Goal: Task Accomplishment & Management: Use online tool/utility

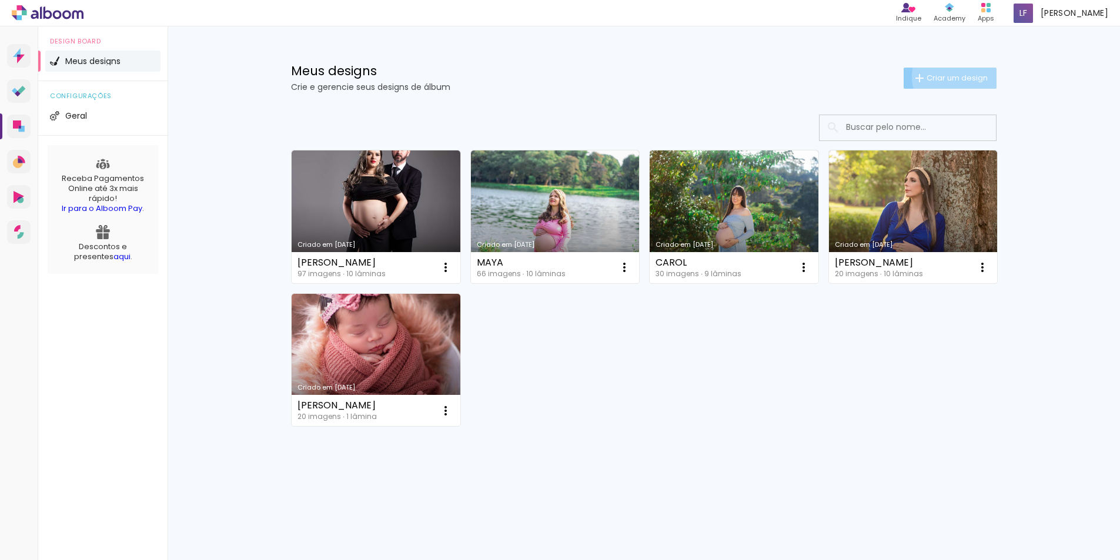
click at [959, 76] on span "Criar um design" at bounding box center [956, 78] width 61 height 8
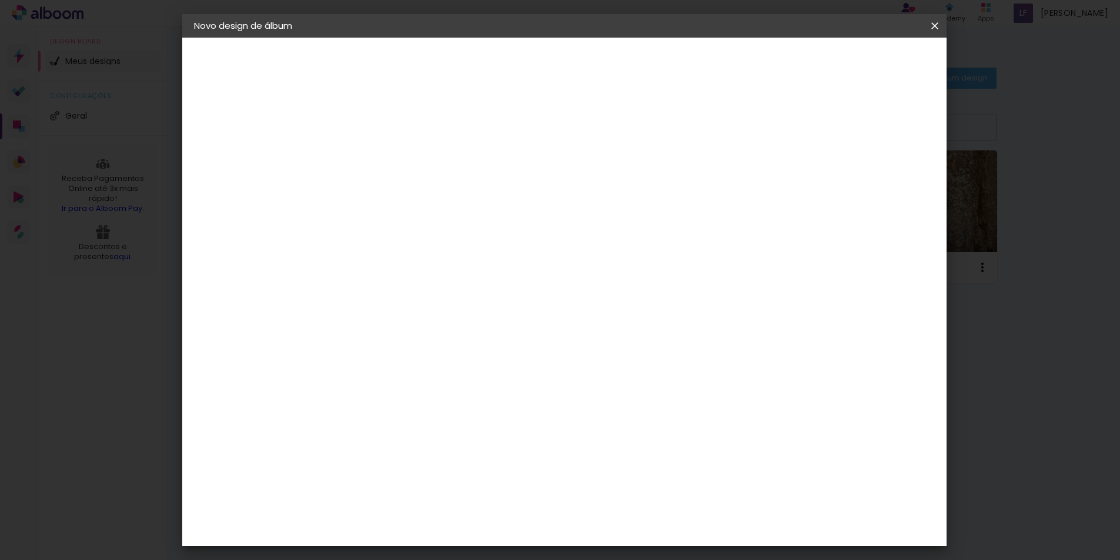
click at [386, 162] on input at bounding box center [386, 158] width 0 height 18
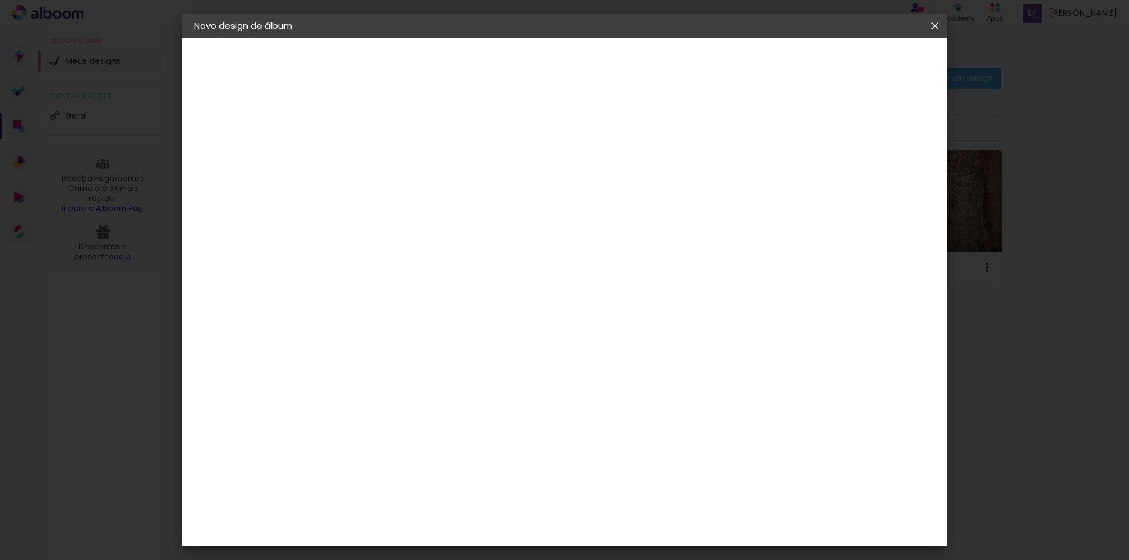
type input "ALBUM MATHEUS"
type paper-input "ALBUM MATHEUS"
click at [507, 56] on paper-button "Avançar" at bounding box center [478, 62] width 58 height 20
click at [0, 0] on slot "Tamanho Livre" at bounding box center [0, 0] width 0 height 0
drag, startPoint x: 894, startPoint y: 66, endPoint x: 879, endPoint y: 78, distance: 19.2
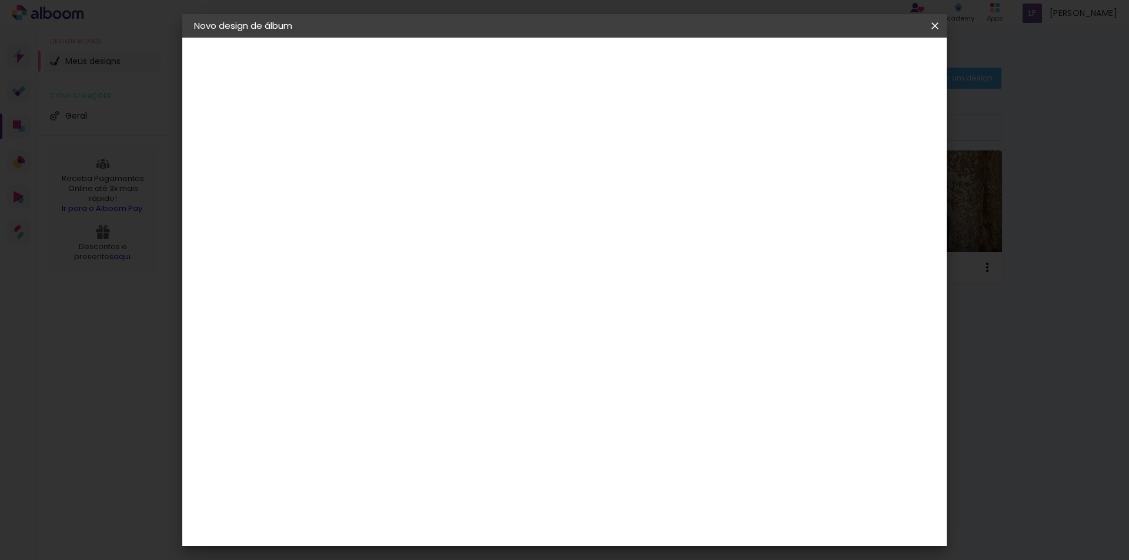
click at [0, 0] on slot "Avançar" at bounding box center [0, 0] width 0 height 0
click at [363, 334] on input "30" at bounding box center [349, 334] width 31 height 18
drag, startPoint x: 346, startPoint y: 335, endPoint x: 334, endPoint y: 339, distance: 12.3
click at [334, 38] on quentale-album-spec "Iniciar design Iniciar design" at bounding box center [564, 38] width 764 height 0
type input "3"
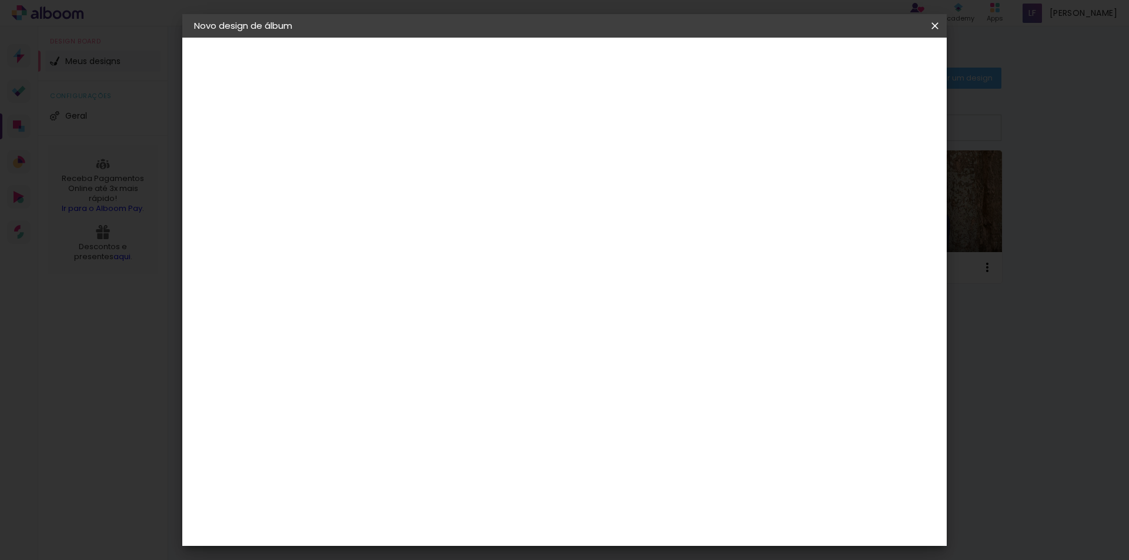
type input "20"
type paper-input "20"
drag, startPoint x: 643, startPoint y: 413, endPoint x: 628, endPoint y: 416, distance: 15.7
click at [628, 416] on input "60" at bounding box center [629, 413] width 31 height 18
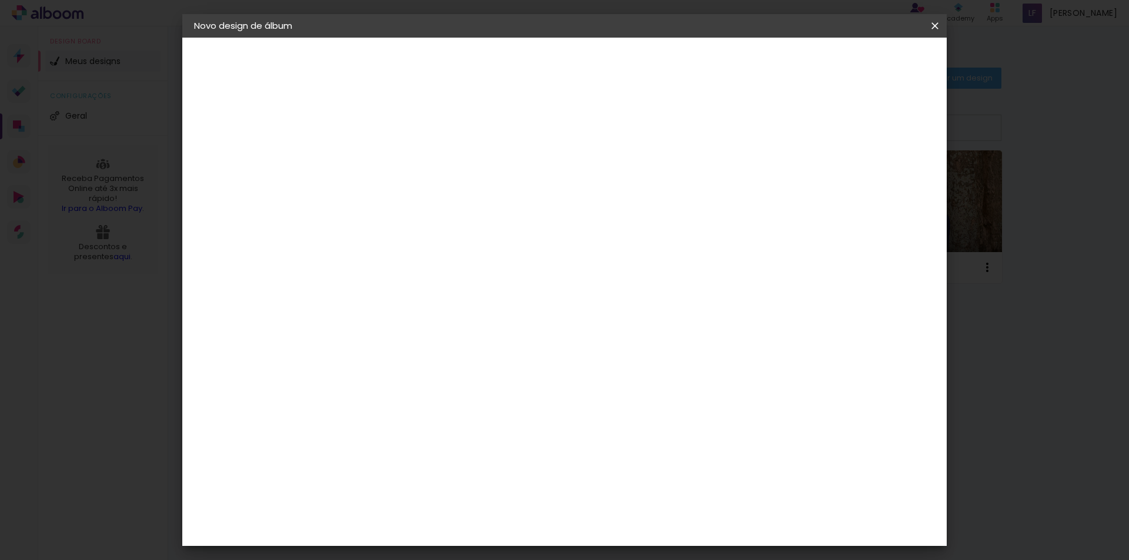
type input "50"
type paper-input "50"
click at [861, 66] on span "Iniciar design" at bounding box center [834, 62] width 53 height 8
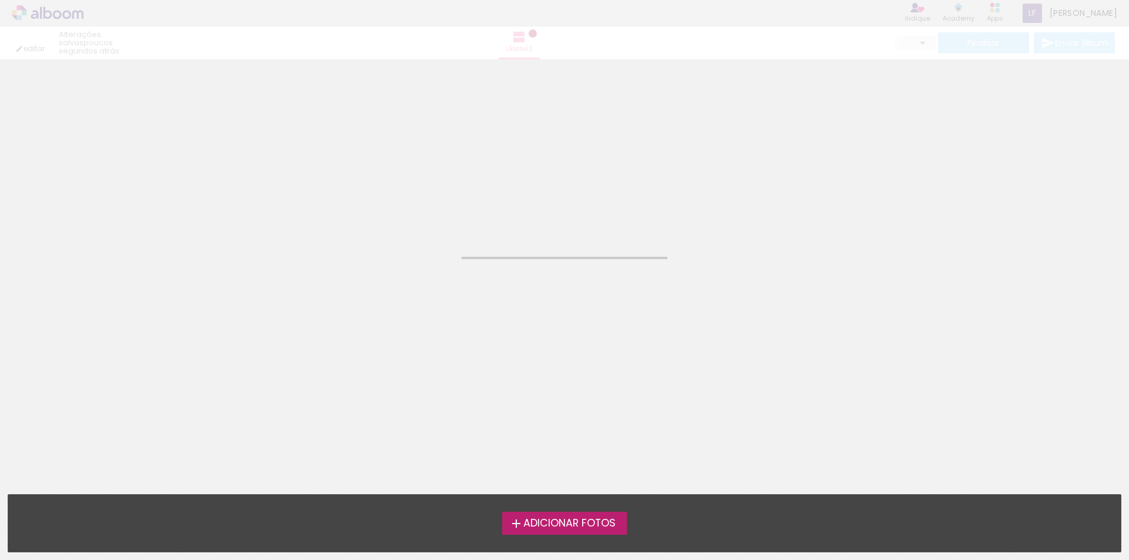
click at [556, 520] on span "Adicionar Fotos" at bounding box center [569, 523] width 92 height 11
click at [0, 0] on input "file" at bounding box center [0, 0] width 0 height 0
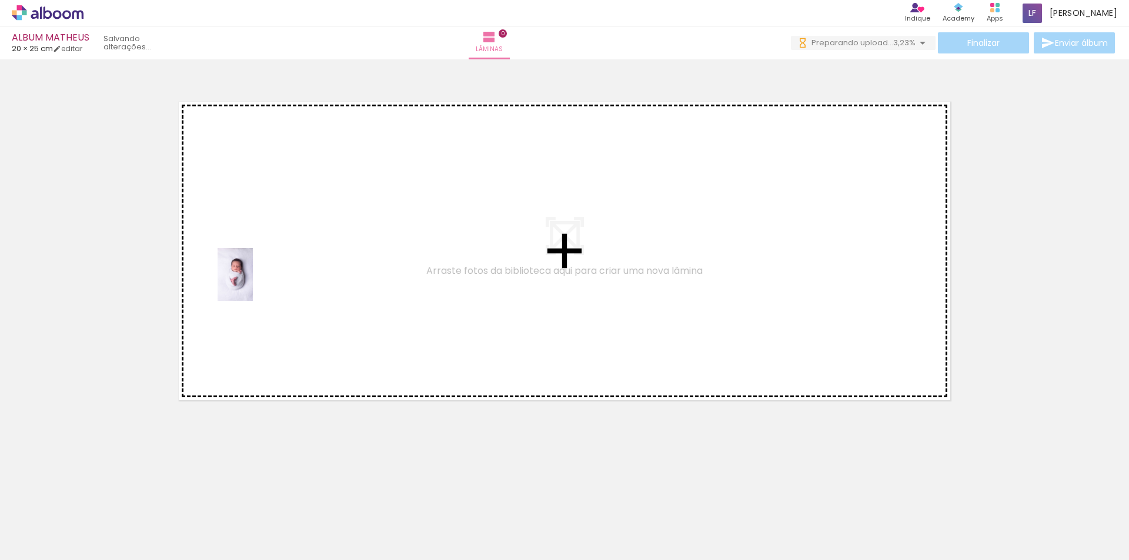
drag, startPoint x: 132, startPoint y: 530, endPoint x: 253, endPoint y: 283, distance: 274.2
click at [253, 283] on quentale-workspace at bounding box center [564, 280] width 1129 height 560
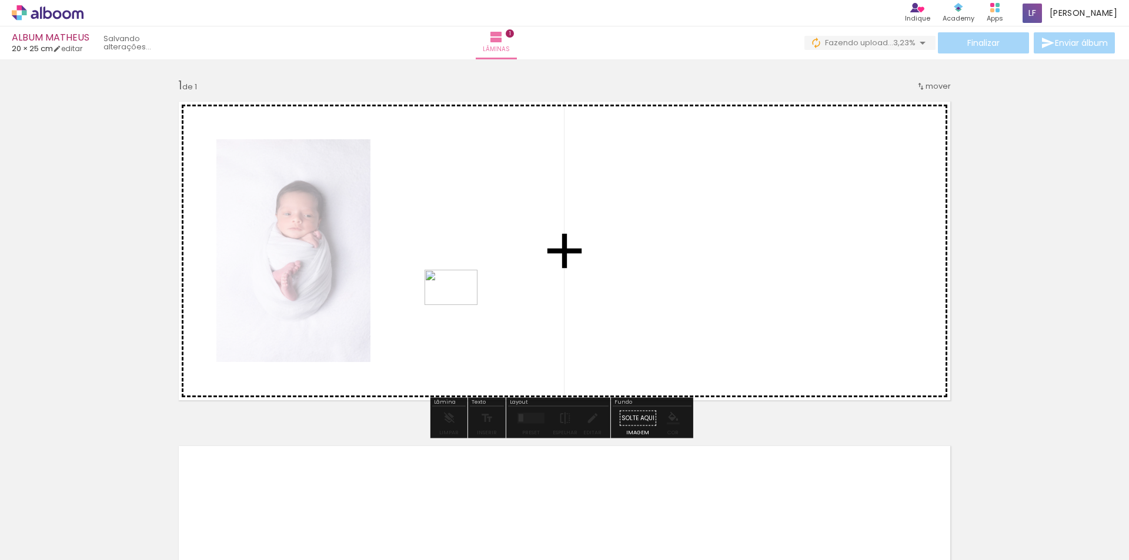
drag, startPoint x: 421, startPoint y: 347, endPoint x: 460, endPoint y: 305, distance: 56.6
click at [460, 305] on quentale-workspace at bounding box center [564, 280] width 1129 height 560
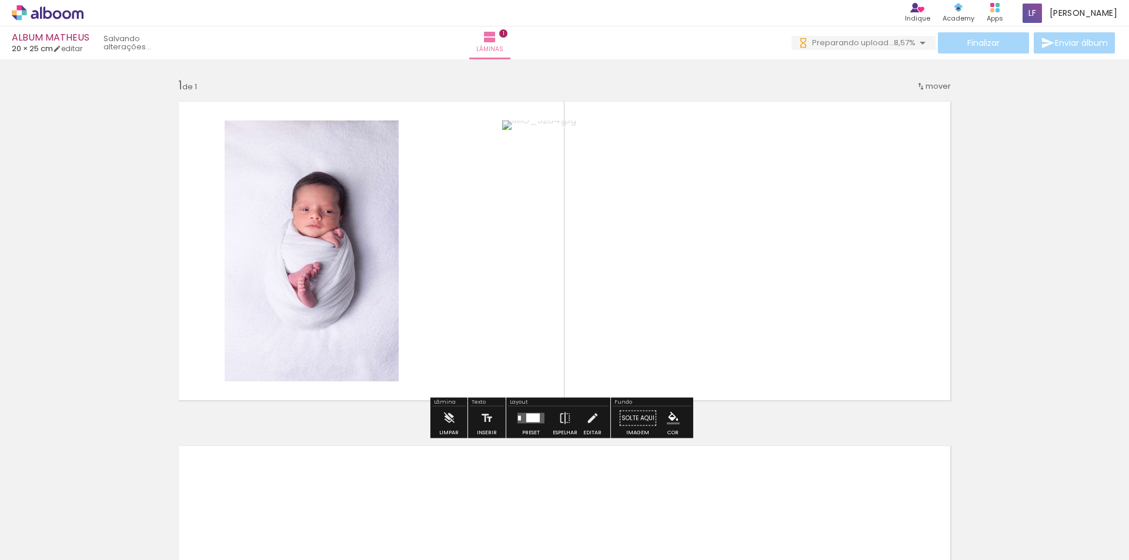
drag, startPoint x: 263, startPoint y: 533, endPoint x: 476, endPoint y: 310, distance: 308.9
click at [476, 310] on quentale-workspace at bounding box center [564, 280] width 1129 height 560
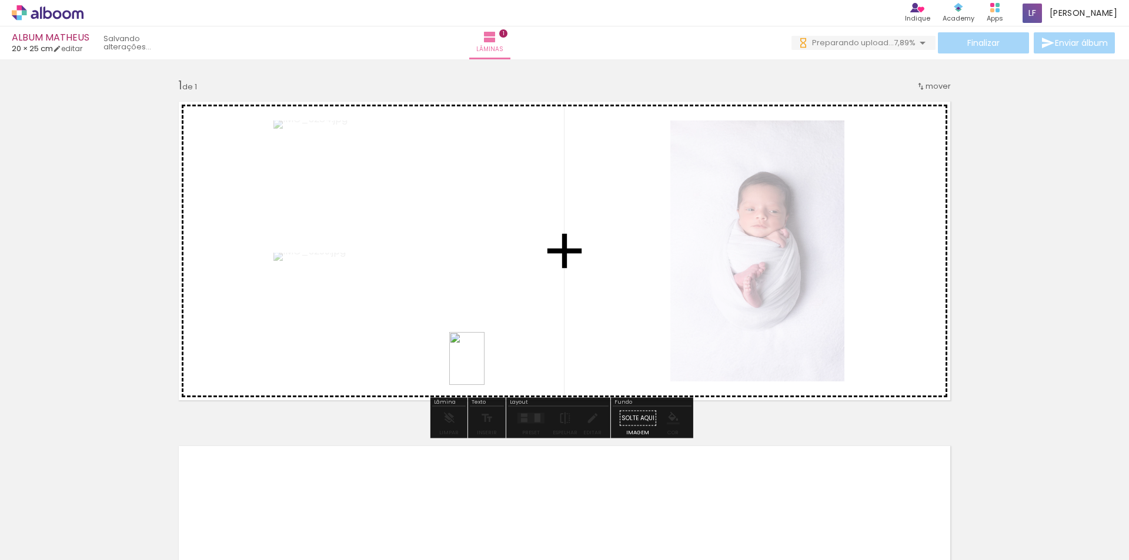
drag, startPoint x: 404, startPoint y: 507, endPoint x: 528, endPoint y: 307, distance: 234.9
click at [528, 307] on quentale-workspace at bounding box center [564, 280] width 1129 height 560
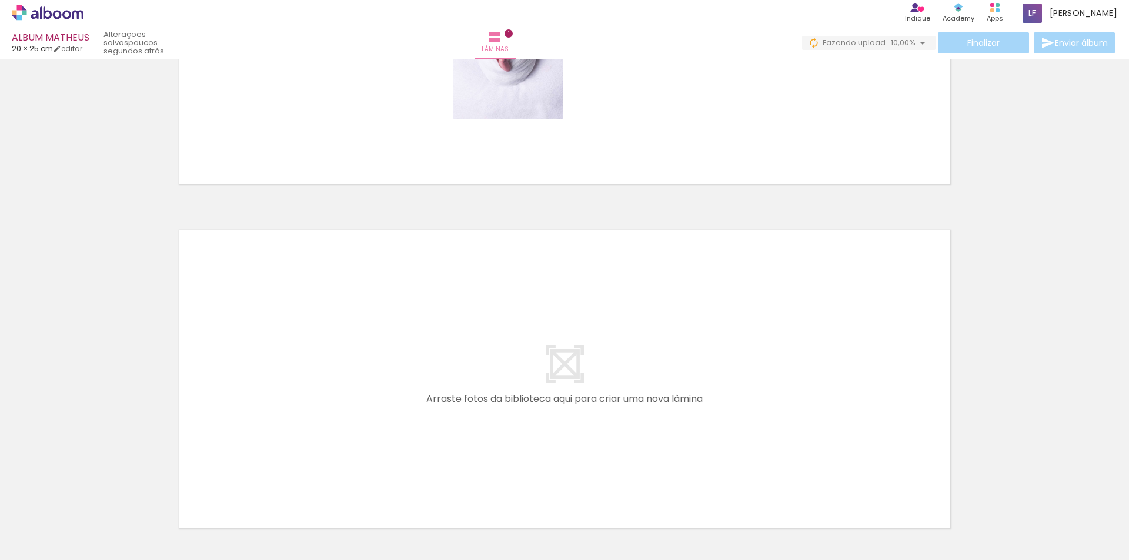
scroll to position [223, 0]
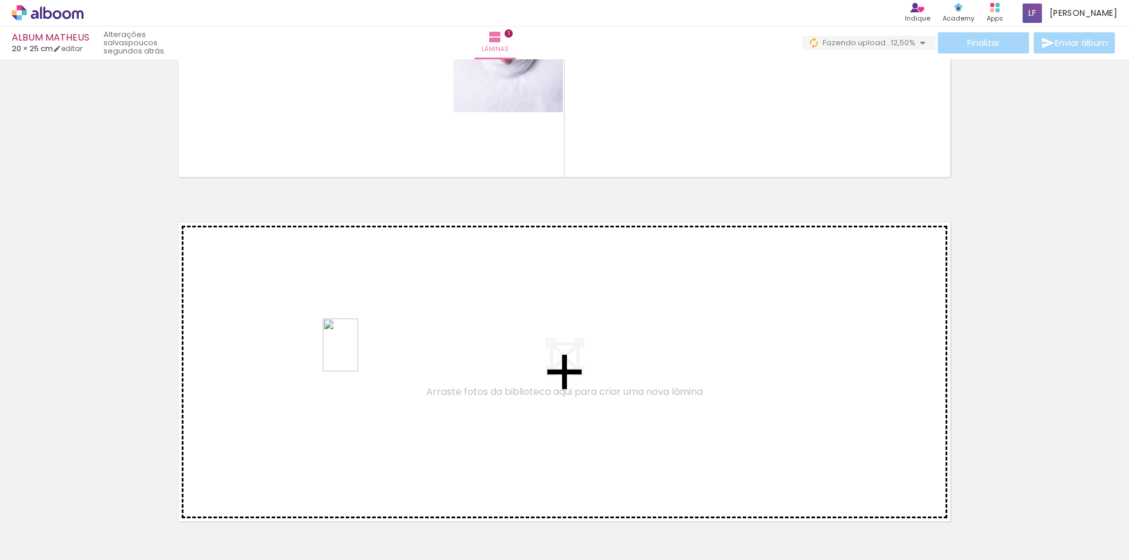
drag, startPoint x: 320, startPoint y: 527, endPoint x: 358, endPoint y: 354, distance: 177.6
click at [358, 354] on quentale-workspace at bounding box center [564, 280] width 1129 height 560
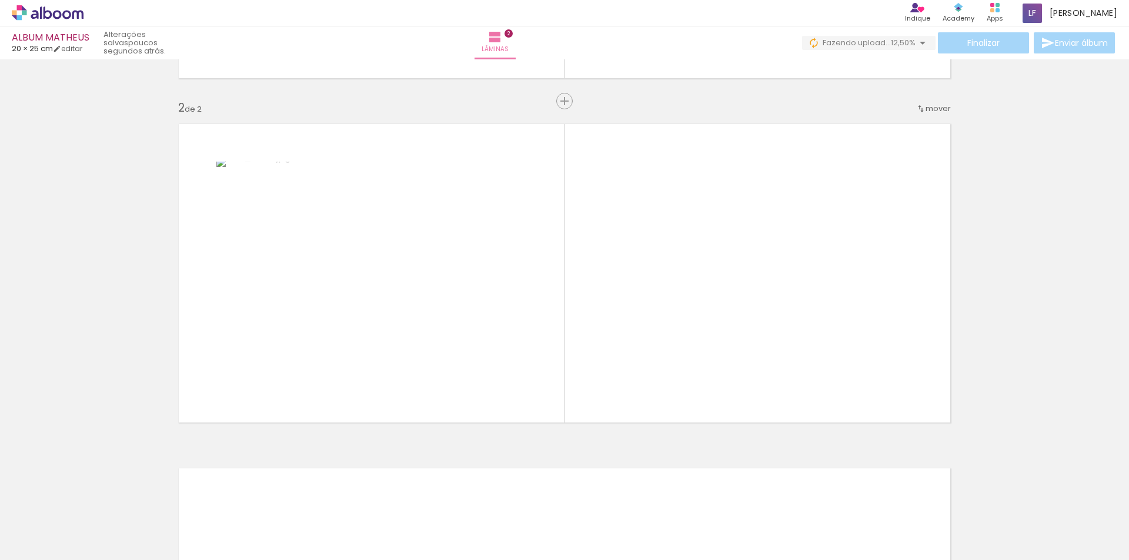
scroll to position [323, 0]
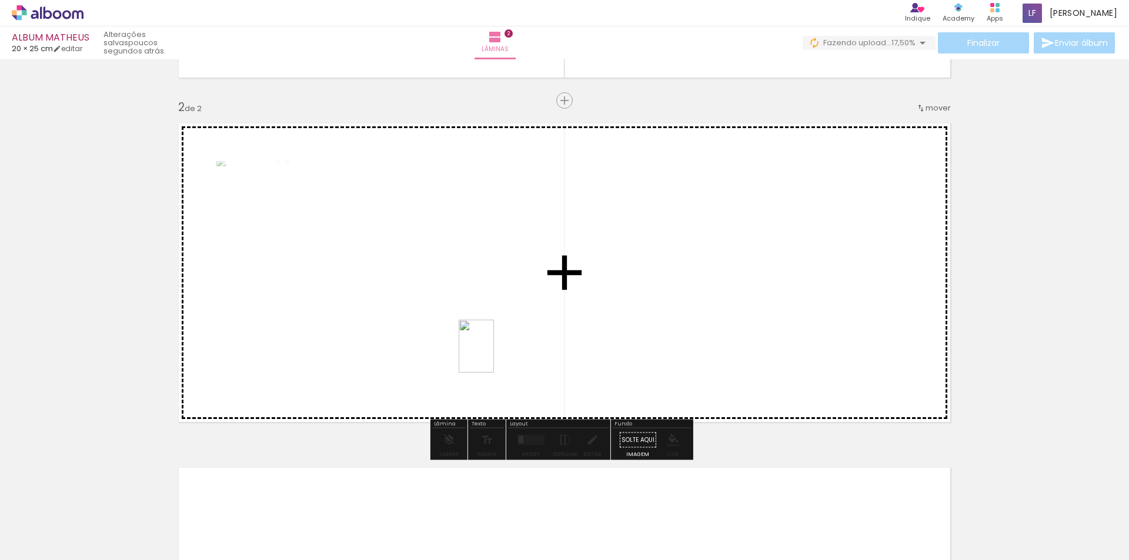
drag, startPoint x: 452, startPoint y: 531, endPoint x: 494, endPoint y: 348, distance: 188.1
click at [494, 348] on quentale-workspace at bounding box center [564, 280] width 1129 height 560
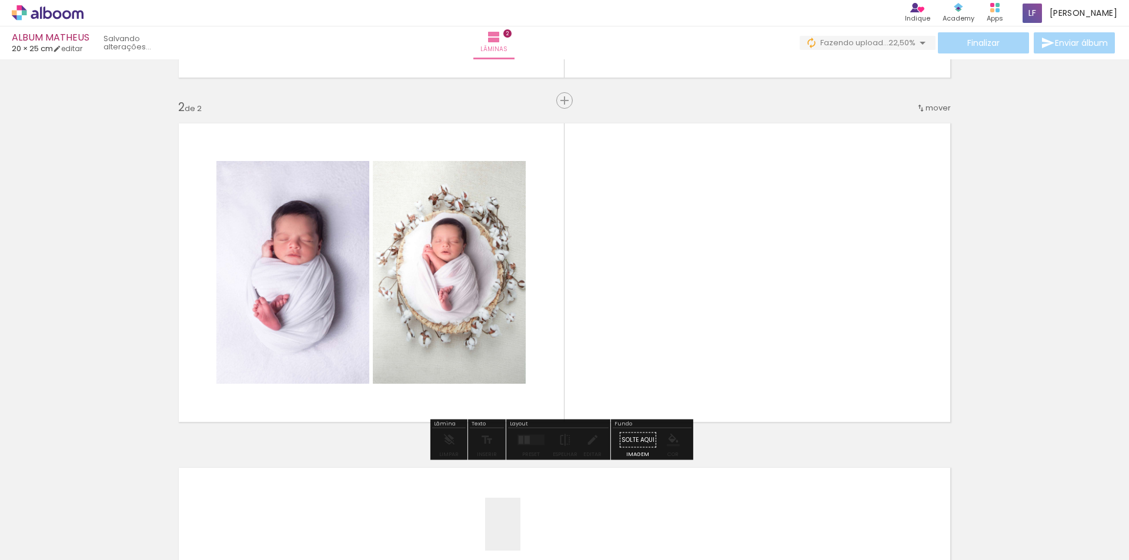
click at [520, 533] on div at bounding box center [512, 520] width 39 height 58
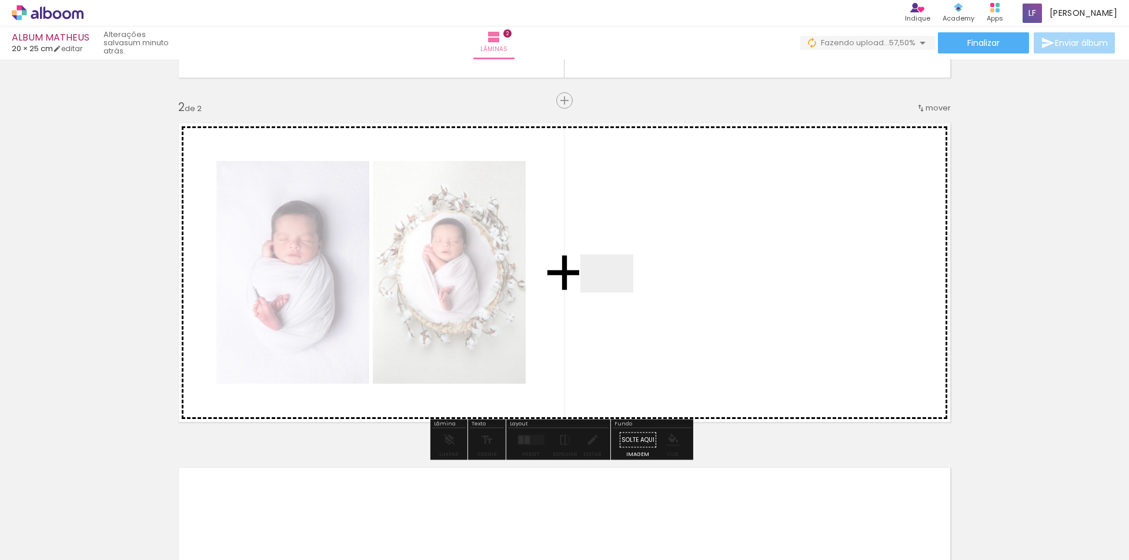
drag, startPoint x: 584, startPoint y: 522, endPoint x: 615, endPoint y: 290, distance: 234.3
click at [615, 290] on quentale-workspace at bounding box center [564, 280] width 1129 height 560
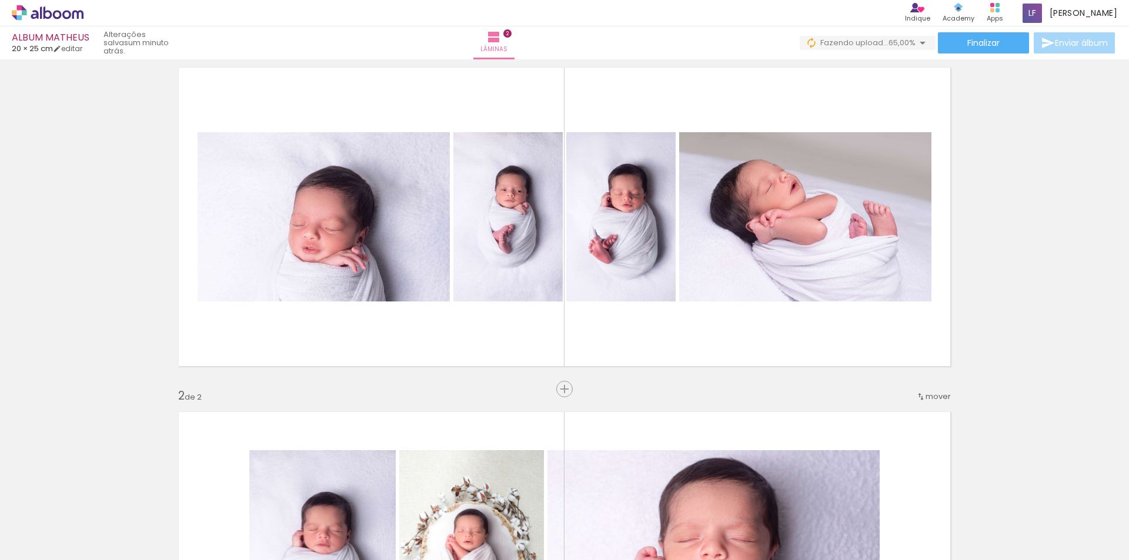
scroll to position [30, 0]
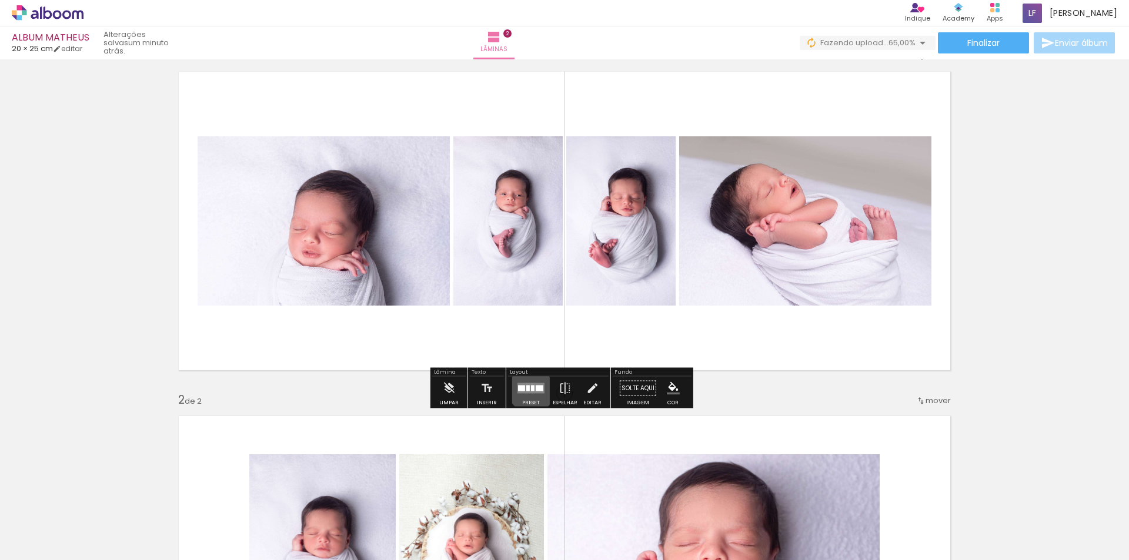
click at [531, 387] on div at bounding box center [533, 389] width 4 height 6
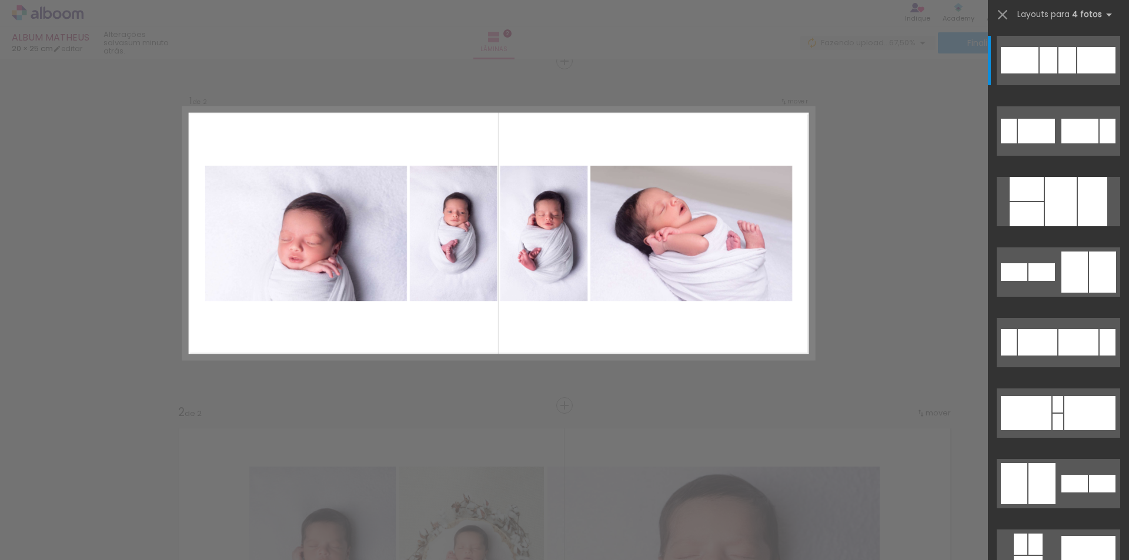
scroll to position [0, 0]
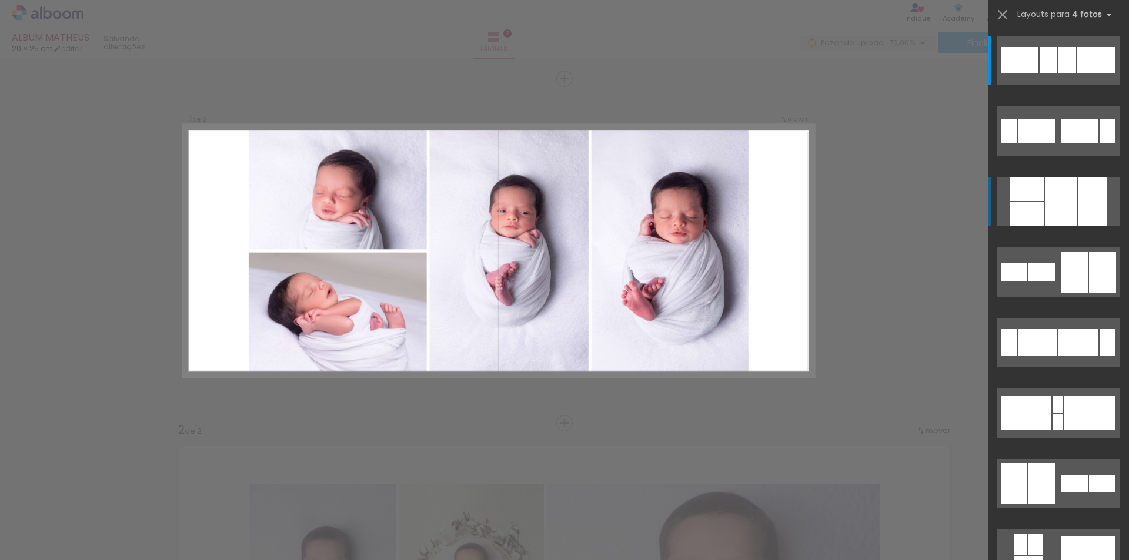
click at [1050, 194] on div at bounding box center [1061, 201] width 32 height 49
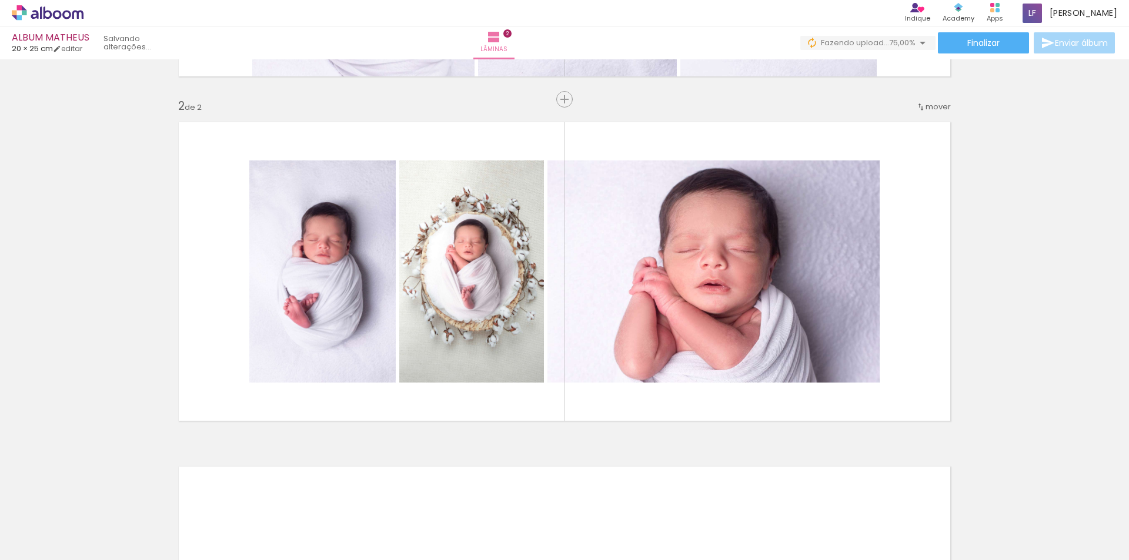
scroll to position [325, 0]
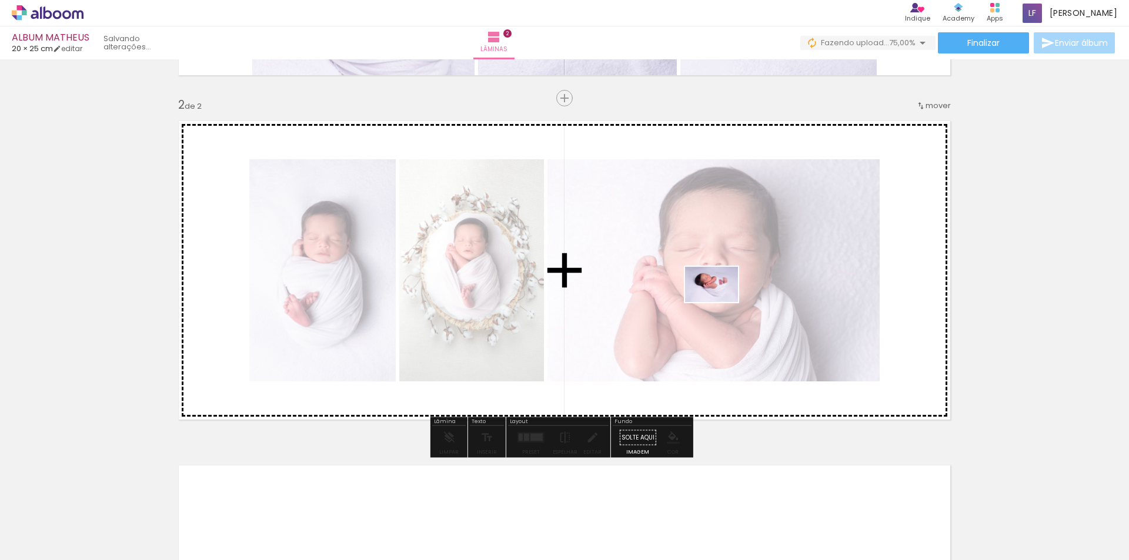
drag, startPoint x: 655, startPoint y: 526, endPoint x: 717, endPoint y: 297, distance: 237.0
click at [717, 297] on quentale-workspace at bounding box center [564, 280] width 1129 height 560
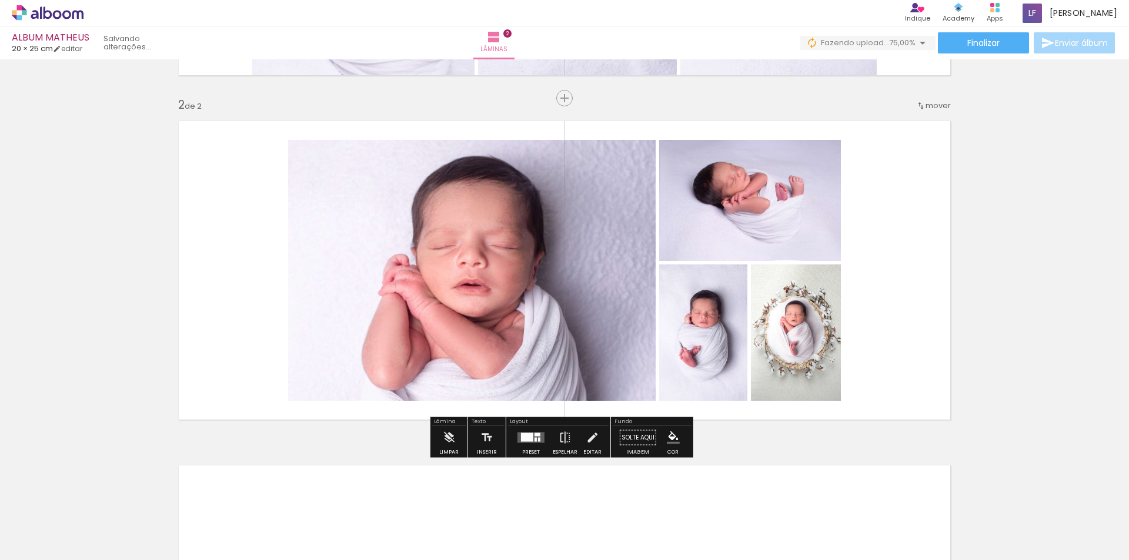
click at [526, 446] on div at bounding box center [531, 438] width 32 height 24
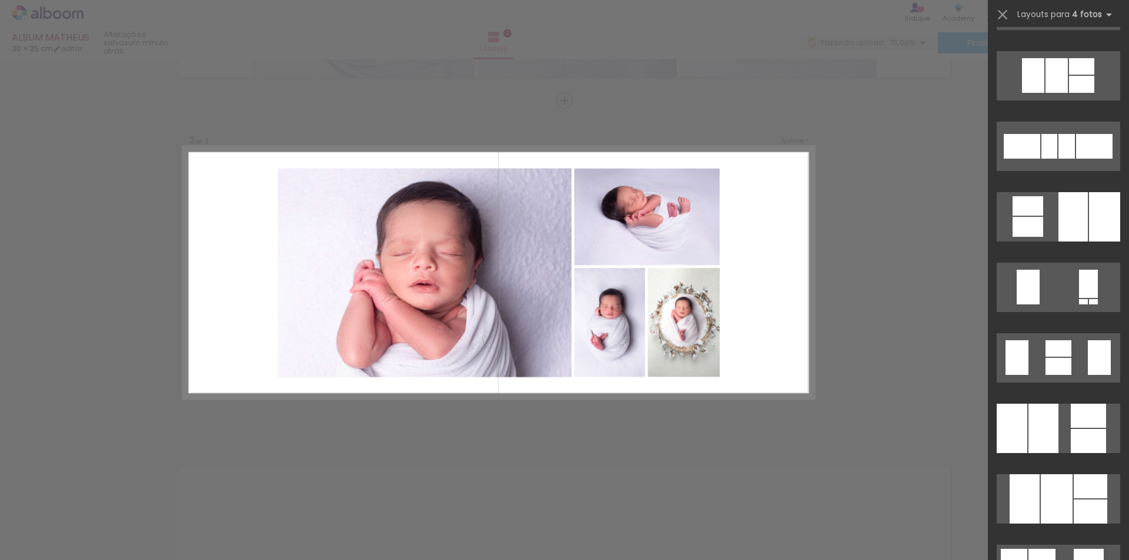
scroll to position [737, 0]
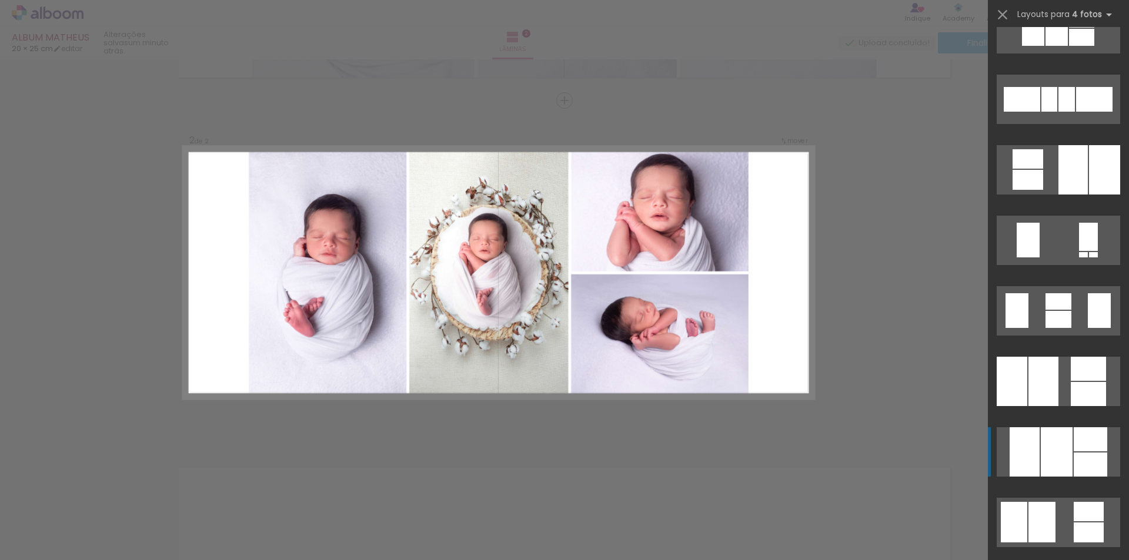
click at [1067, 446] on div at bounding box center [1057, 451] width 32 height 49
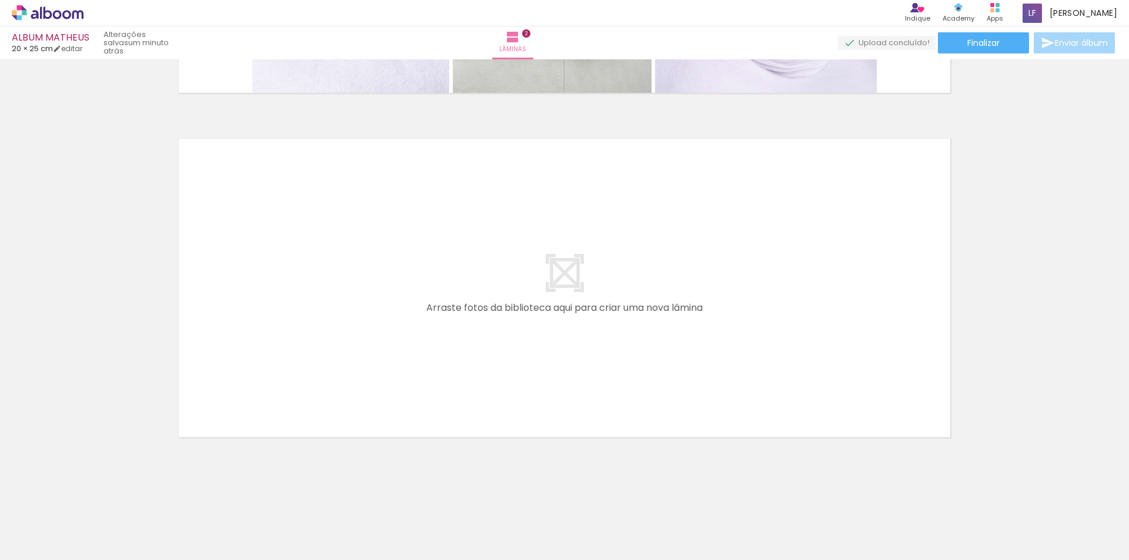
scroll to position [0, 235]
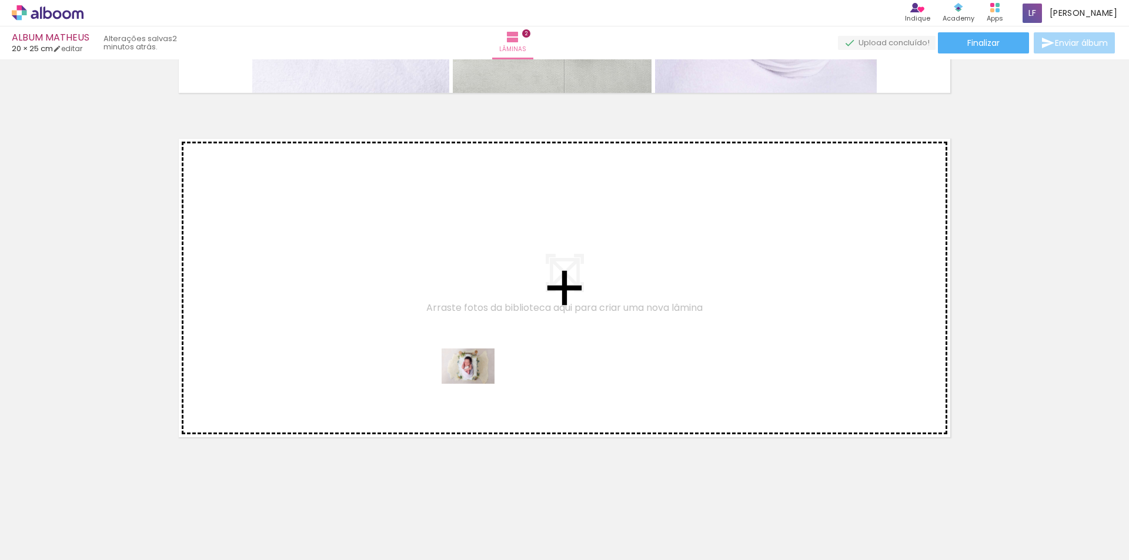
drag, startPoint x: 487, startPoint y: 530, endPoint x: 477, endPoint y: 384, distance: 146.2
click at [477, 384] on quentale-workspace at bounding box center [564, 280] width 1129 height 560
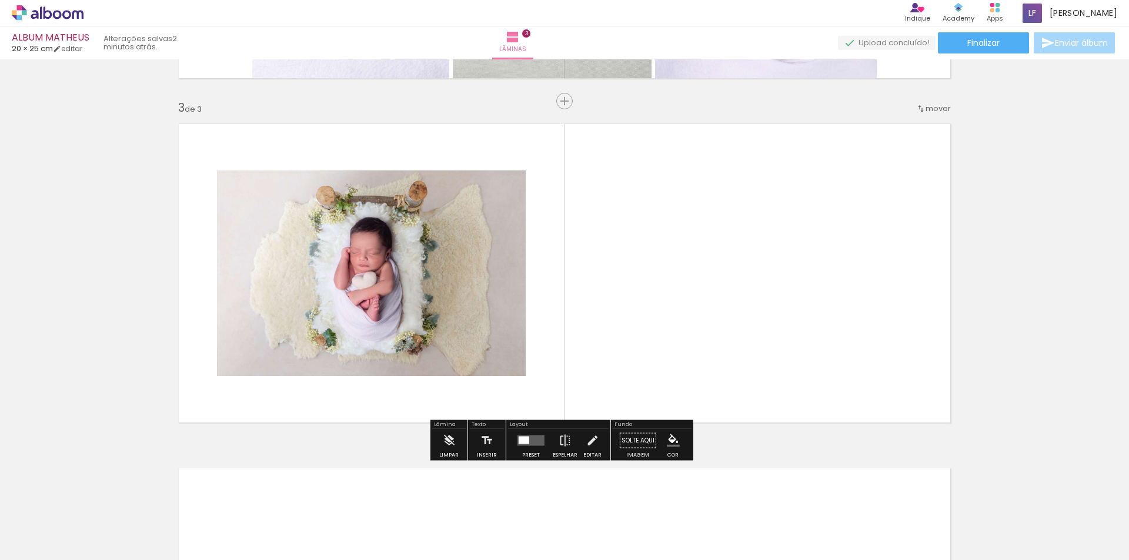
scroll to position [667, 0]
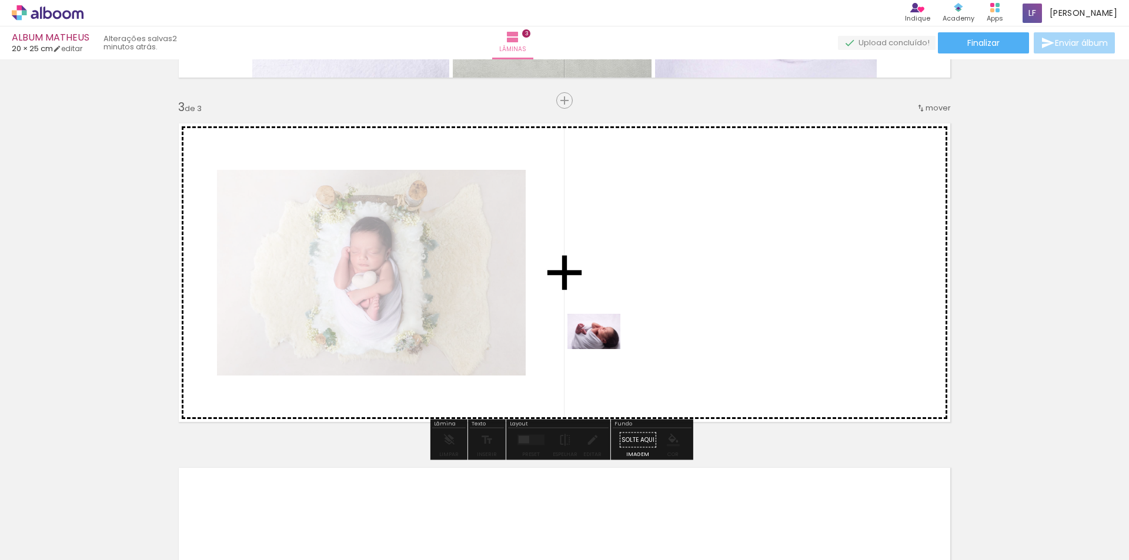
drag, startPoint x: 568, startPoint y: 513, endPoint x: 603, endPoint y: 349, distance: 166.9
click at [603, 349] on quentale-workspace at bounding box center [564, 280] width 1129 height 560
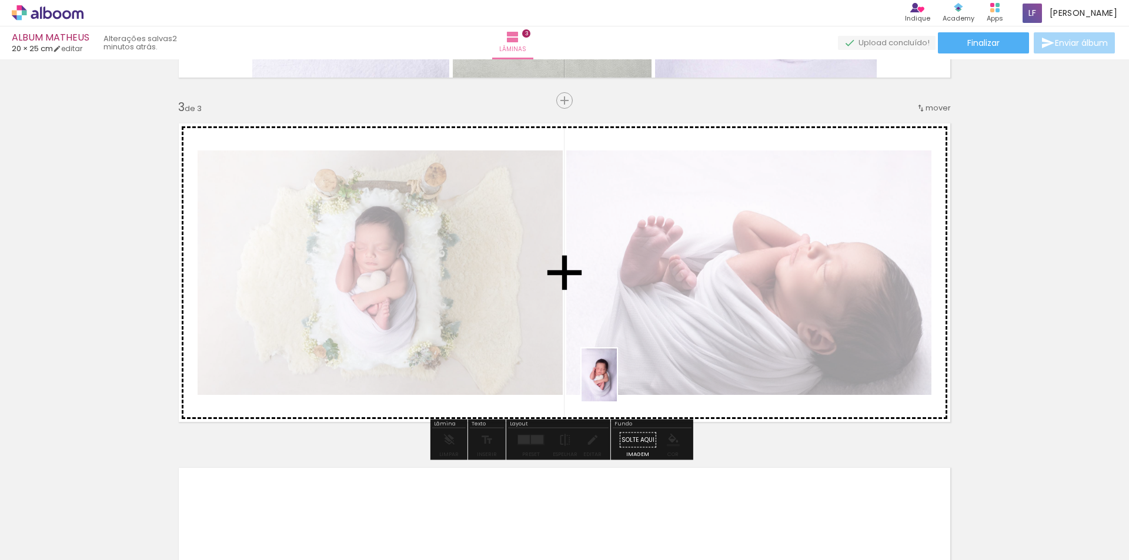
drag, startPoint x: 618, startPoint y: 535, endPoint x: 641, endPoint y: 433, distance: 104.7
click at [617, 380] on quentale-workspace at bounding box center [564, 280] width 1129 height 560
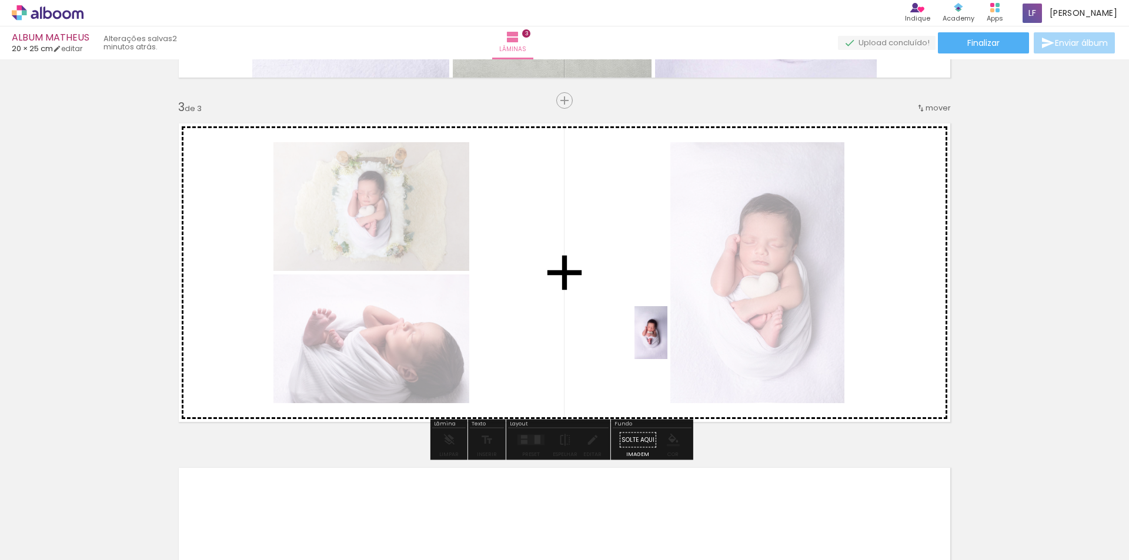
drag, startPoint x: 730, startPoint y: 521, endPoint x: 664, endPoint y: 334, distance: 198.2
click at [664, 334] on quentale-workspace at bounding box center [564, 280] width 1129 height 560
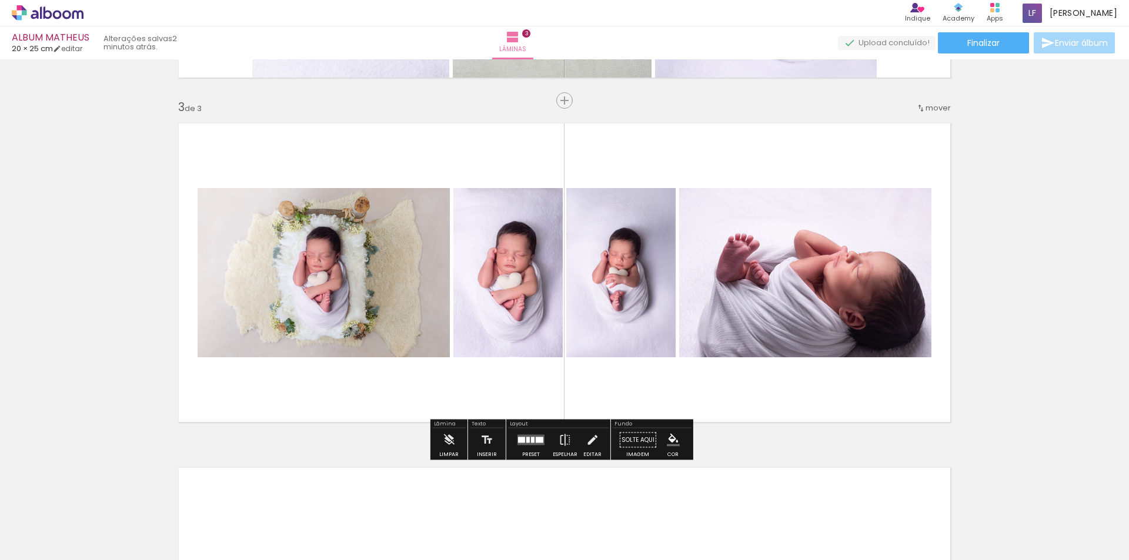
click at [531, 440] on div at bounding box center [533, 440] width 4 height 6
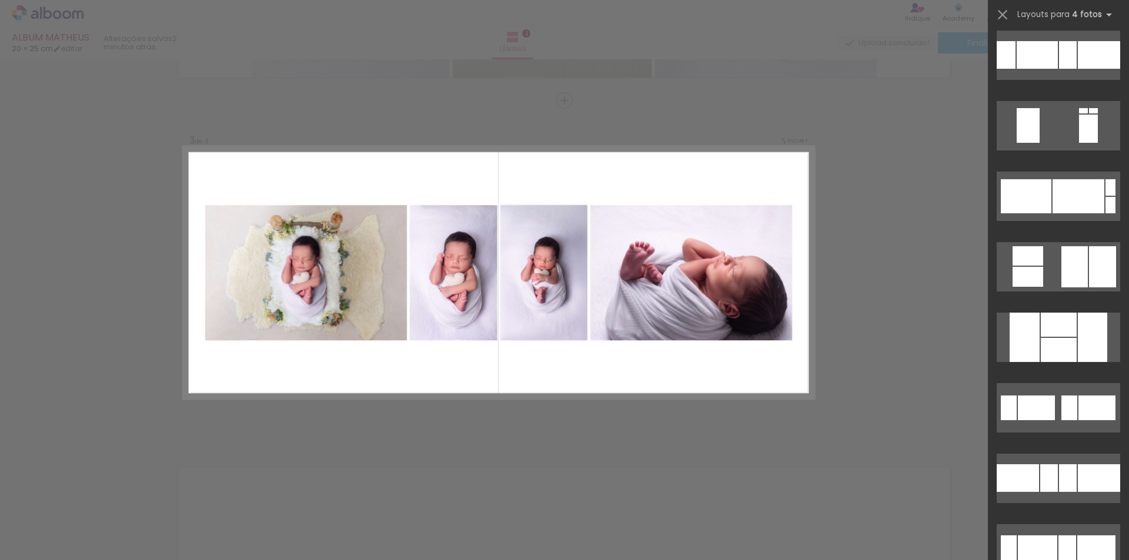
scroll to position [2942, 0]
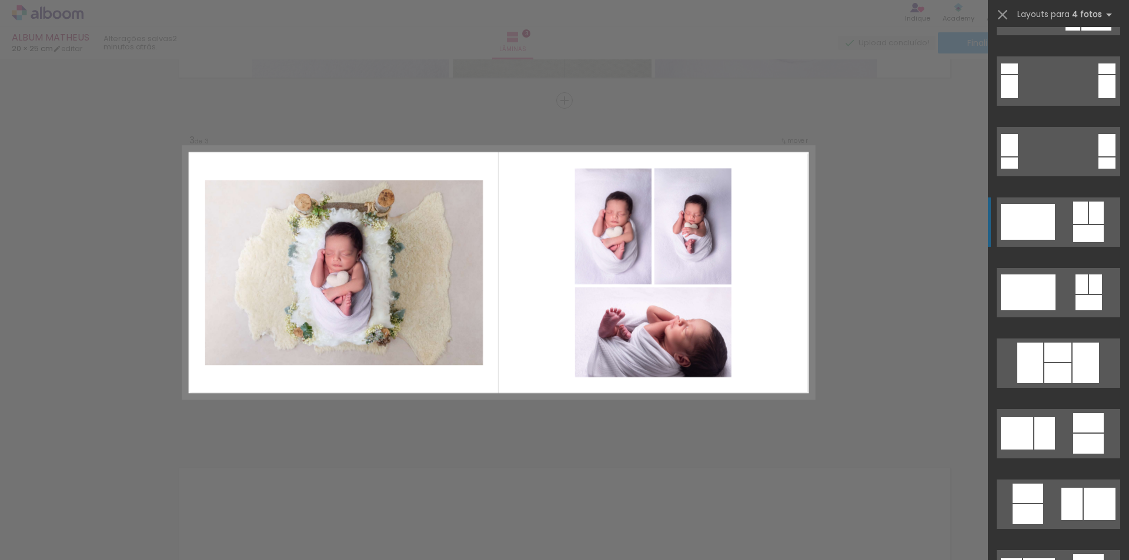
click at [1078, 226] on div at bounding box center [1088, 233] width 31 height 17
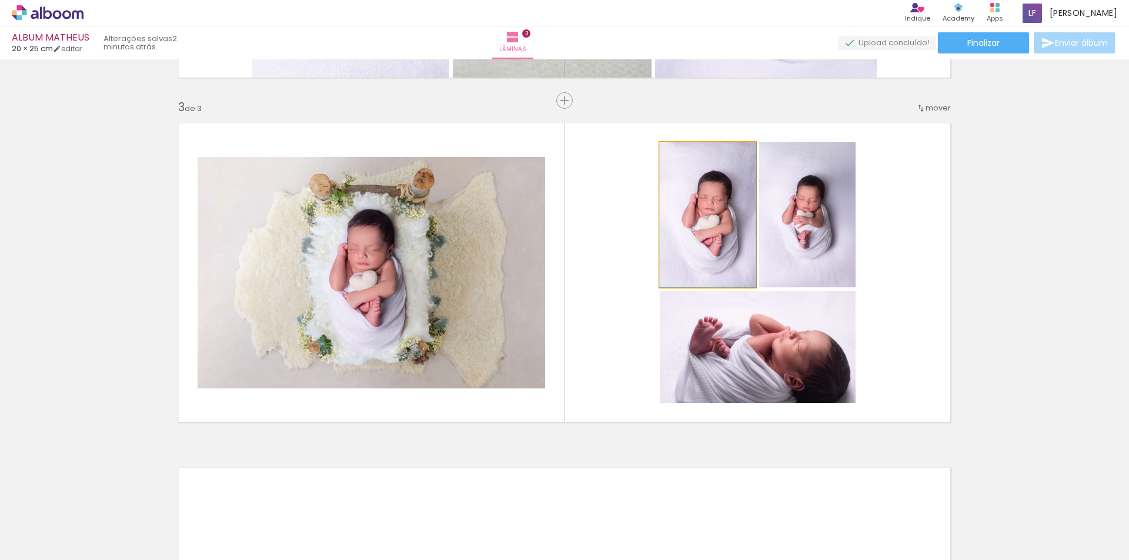
click at [662, 255] on quentale-photo at bounding box center [708, 214] width 96 height 145
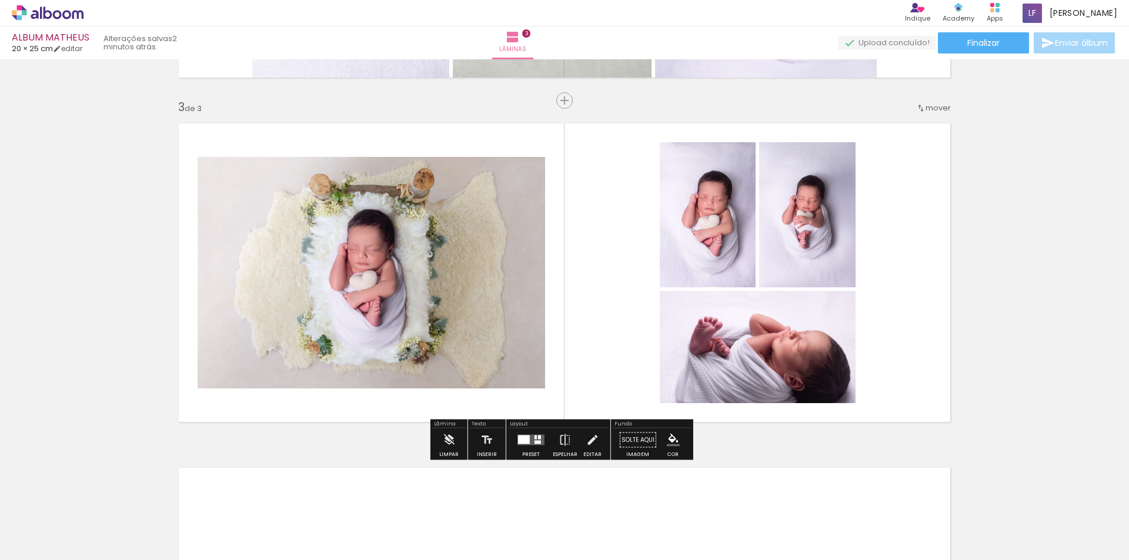
click at [685, 353] on quentale-photo at bounding box center [758, 347] width 196 height 112
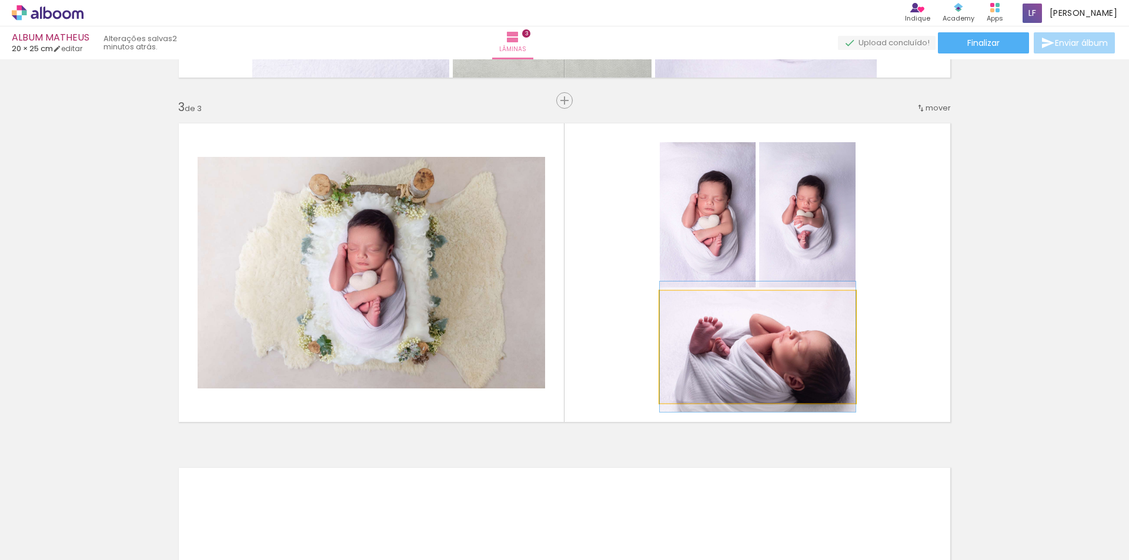
click at [686, 353] on quentale-photo at bounding box center [758, 347] width 196 height 112
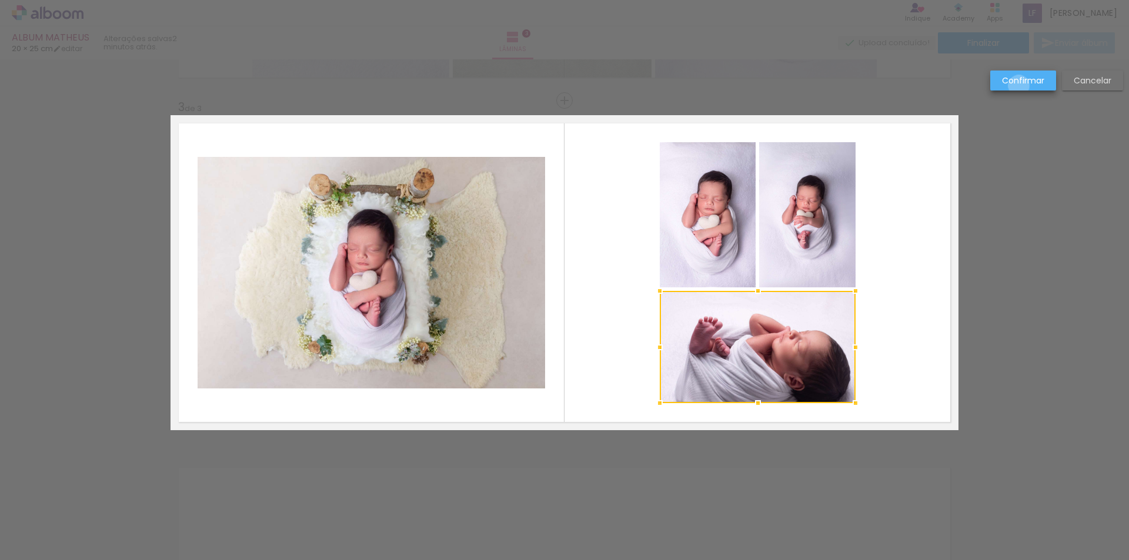
click at [0, 0] on slot "Confirmar" at bounding box center [0, 0] width 0 height 0
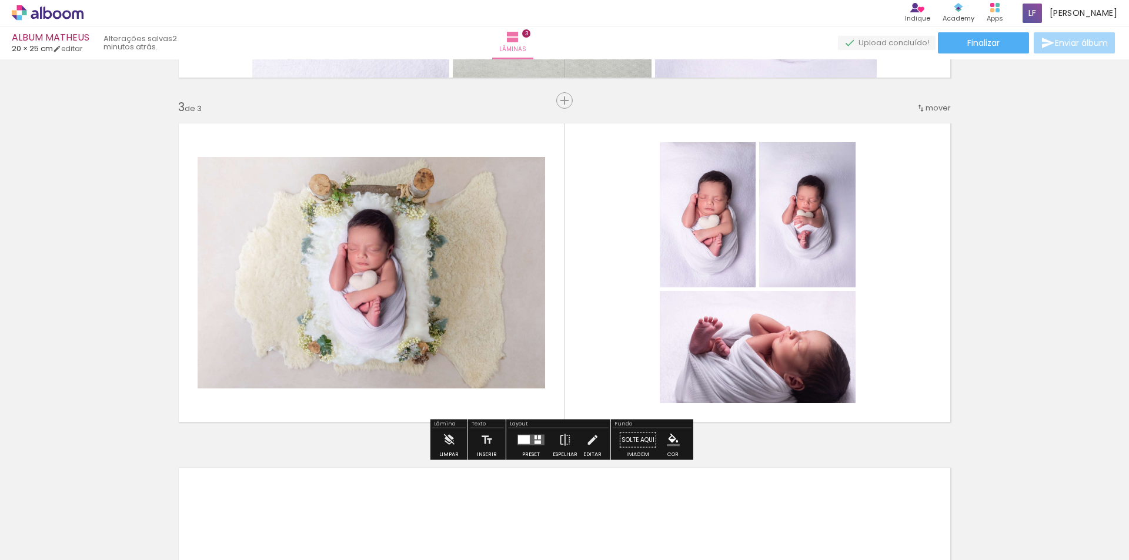
click at [534, 439] on div at bounding box center [535, 438] width 2 height 4
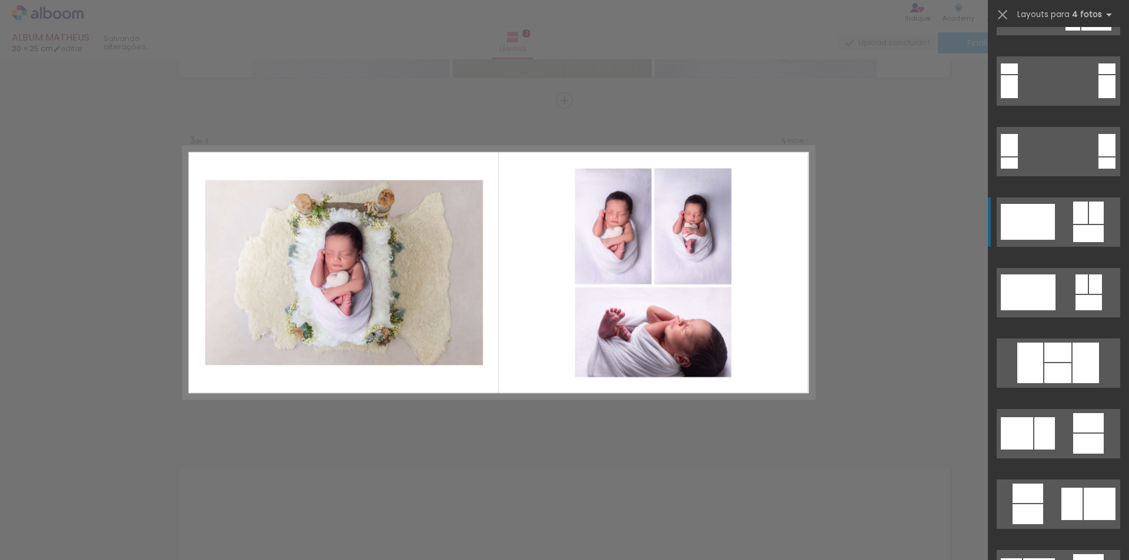
scroll to position [3104, 0]
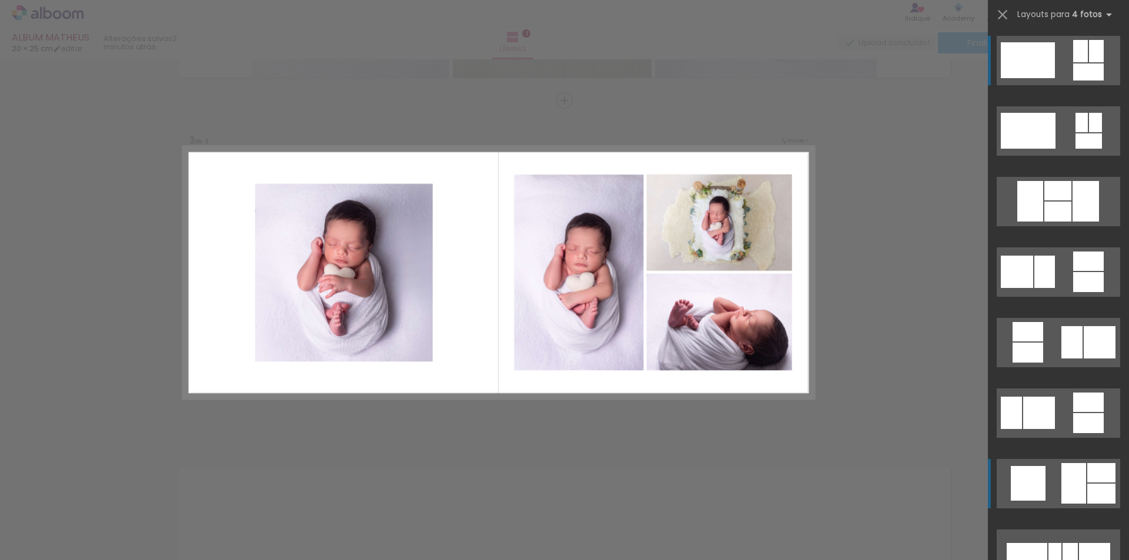
click at [1062, 480] on div at bounding box center [1073, 483] width 25 height 41
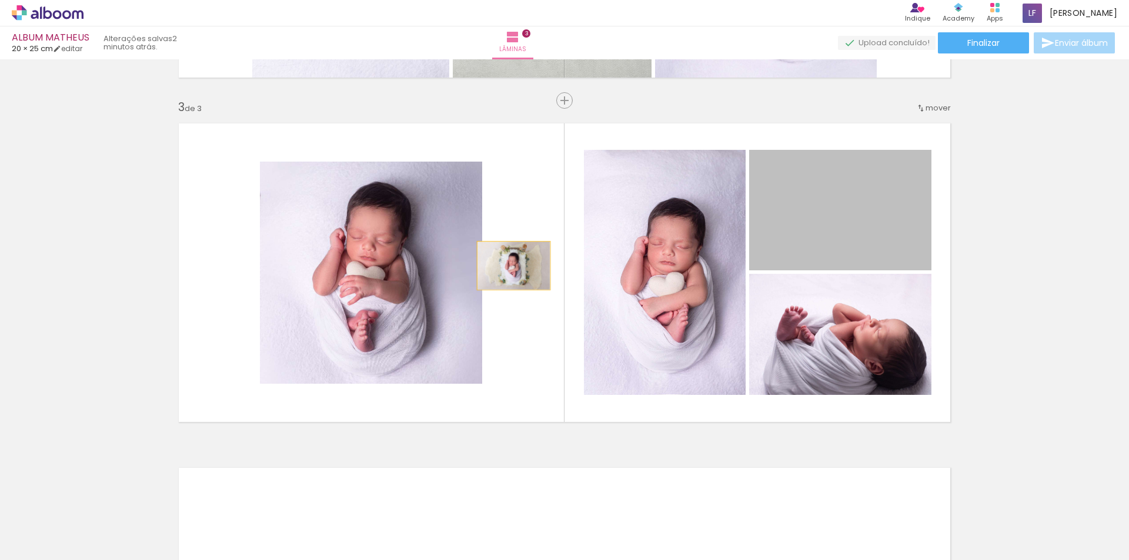
drag, startPoint x: 848, startPoint y: 233, endPoint x: 443, endPoint y: 269, distance: 406.6
click at [0, 0] on slot at bounding box center [0, 0] width 0 height 0
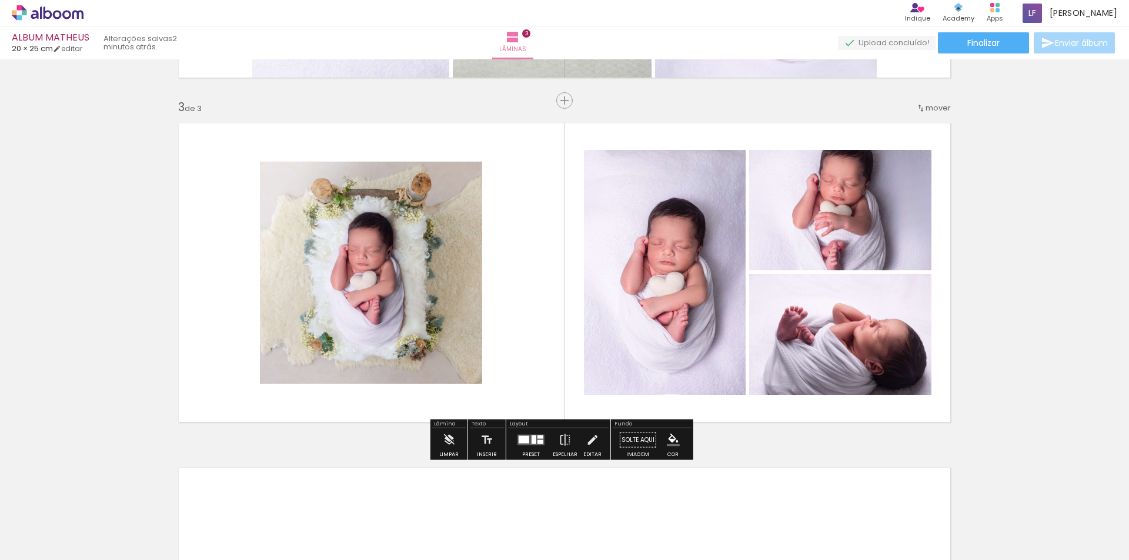
click at [375, 300] on quentale-photo at bounding box center [371, 273] width 222 height 222
click at [326, 267] on quentale-photo at bounding box center [371, 273] width 222 height 222
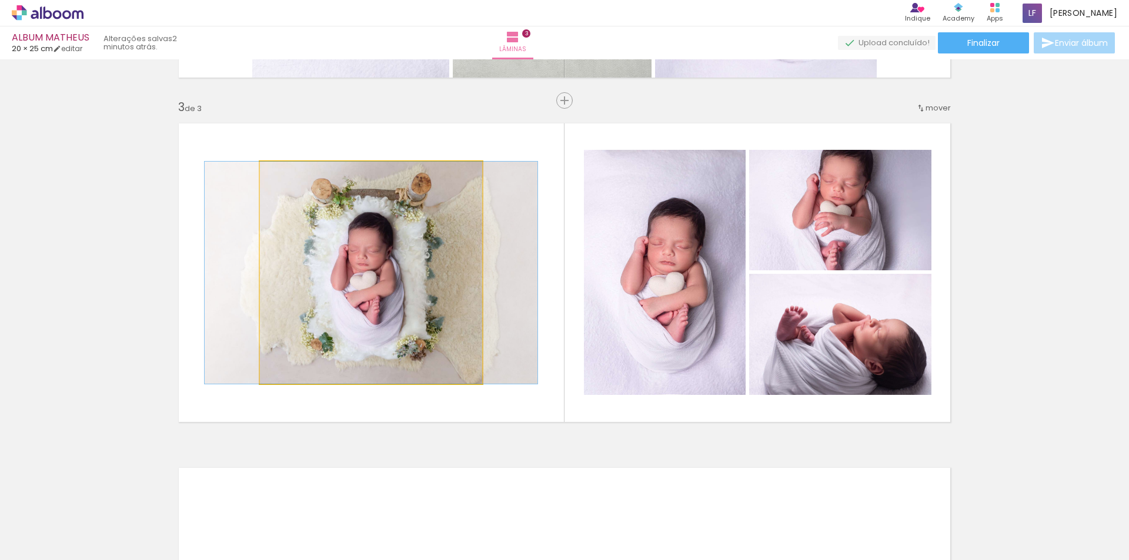
click at [326, 269] on quentale-photo at bounding box center [371, 273] width 222 height 222
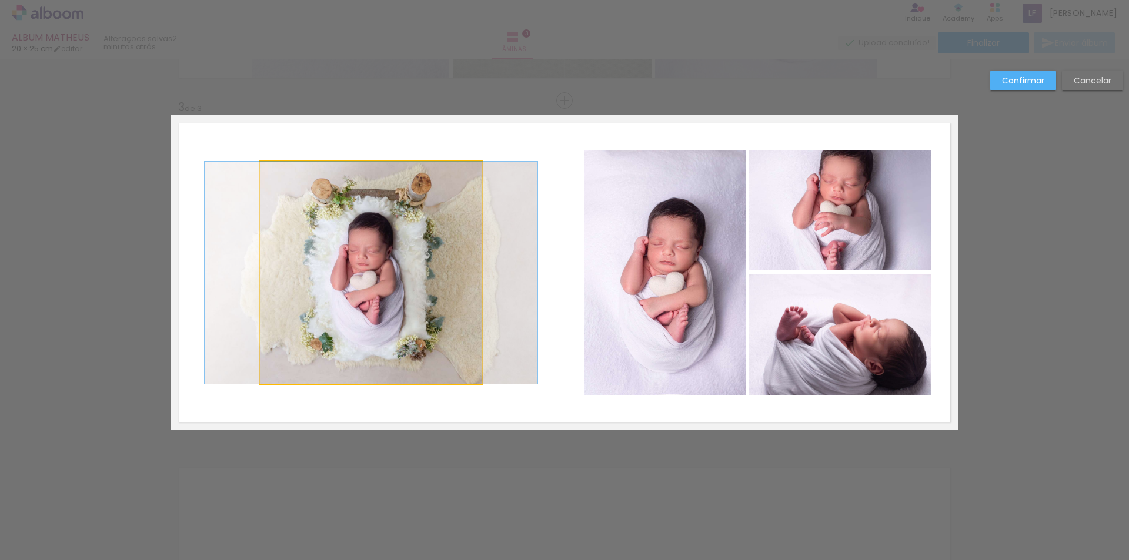
click at [325, 267] on quentale-photo at bounding box center [371, 273] width 222 height 222
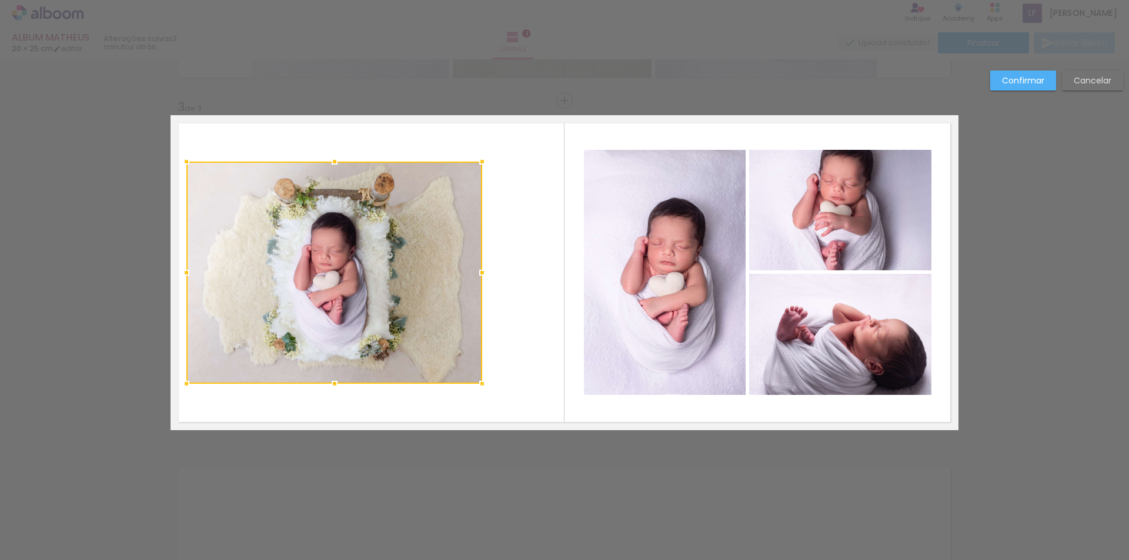
drag, startPoint x: 259, startPoint y: 273, endPoint x: 185, endPoint y: 276, distance: 73.5
click at [185, 276] on div at bounding box center [187, 273] width 24 height 24
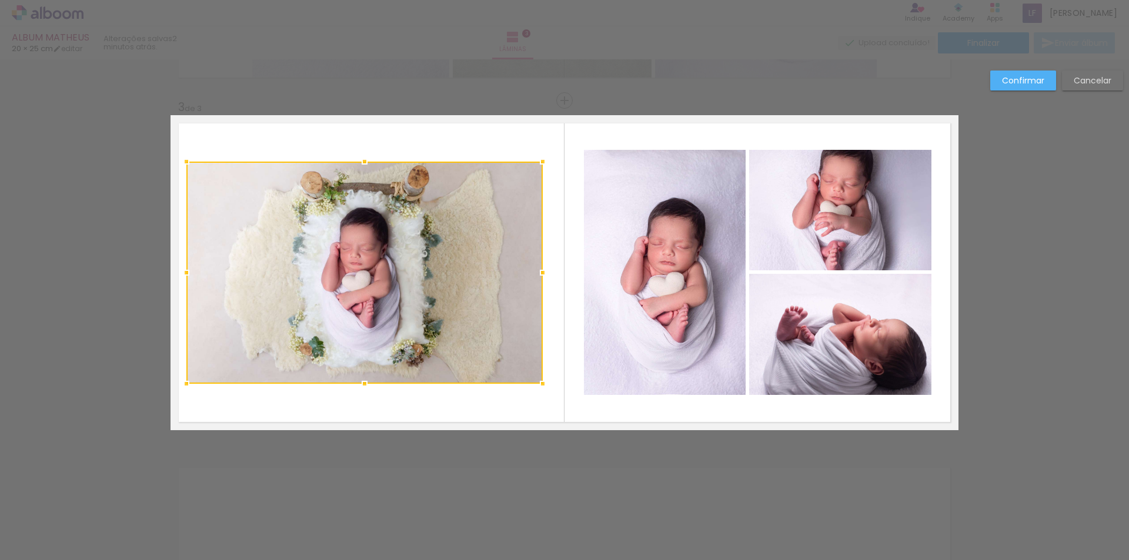
drag, startPoint x: 480, startPoint y: 270, endPoint x: 540, endPoint y: 271, distance: 60.6
click at [540, 271] on div at bounding box center [543, 273] width 24 height 24
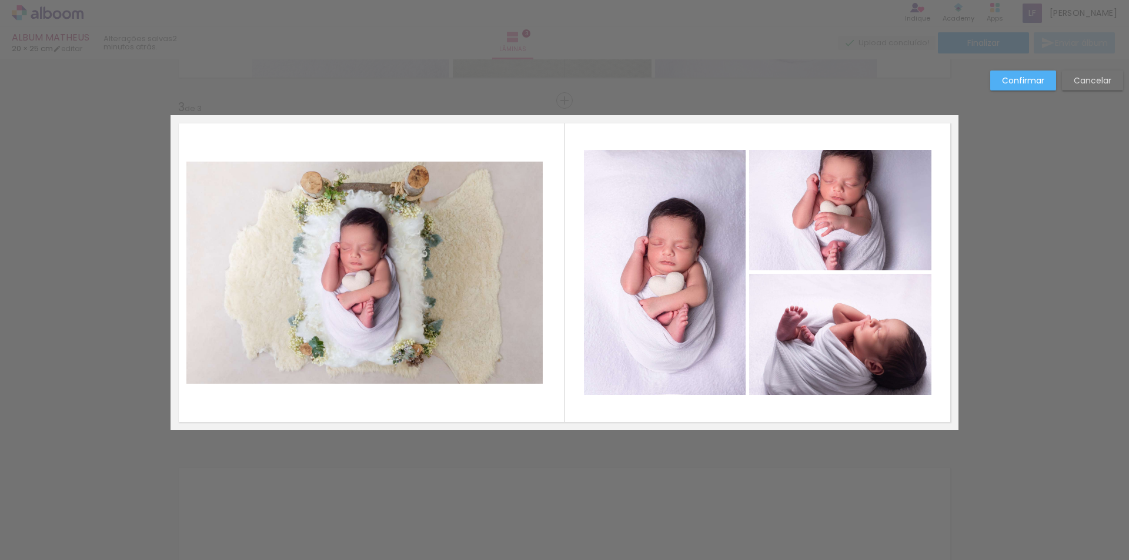
click at [832, 210] on quentale-photo at bounding box center [840, 210] width 182 height 121
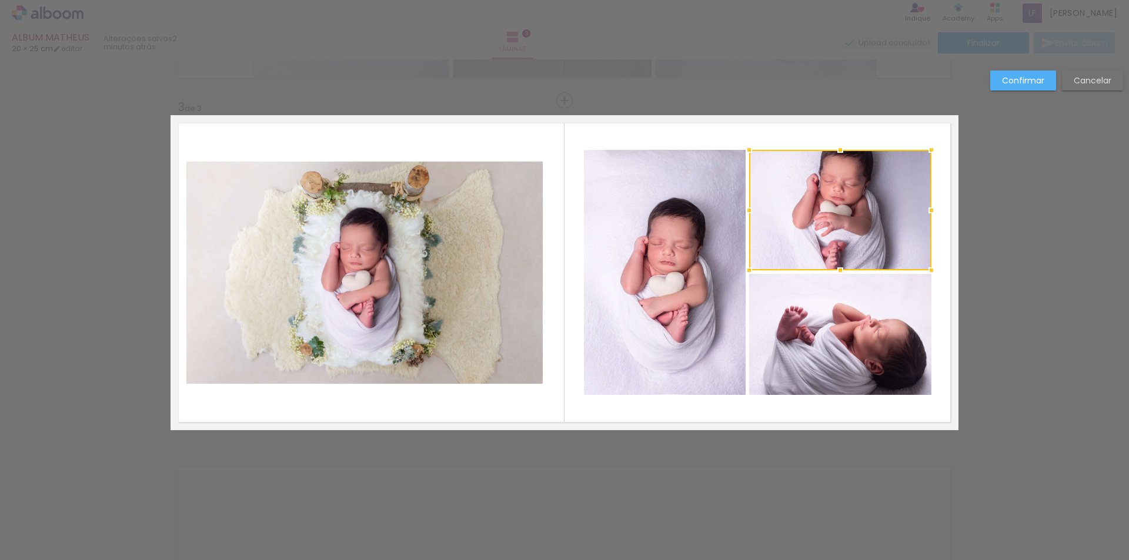
click at [986, 252] on div "Confirmar Cancelar" at bounding box center [564, 95] width 1129 height 1406
click at [0, 0] on slot "Confirmar" at bounding box center [0, 0] width 0 height 0
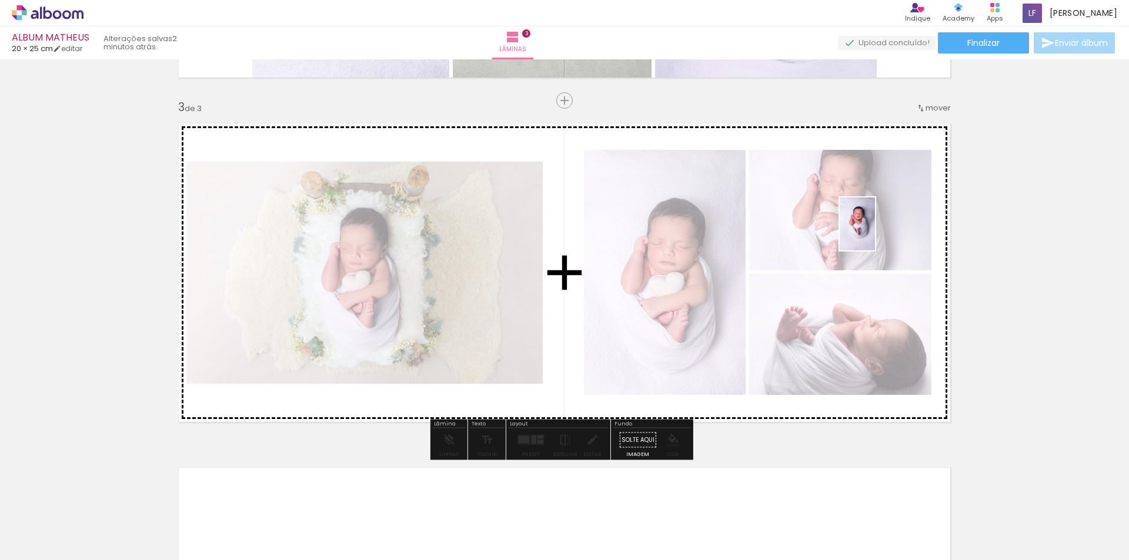
drag, startPoint x: 286, startPoint y: 531, endPoint x: 875, endPoint y: 232, distance: 660.7
click at [875, 232] on quentale-workspace at bounding box center [564, 280] width 1129 height 560
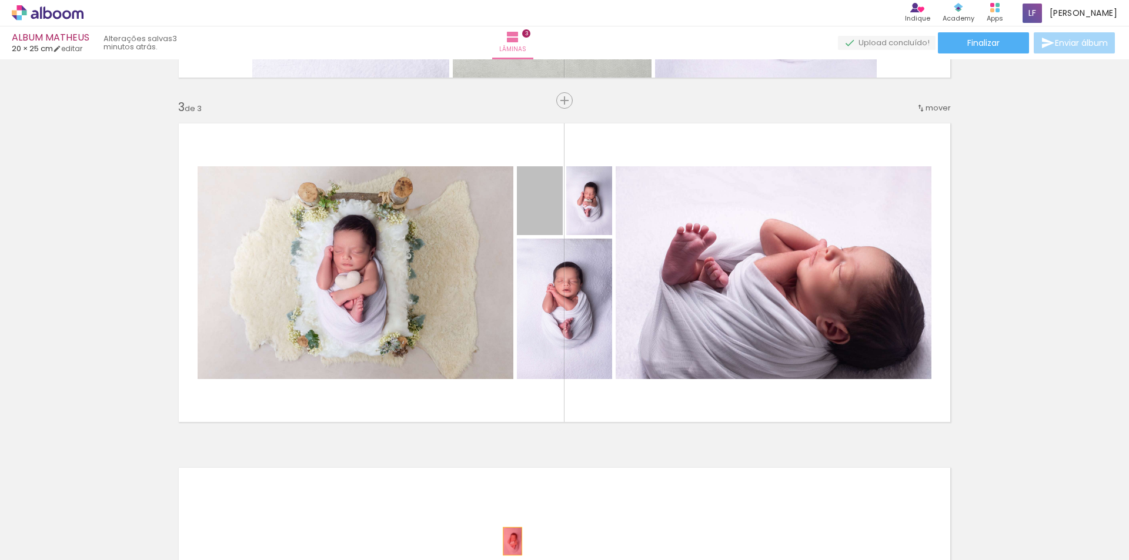
drag, startPoint x: 541, startPoint y: 223, endPoint x: 508, endPoint y: 541, distance: 320.3
click at [508, 541] on quentale-workspace at bounding box center [564, 280] width 1129 height 560
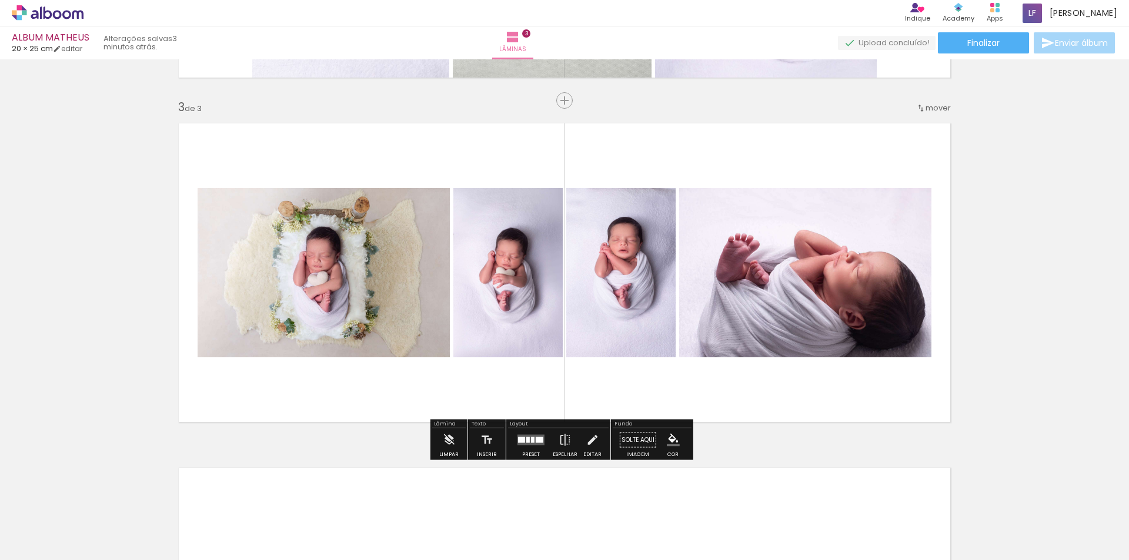
click at [536, 437] on div at bounding box center [540, 440] width 8 height 6
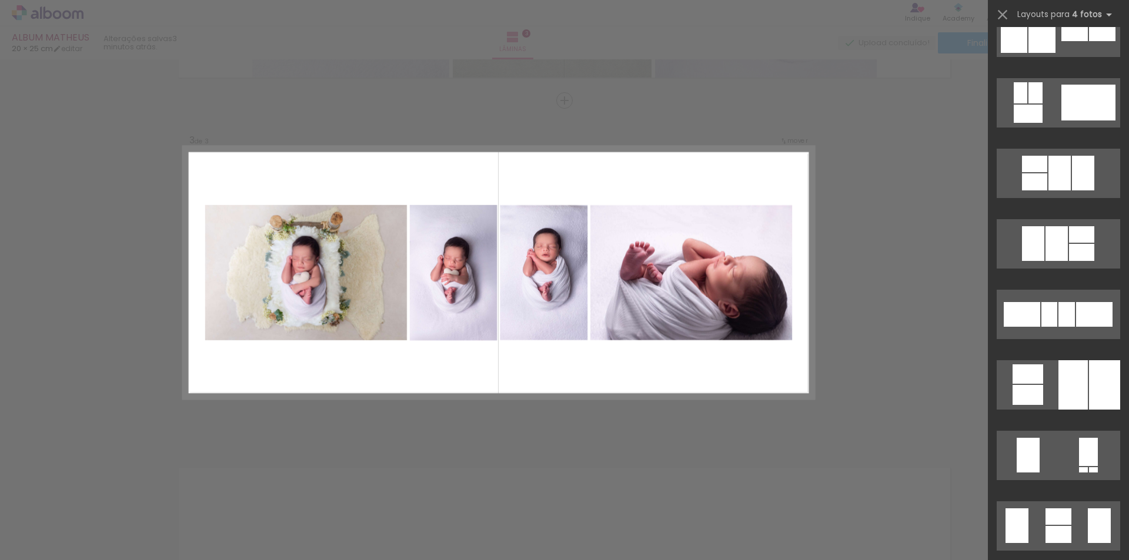
scroll to position [546, 0]
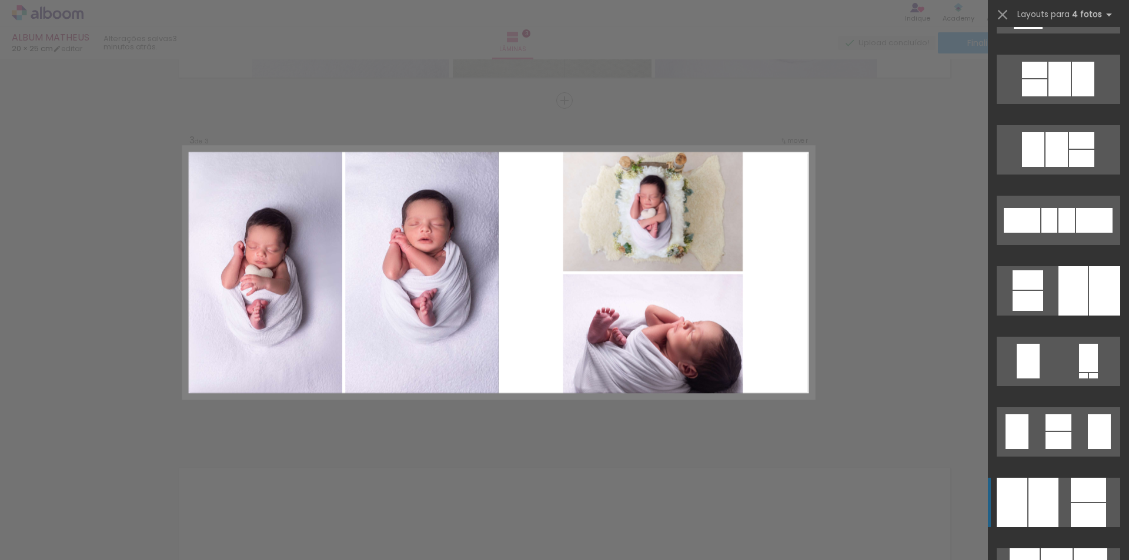
click at [1087, 507] on div at bounding box center [1087, 515] width 35 height 24
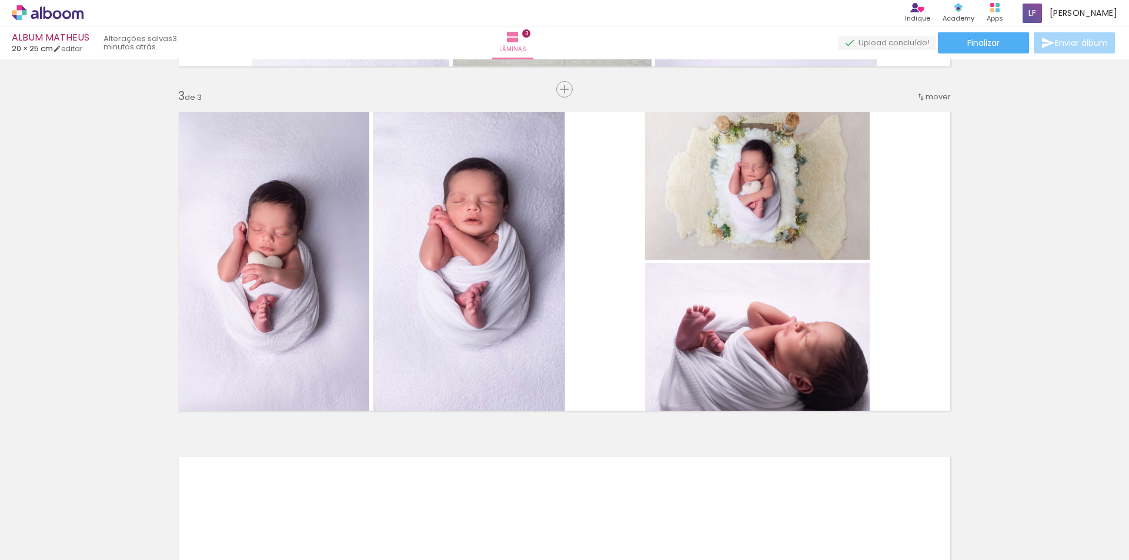
scroll to position [677, 0]
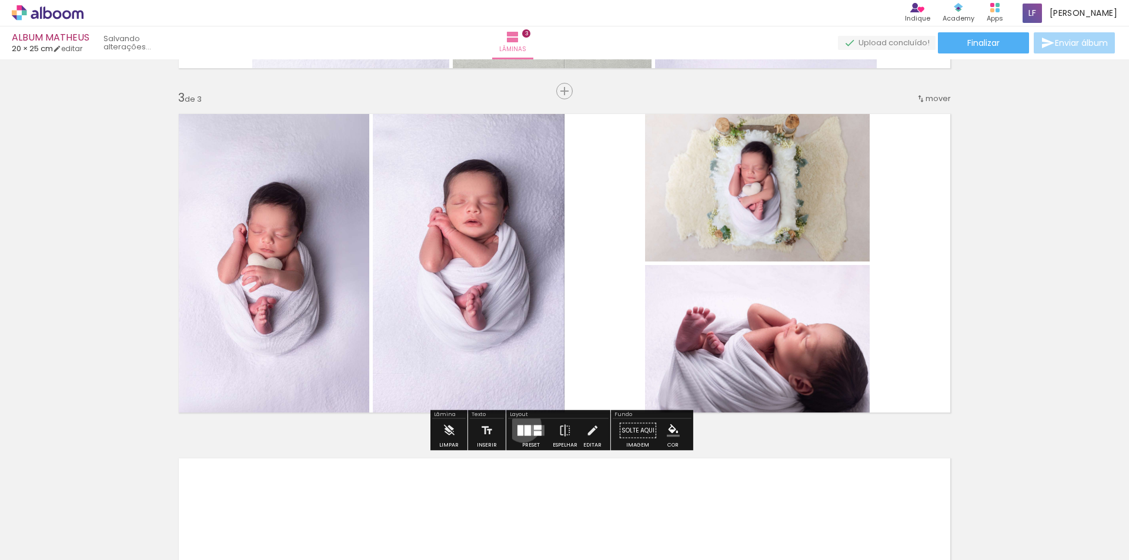
click at [520, 424] on div at bounding box center [531, 431] width 32 height 24
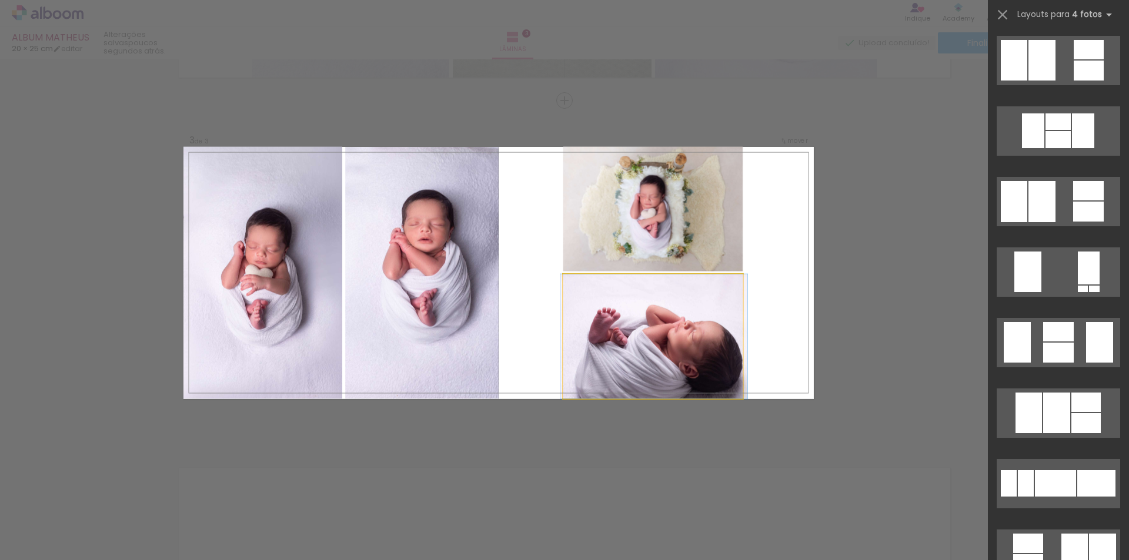
scroll to position [988, 0]
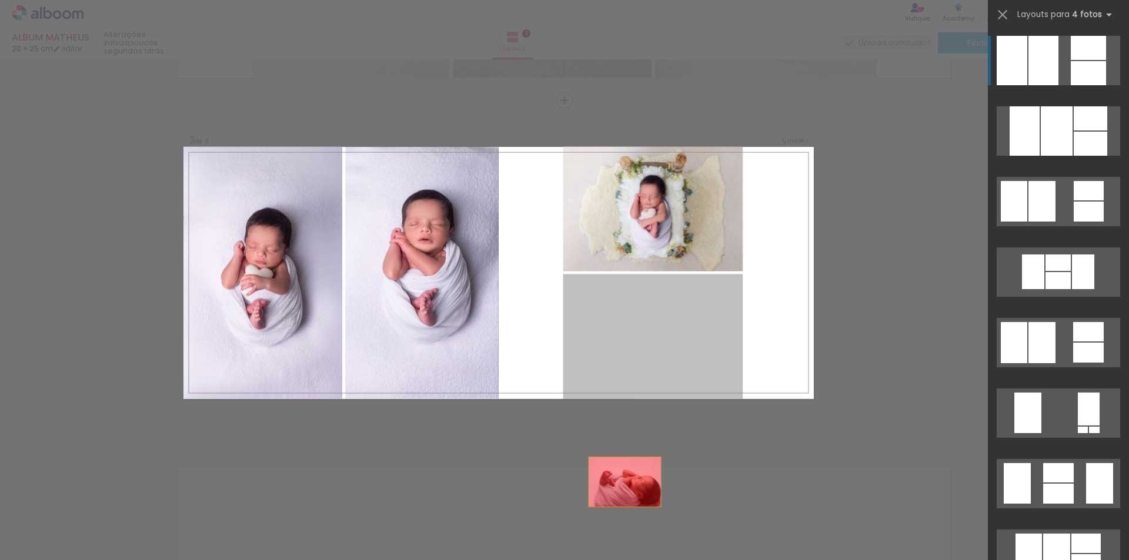
drag, startPoint x: 617, startPoint y: 347, endPoint x: 611, endPoint y: 531, distance: 184.1
click at [613, 531] on quentale-workspace at bounding box center [564, 280] width 1129 height 560
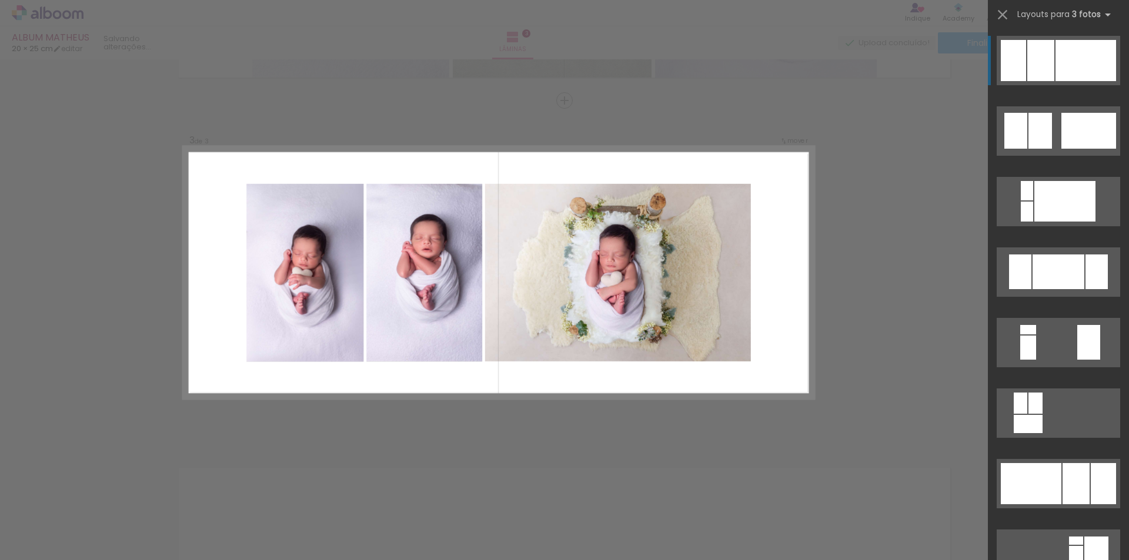
scroll to position [0, 0]
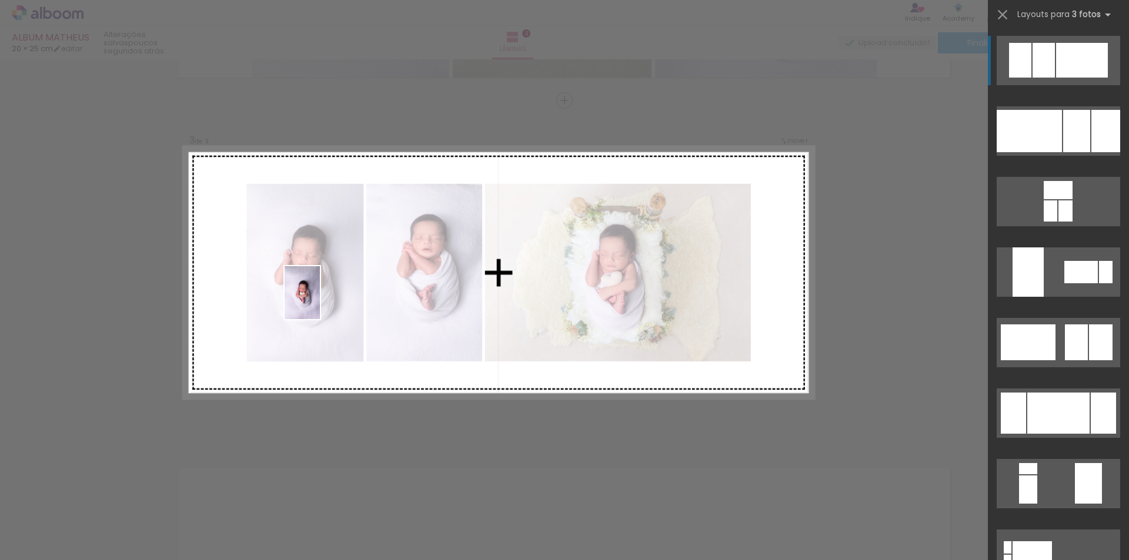
drag, startPoint x: 672, startPoint y: 530, endPoint x: 320, endPoint y: 302, distance: 419.5
click at [320, 302] on quentale-workspace at bounding box center [564, 280] width 1129 height 560
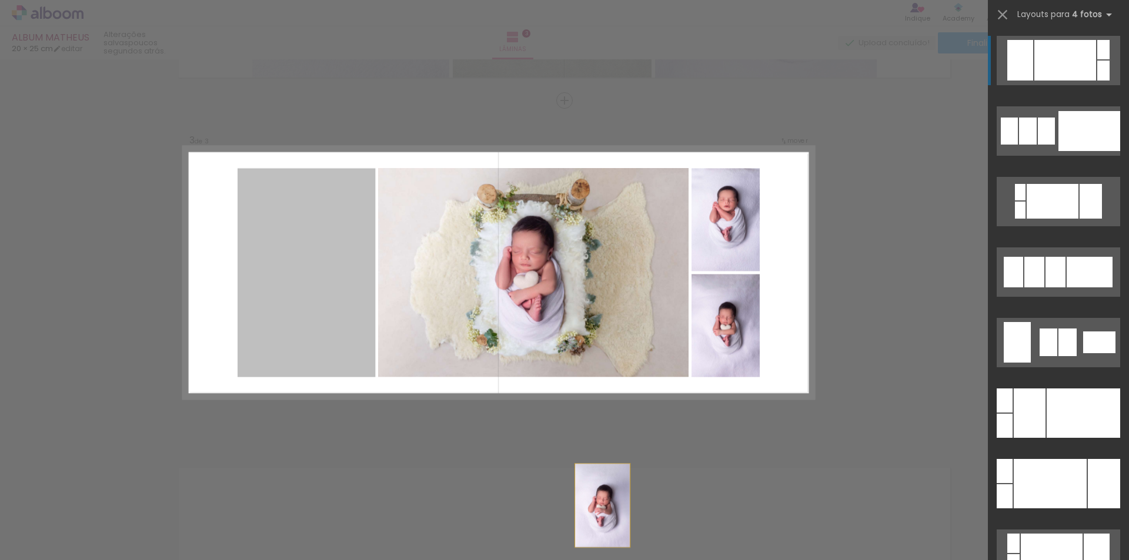
drag, startPoint x: 303, startPoint y: 290, endPoint x: 672, endPoint y: 564, distance: 459.7
click at [672, 560] on html "link( href="../../bower_components/polymer/polymer.html" rel="import" ) picture…" at bounding box center [564, 280] width 1129 height 560
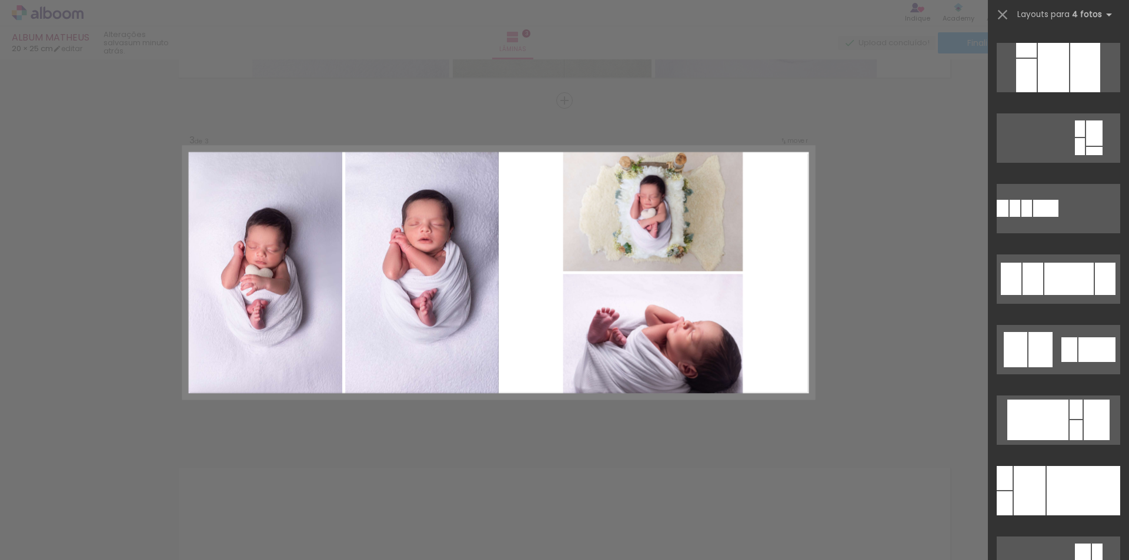
scroll to position [934, 0]
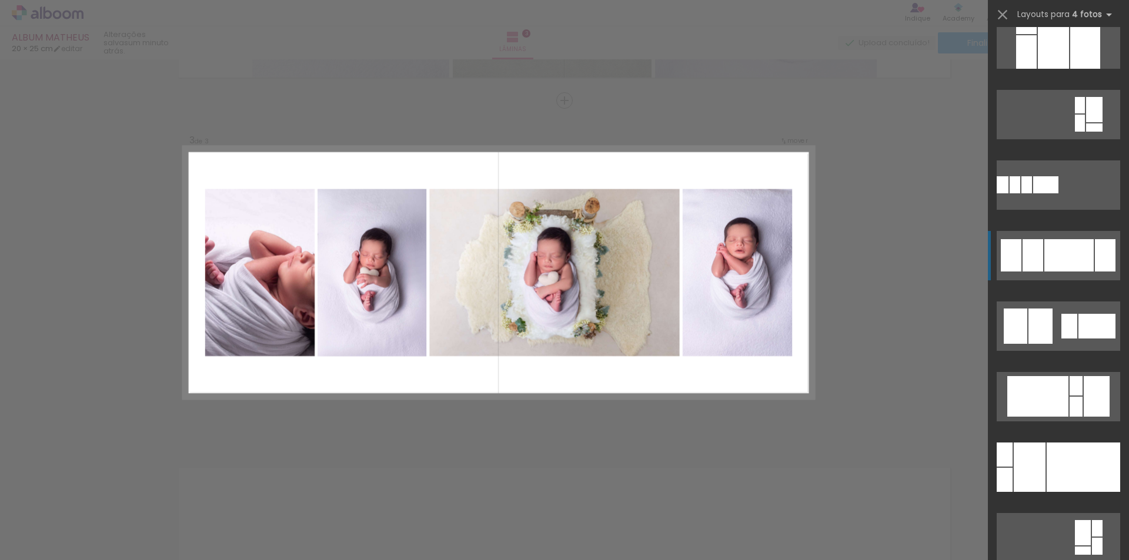
click at [1083, 257] on div at bounding box center [1068, 255] width 49 height 32
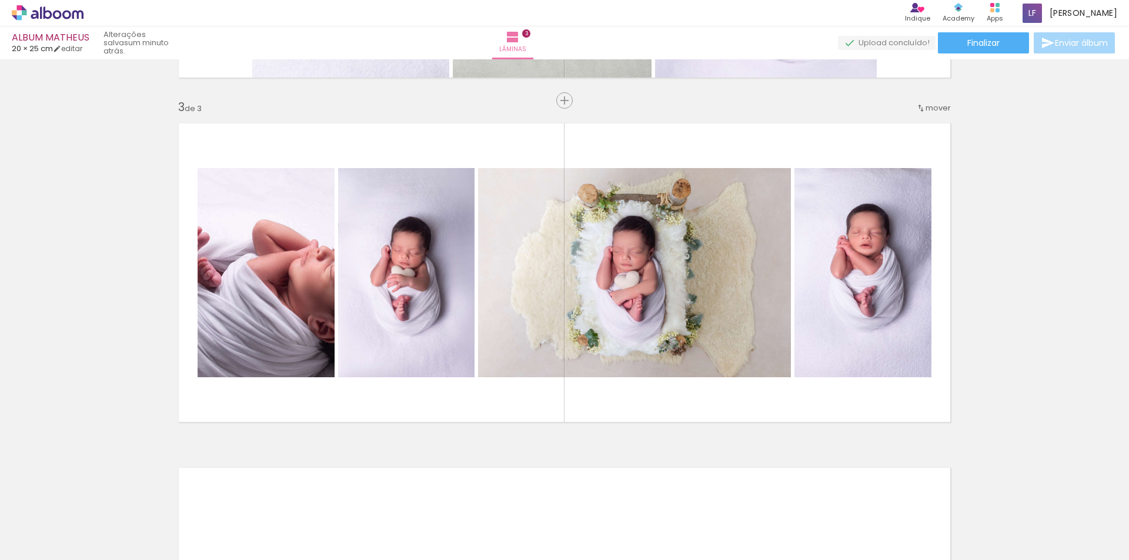
scroll to position [0, 276]
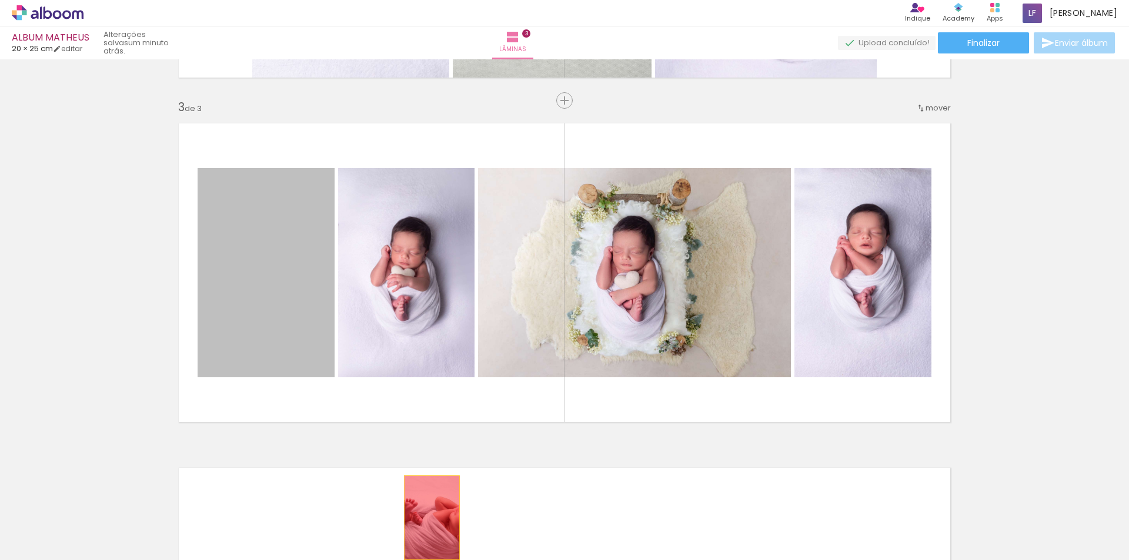
drag, startPoint x: 273, startPoint y: 251, endPoint x: 428, endPoint y: 518, distance: 308.9
click at [428, 518] on quentale-workspace at bounding box center [564, 280] width 1129 height 560
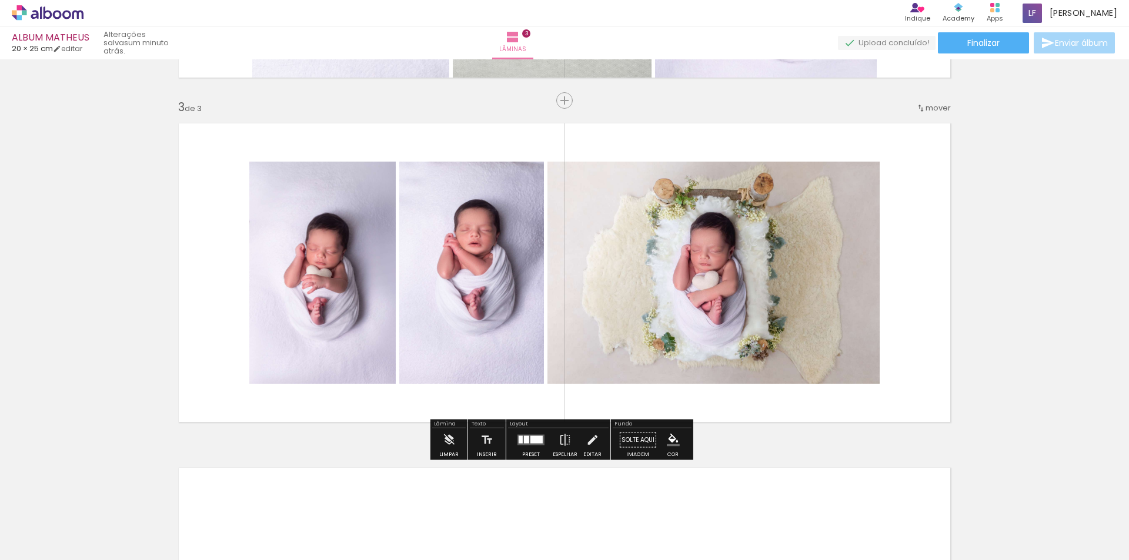
click at [530, 442] on div at bounding box center [536, 440] width 12 height 8
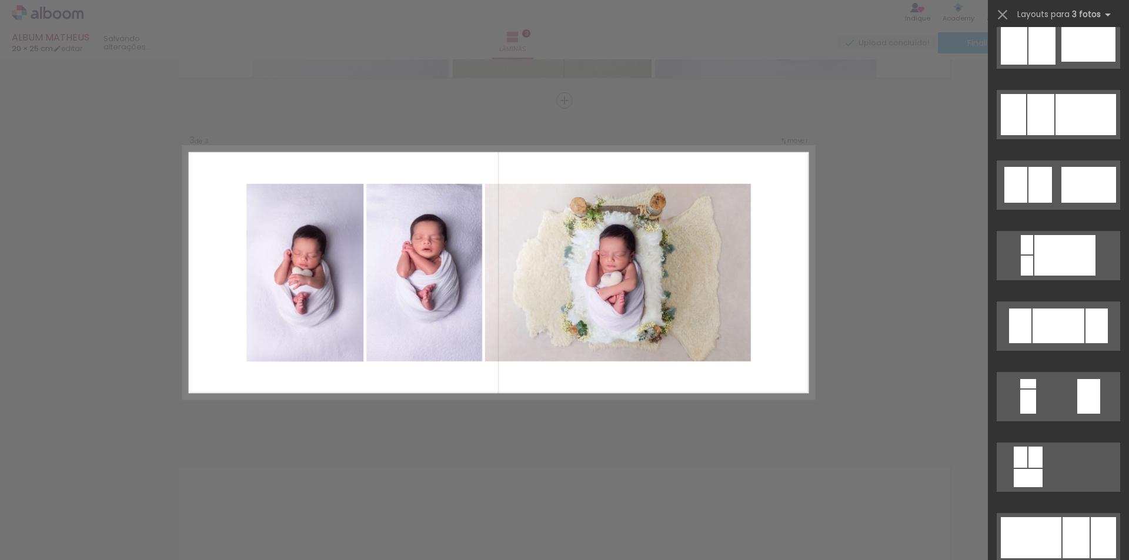
scroll to position [0, 0]
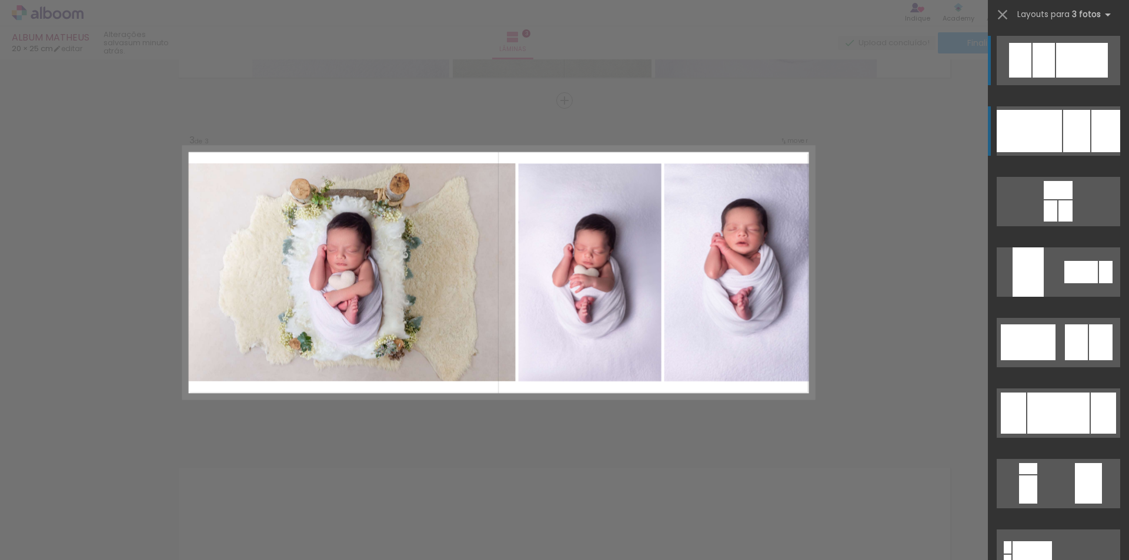
click at [1092, 129] on div at bounding box center [1105, 131] width 29 height 42
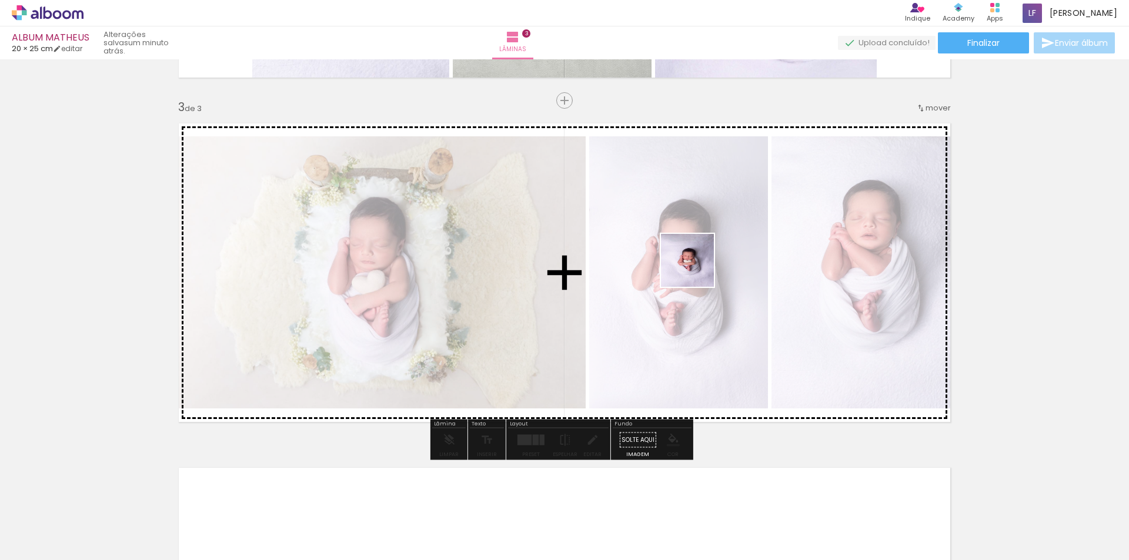
drag, startPoint x: 635, startPoint y: 527, endPoint x: 697, endPoint y: 266, distance: 268.1
click at [697, 266] on quentale-workspace at bounding box center [564, 280] width 1129 height 560
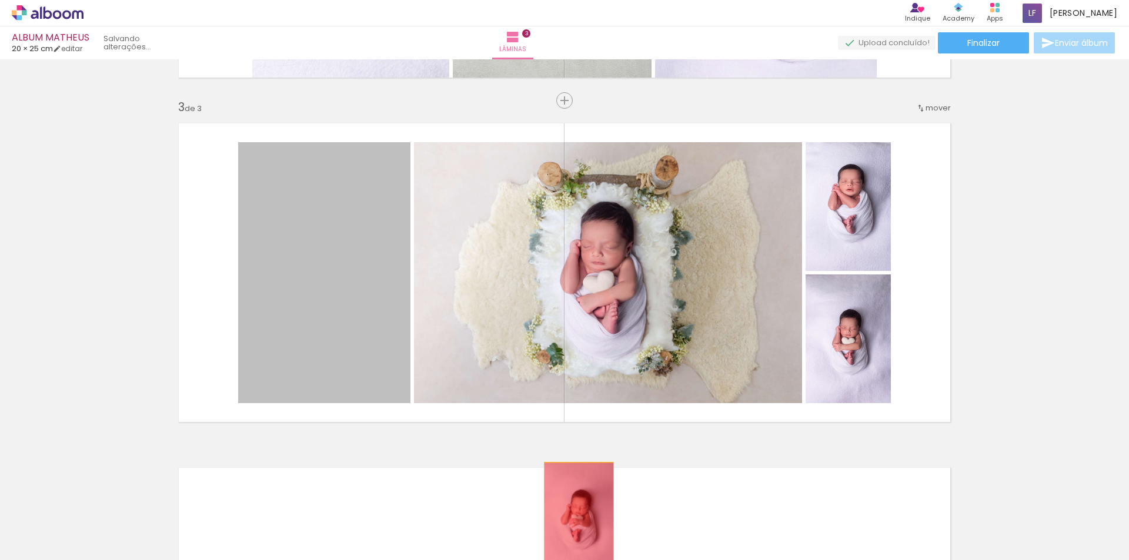
drag, startPoint x: 329, startPoint y: 289, endPoint x: 581, endPoint y: 520, distance: 341.2
click at [576, 517] on quentale-workspace at bounding box center [564, 280] width 1129 height 560
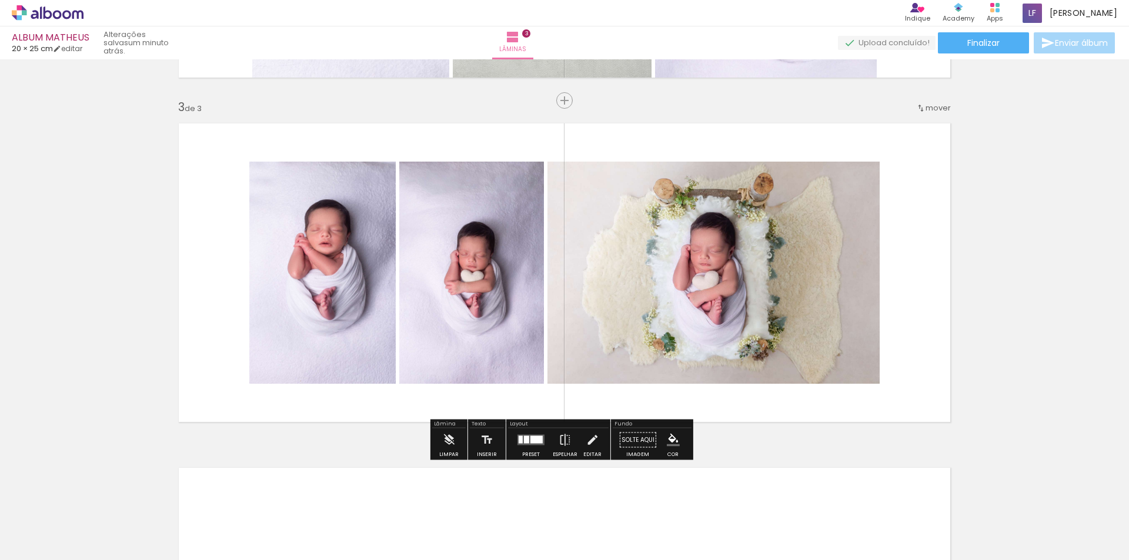
click at [524, 436] on div at bounding box center [526, 440] width 5 height 8
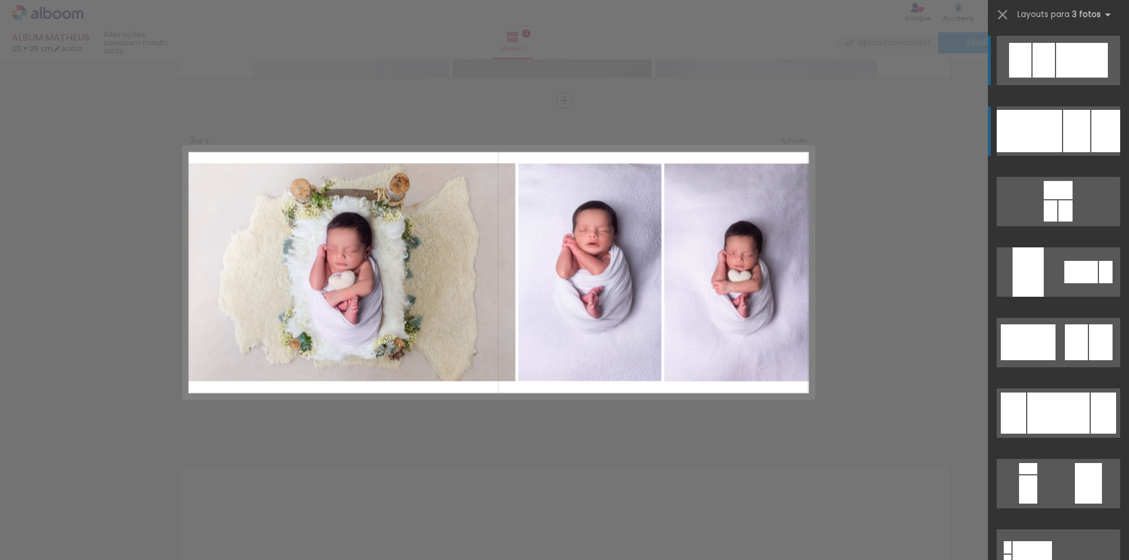
click at [1083, 129] on div at bounding box center [1076, 131] width 27 height 42
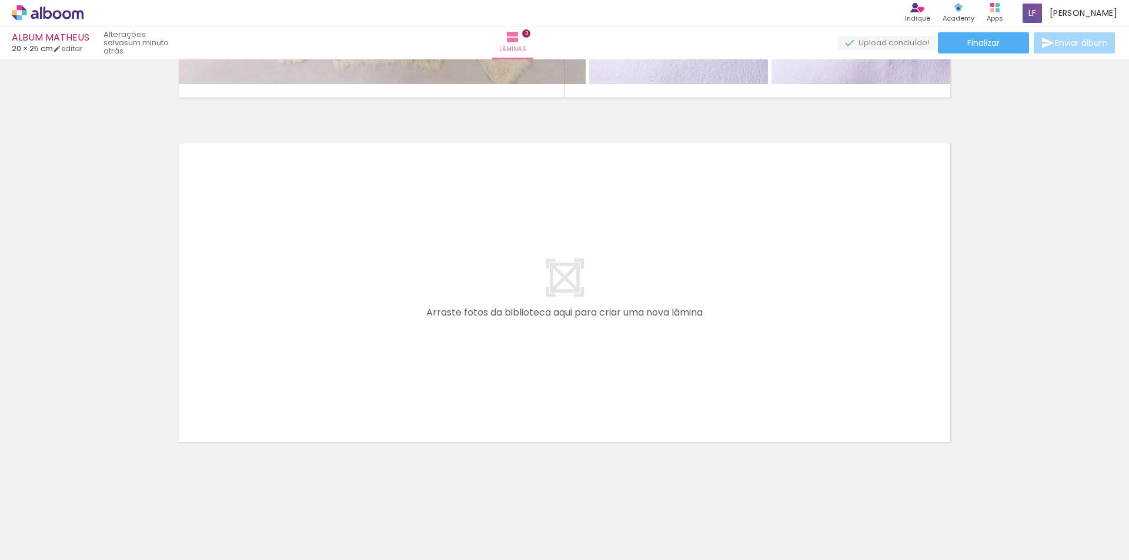
scroll to position [996, 0]
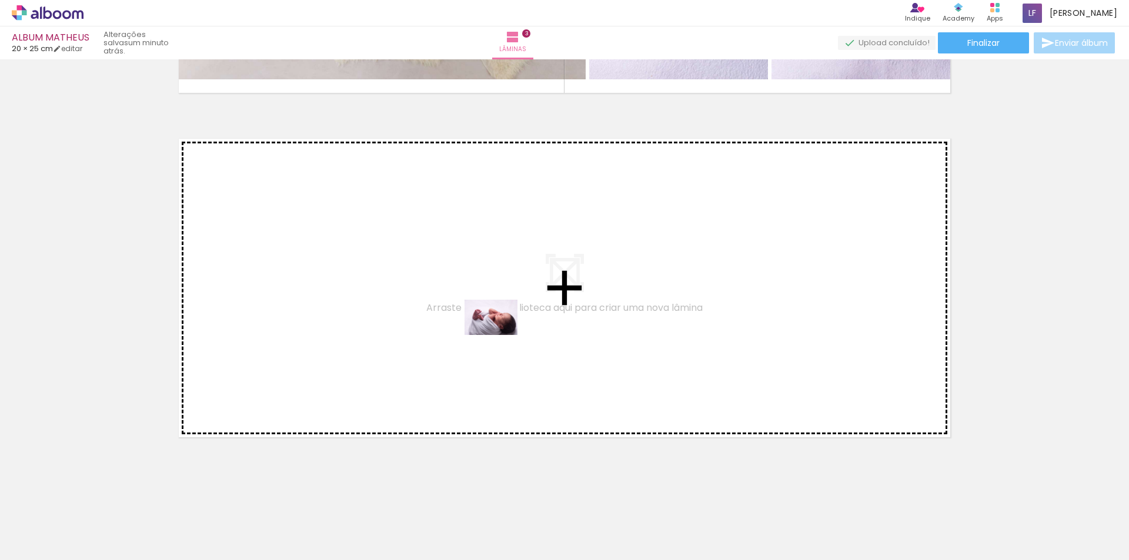
drag, startPoint x: 508, startPoint y: 530, endPoint x: 499, endPoint y: 333, distance: 197.7
click at [499, 333] on quentale-workspace at bounding box center [564, 280] width 1129 height 560
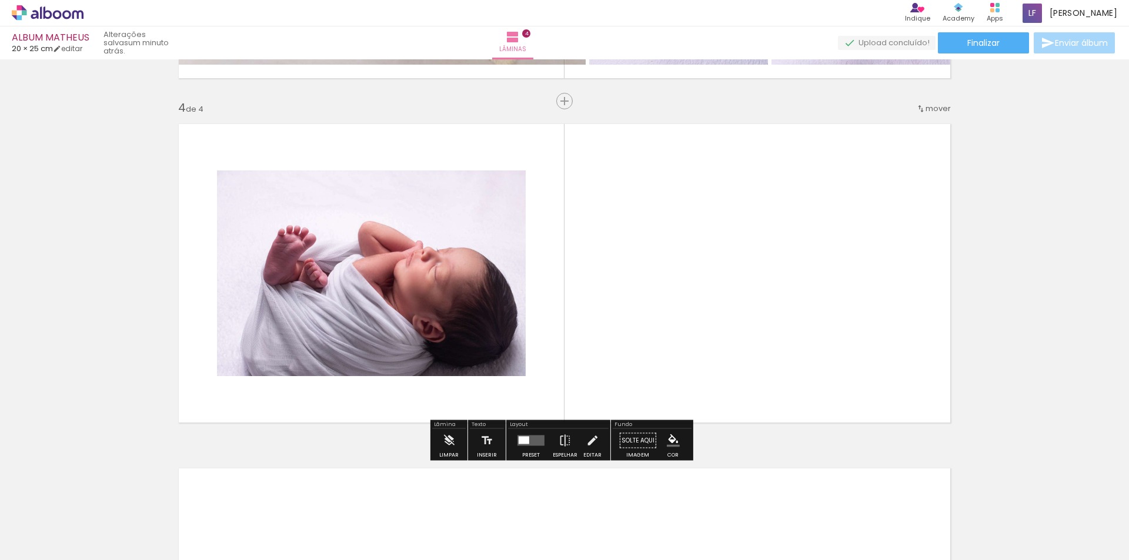
scroll to position [1012, 0]
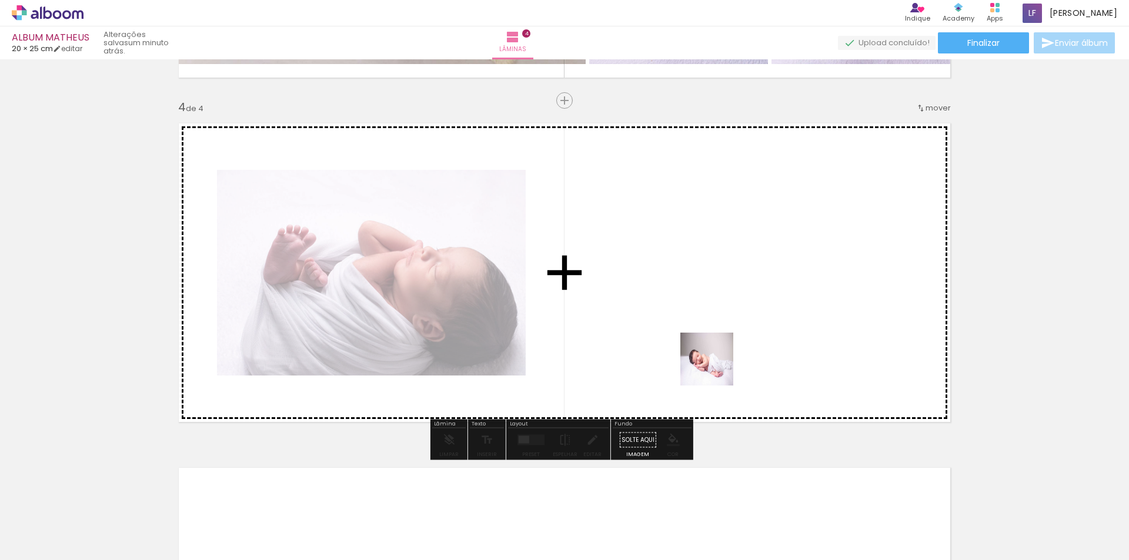
drag, startPoint x: 764, startPoint y: 534, endPoint x: 753, endPoint y: 440, distance: 94.7
click at [707, 346] on quentale-workspace at bounding box center [564, 280] width 1129 height 560
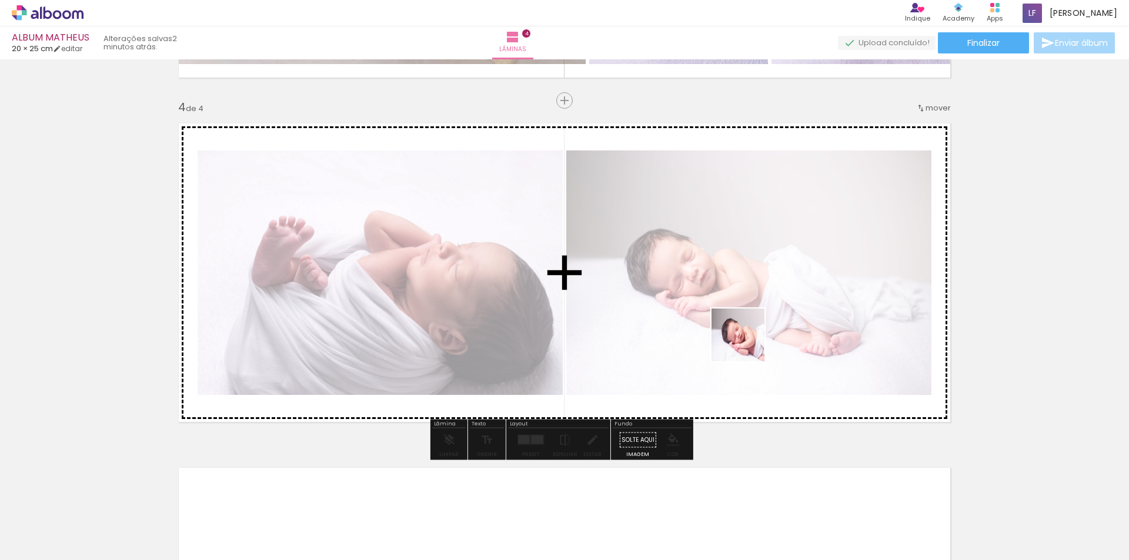
drag, startPoint x: 839, startPoint y: 533, endPoint x: 861, endPoint y: 494, distance: 44.8
click at [747, 343] on quentale-workspace at bounding box center [564, 280] width 1129 height 560
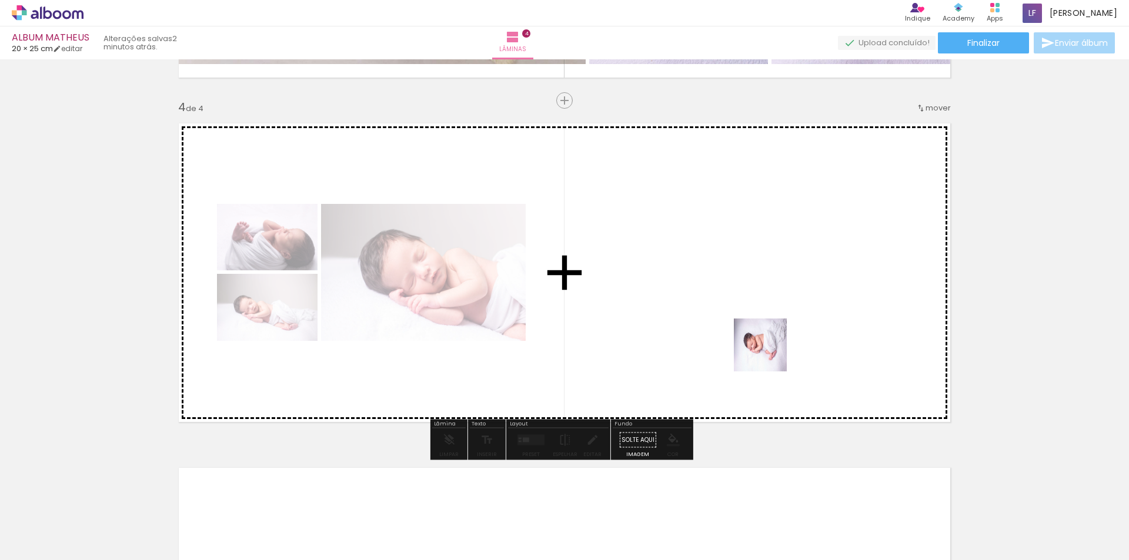
drag, startPoint x: 901, startPoint y: 530, endPoint x: 765, endPoint y: 352, distance: 224.5
click at [765, 352] on quentale-workspace at bounding box center [564, 280] width 1129 height 560
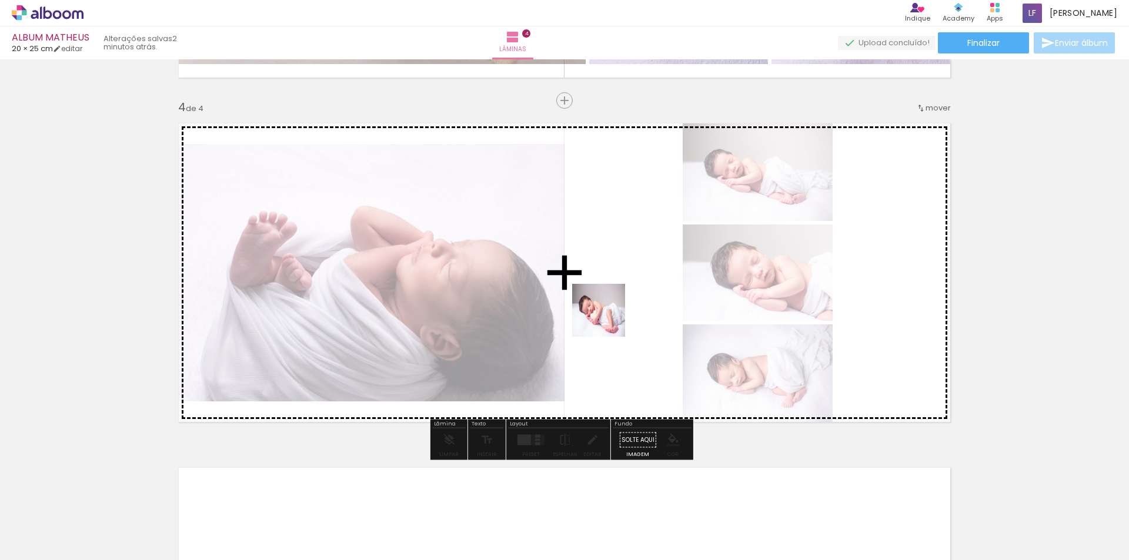
drag, startPoint x: 994, startPoint y: 509, endPoint x: 614, endPoint y: 368, distance: 405.7
click at [607, 319] on quentale-workspace at bounding box center [564, 280] width 1129 height 560
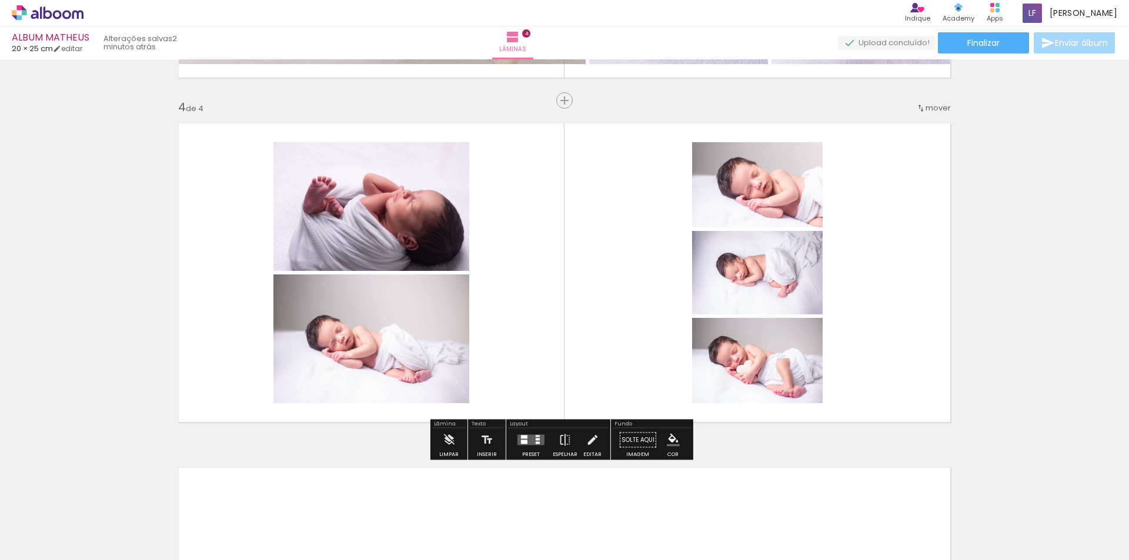
click at [530, 437] on quentale-layouter at bounding box center [530, 440] width 27 height 11
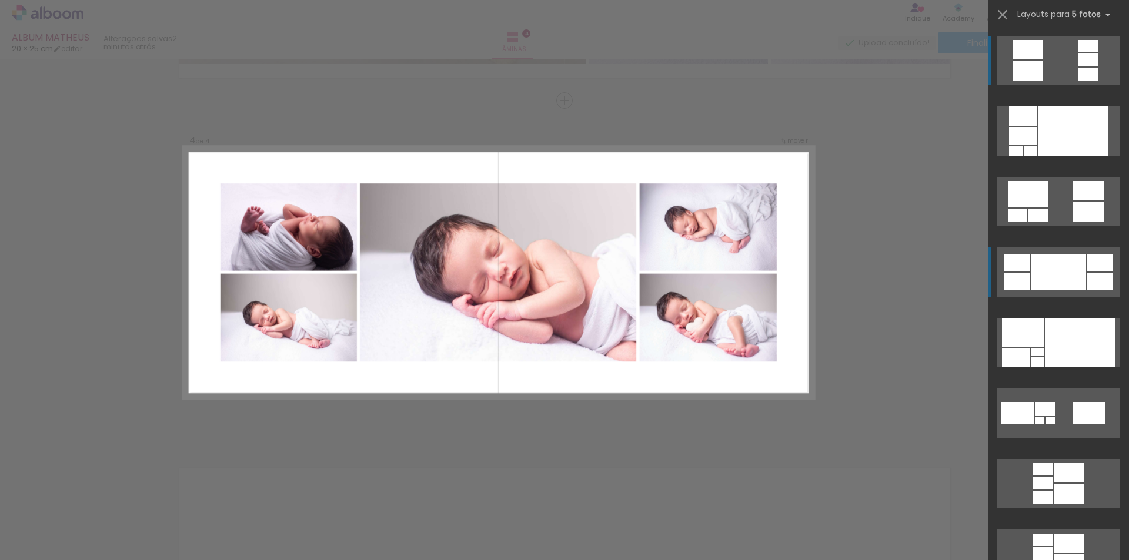
click at [1055, 283] on div at bounding box center [1058, 272] width 55 height 35
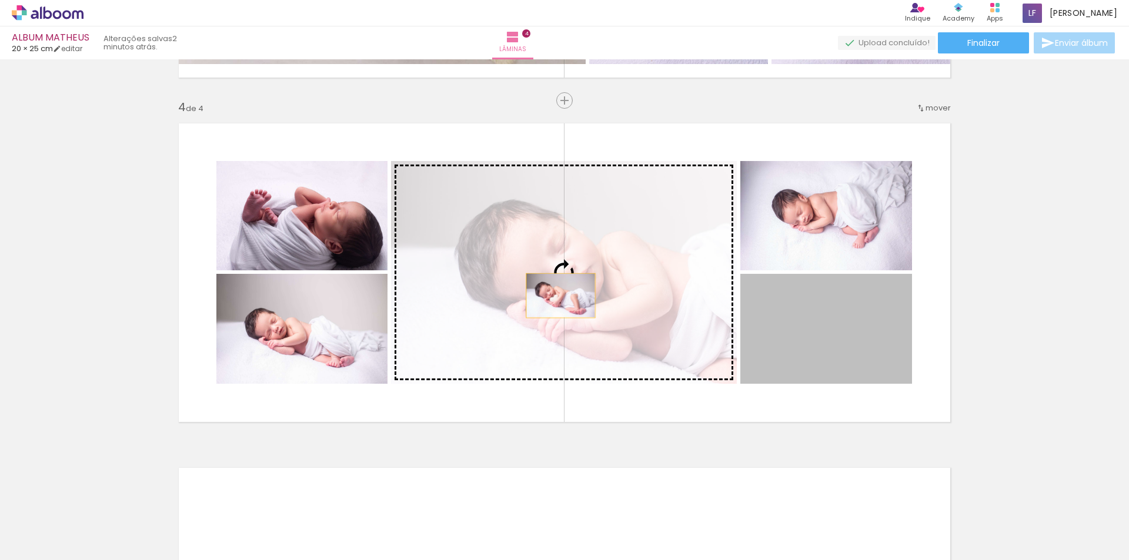
drag, startPoint x: 833, startPoint y: 344, endPoint x: 556, endPoint y: 296, distance: 281.1
click at [0, 0] on slot at bounding box center [0, 0] width 0 height 0
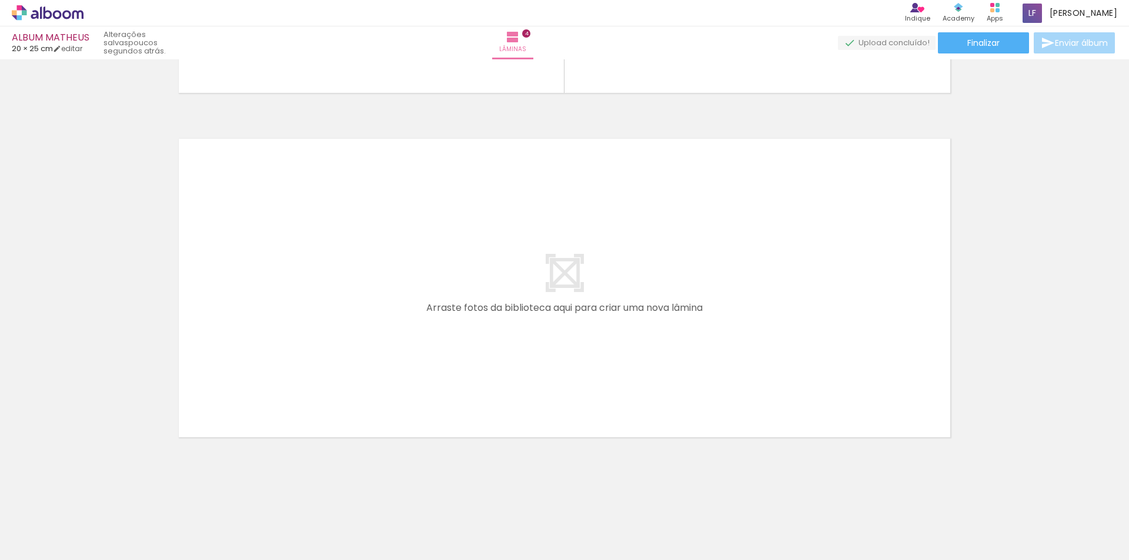
scroll to position [0, 809]
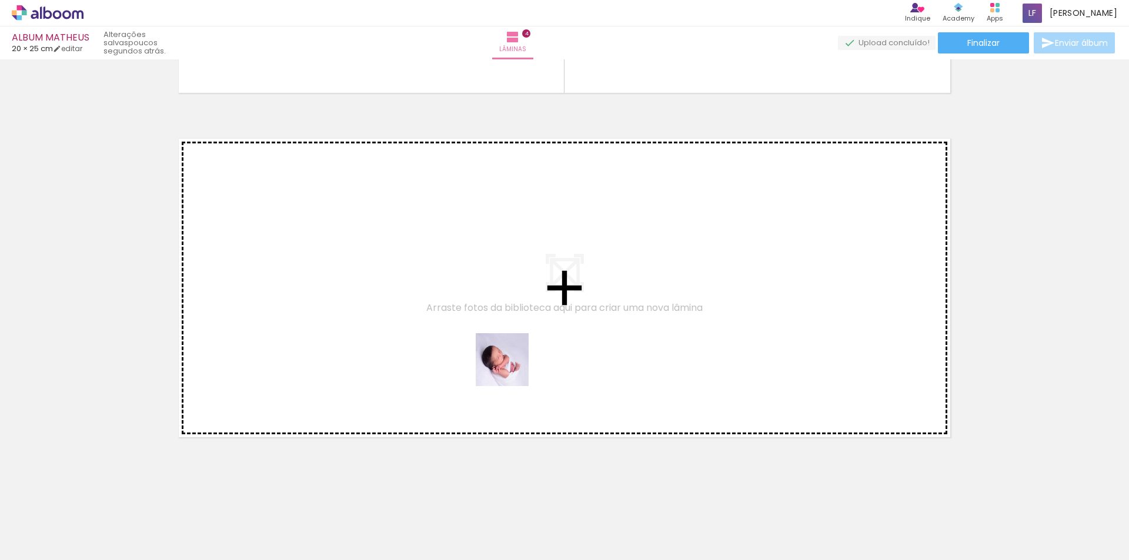
drag, startPoint x: 566, startPoint y: 526, endPoint x: 505, endPoint y: 360, distance: 176.7
click at [505, 360] on quentale-workspace at bounding box center [564, 280] width 1129 height 560
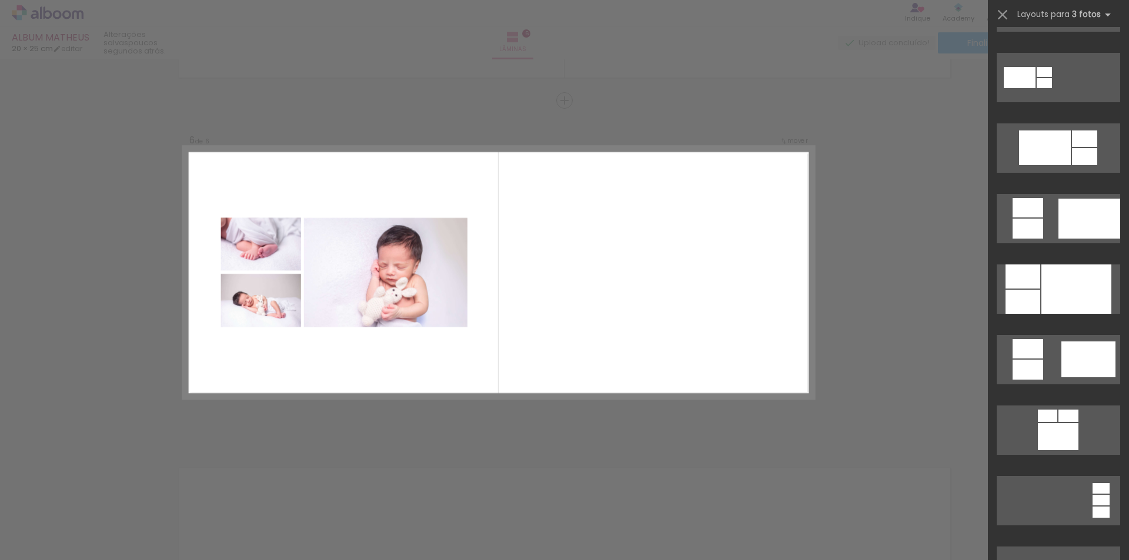
scroll to position [635, 0]
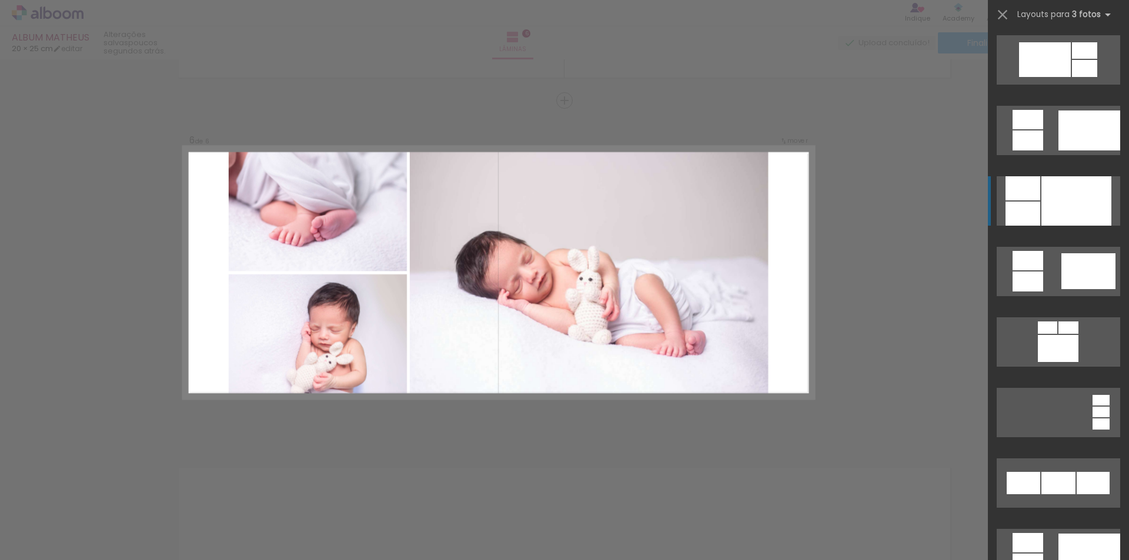
click at [1059, 210] on div at bounding box center [1076, 200] width 70 height 49
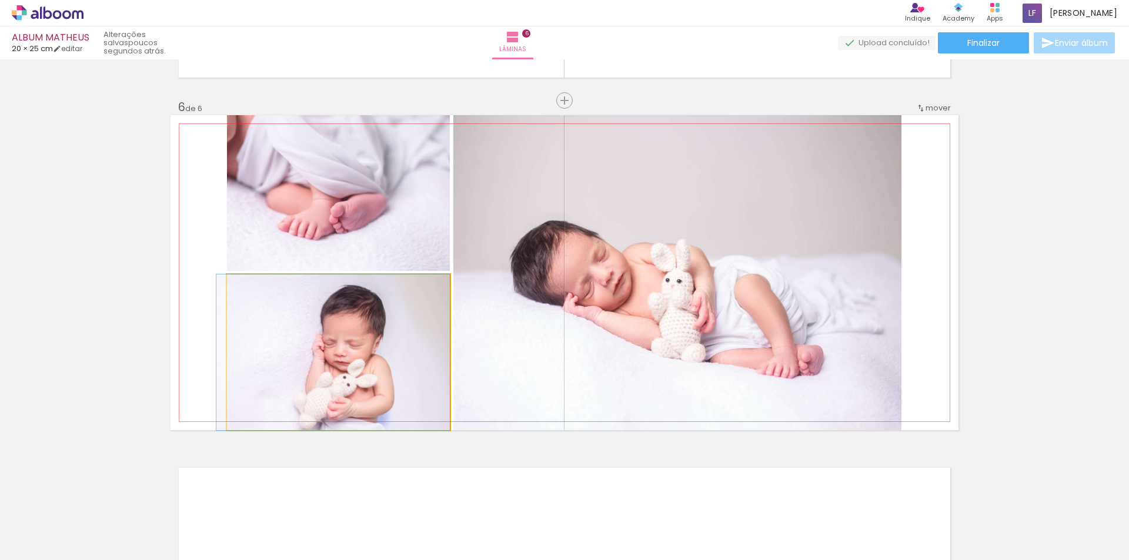
drag, startPoint x: 406, startPoint y: 358, endPoint x: 397, endPoint y: 342, distance: 18.7
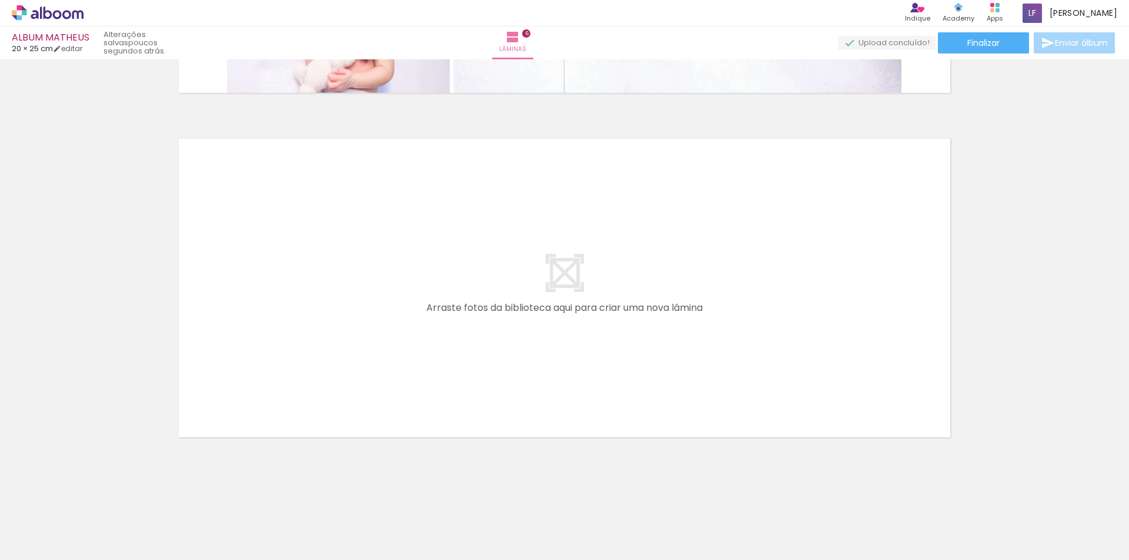
scroll to position [0, 1406]
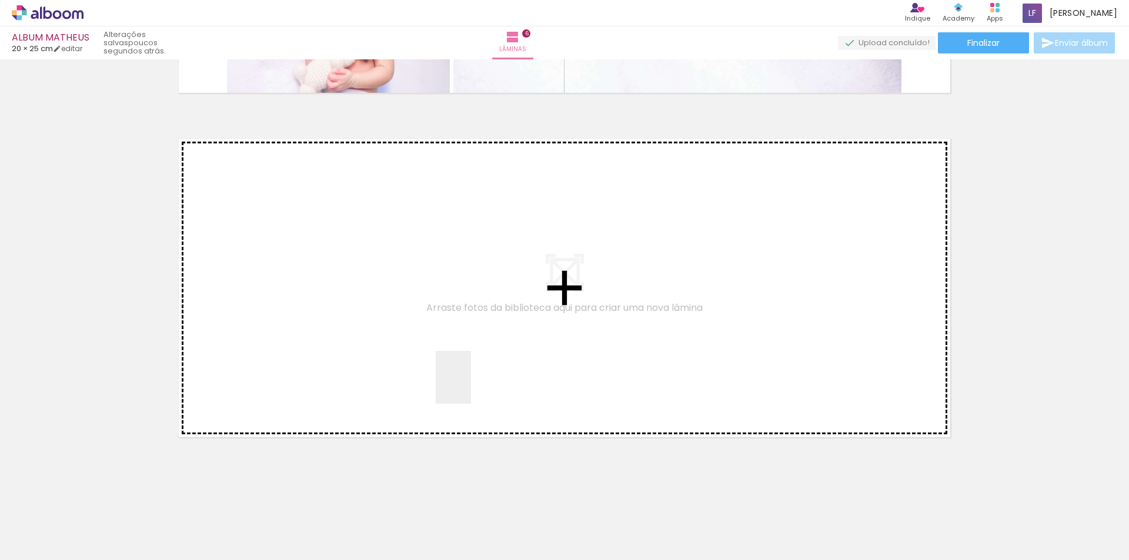
drag, startPoint x: 451, startPoint y: 537, endPoint x: 490, endPoint y: 483, distance: 67.4
click at [471, 386] on quentale-workspace at bounding box center [564, 280] width 1129 height 560
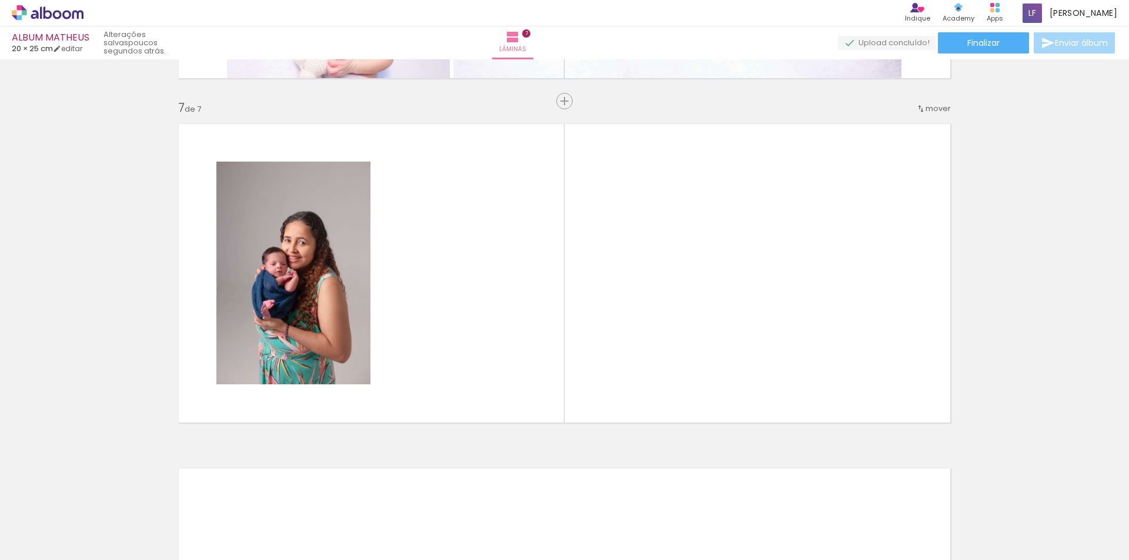
scroll to position [2045, 0]
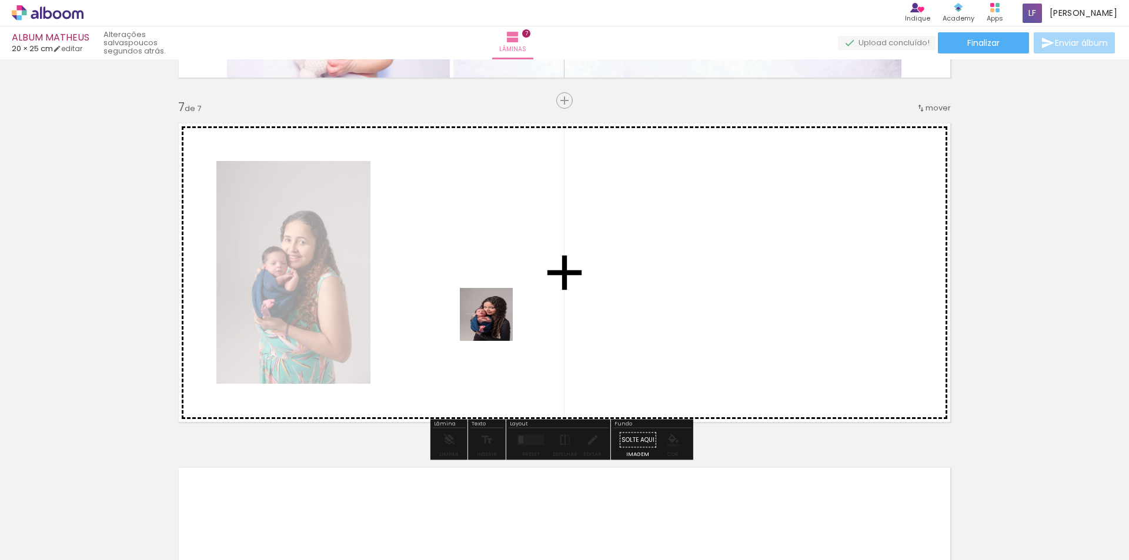
drag, startPoint x: 497, startPoint y: 524, endPoint x: 538, endPoint y: 473, distance: 66.1
click at [495, 322] on quentale-workspace at bounding box center [564, 280] width 1129 height 560
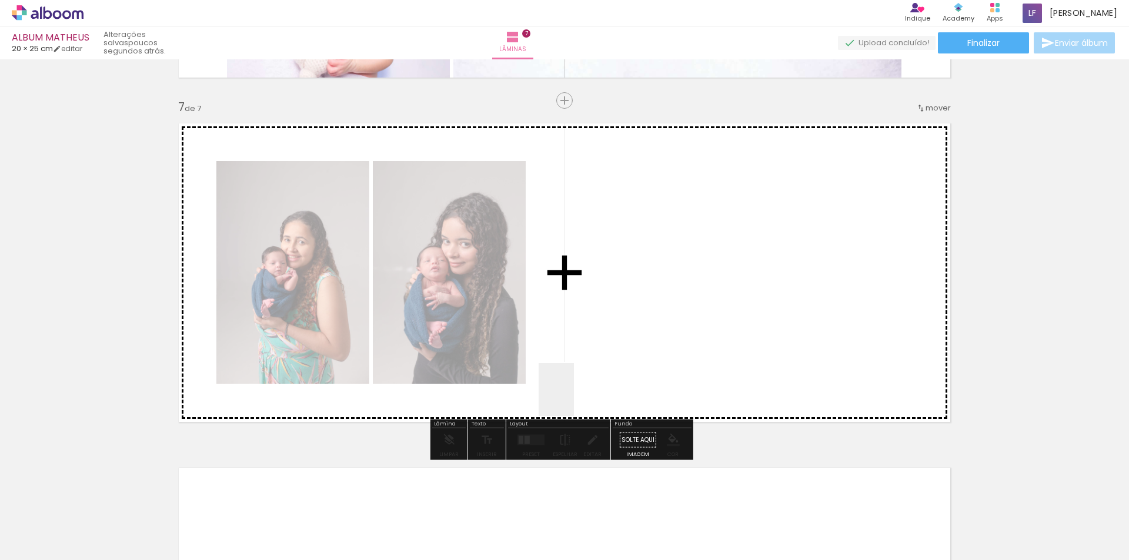
drag, startPoint x: 563, startPoint y: 524, endPoint x: 609, endPoint y: 480, distance: 64.0
click at [581, 341] on quentale-workspace at bounding box center [564, 280] width 1129 height 560
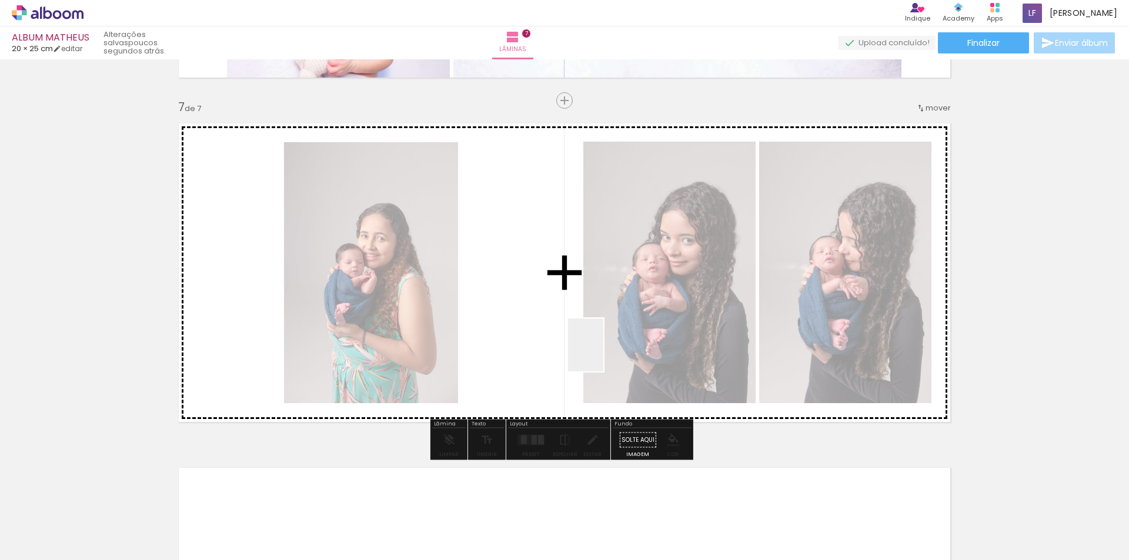
drag, startPoint x: 623, startPoint y: 527, endPoint x: 622, endPoint y: 417, distance: 110.5
click at [593, 326] on quentale-workspace at bounding box center [564, 280] width 1129 height 560
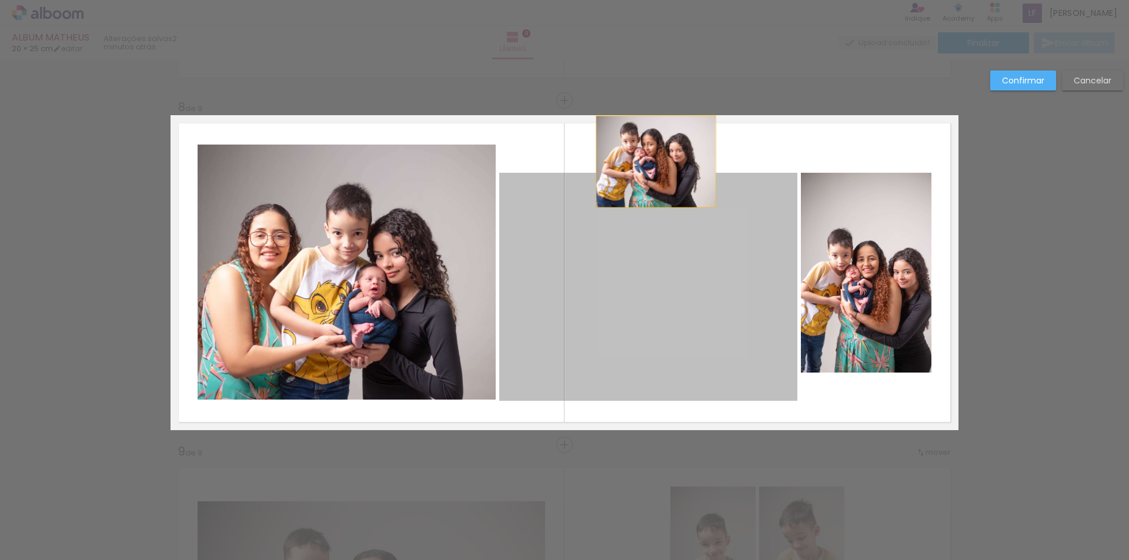
scroll to position [0, 1600]
drag, startPoint x: 651, startPoint y: 168, endPoint x: 651, endPoint y: 161, distance: 6.5
click at [651, 161] on quentale-layouter at bounding box center [564, 272] width 788 height 315
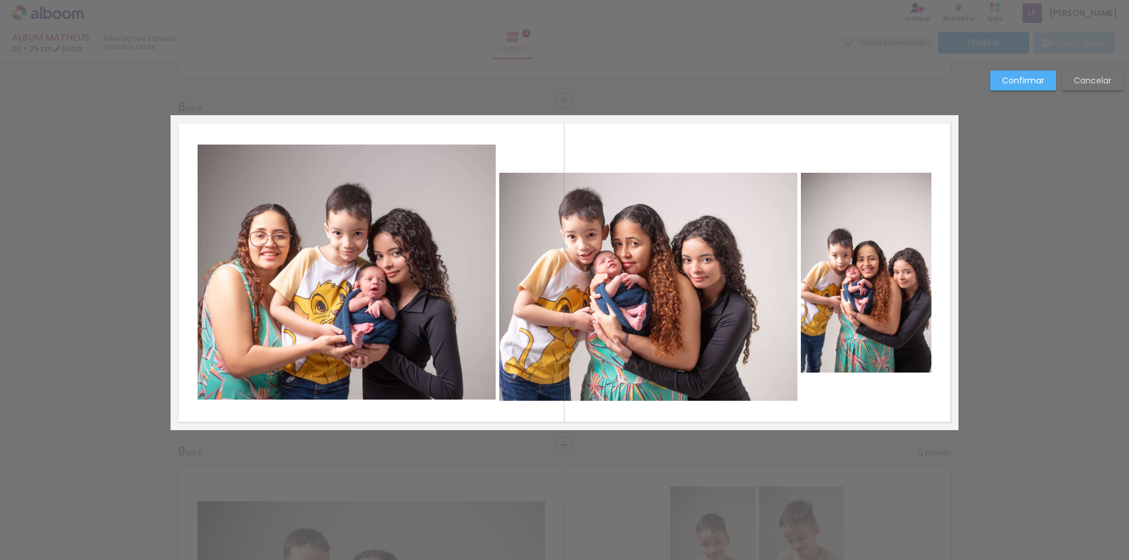
click at [640, 182] on quentale-photo at bounding box center [648, 287] width 298 height 228
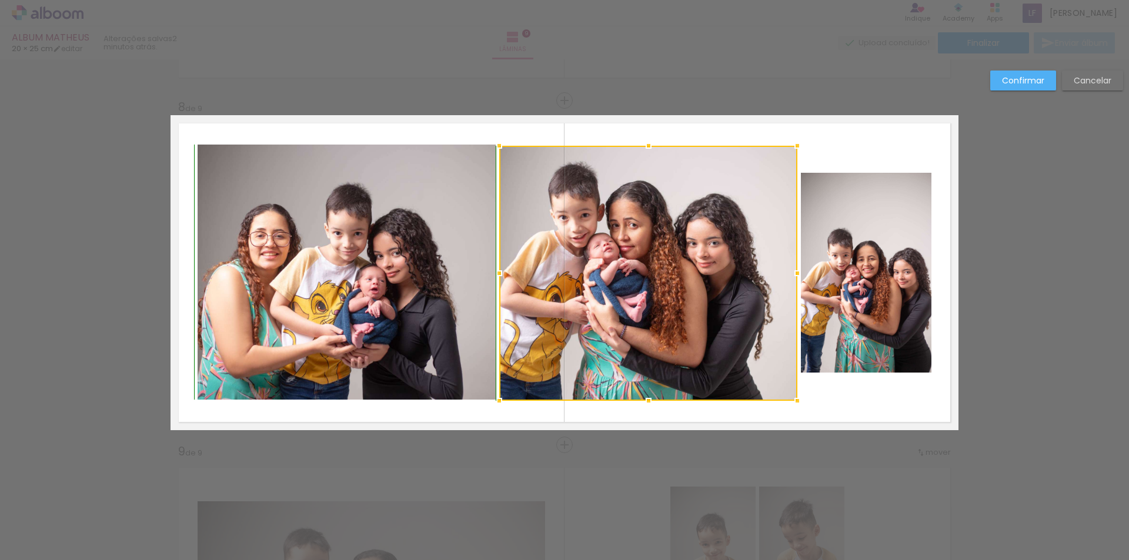
drag, startPoint x: 641, startPoint y: 171, endPoint x: 643, endPoint y: 149, distance: 22.4
click at [643, 149] on div at bounding box center [649, 146] width 24 height 24
click at [862, 250] on quentale-photo at bounding box center [866, 273] width 131 height 200
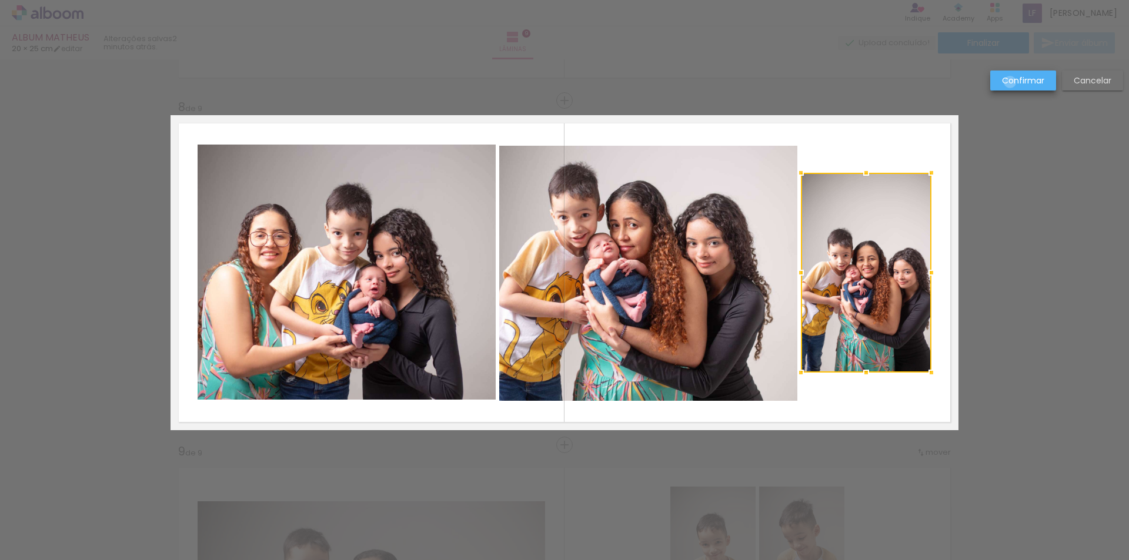
click at [0, 0] on slot "Confirmar" at bounding box center [0, 0] width 0 height 0
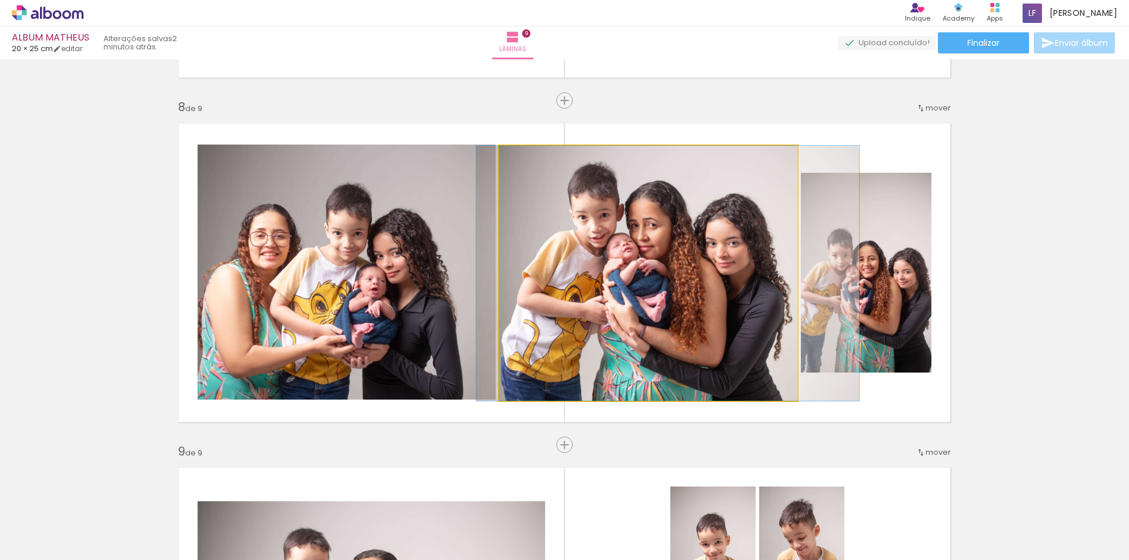
drag, startPoint x: 607, startPoint y: 269, endPoint x: 626, endPoint y: 269, distance: 19.4
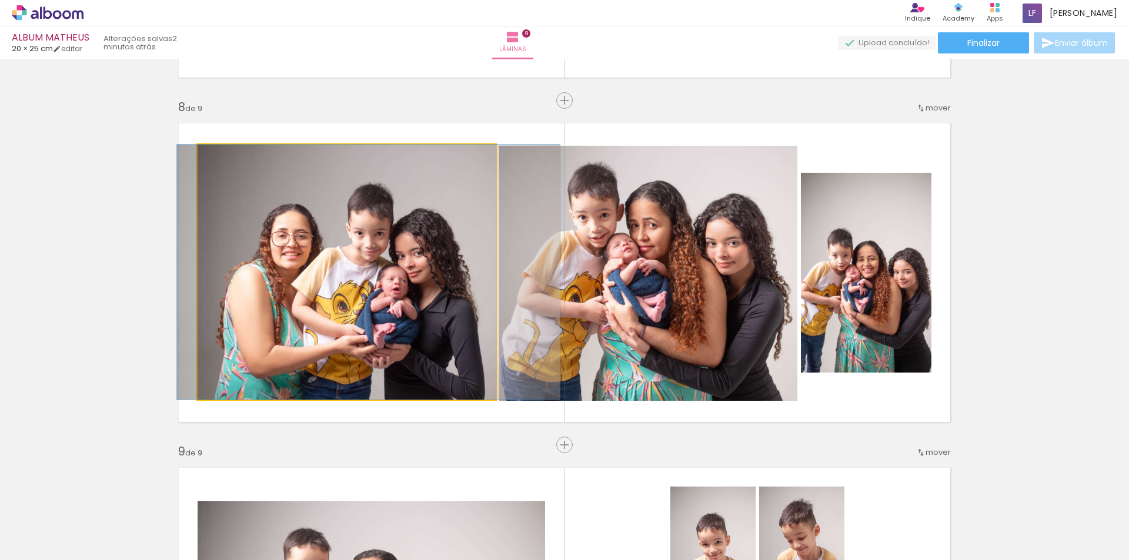
drag, startPoint x: 396, startPoint y: 270, endPoint x: 418, endPoint y: 267, distance: 22.6
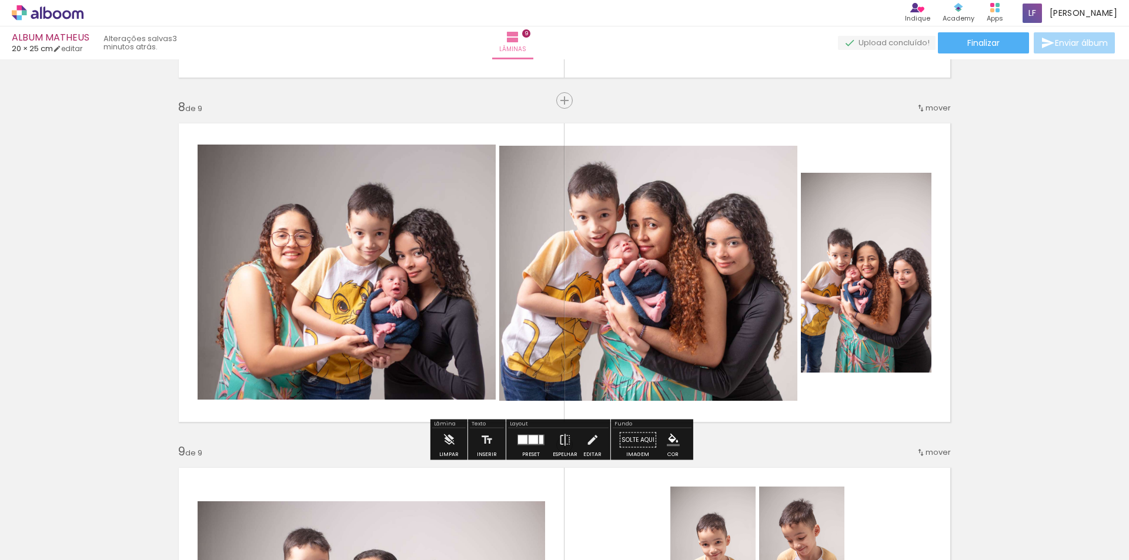
click at [732, 240] on quentale-photo at bounding box center [648, 273] width 298 height 255
click at [680, 195] on quentale-photo at bounding box center [648, 273] width 298 height 255
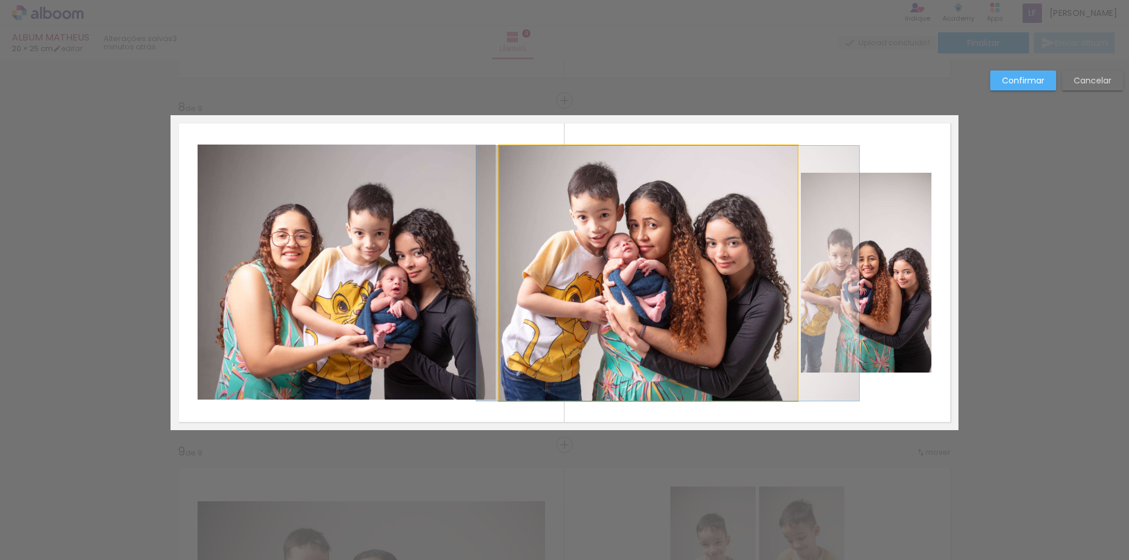
click at [680, 195] on quentale-photo at bounding box center [648, 273] width 298 height 255
click at [801, 195] on div at bounding box center [866, 273] width 131 height 200
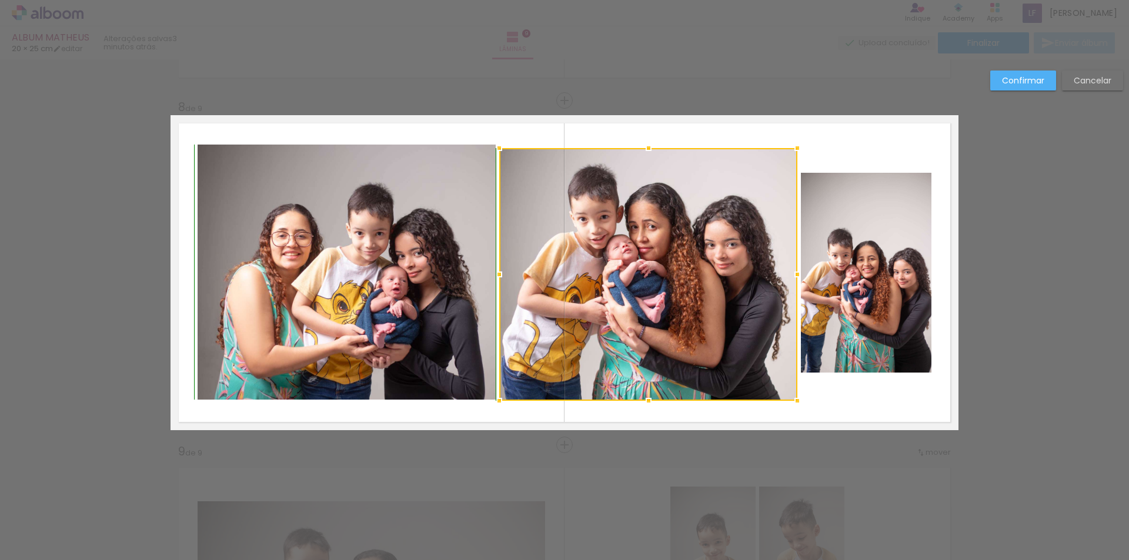
drag, startPoint x: 644, startPoint y: 144, endPoint x: 633, endPoint y: 146, distance: 12.0
click at [637, 146] on div at bounding box center [649, 148] width 24 height 24
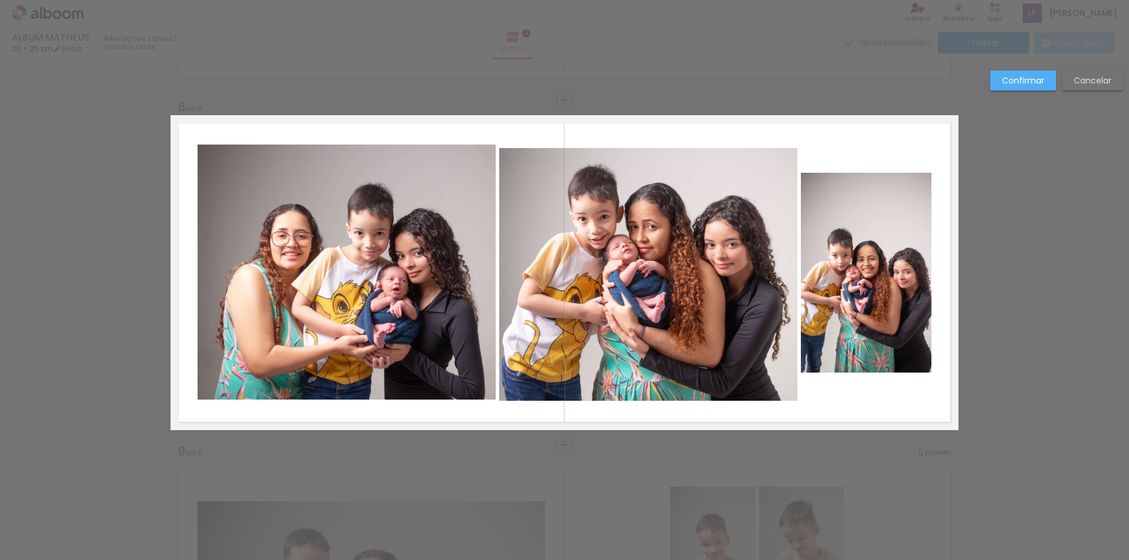
click at [646, 156] on quentale-photo at bounding box center [648, 274] width 298 height 253
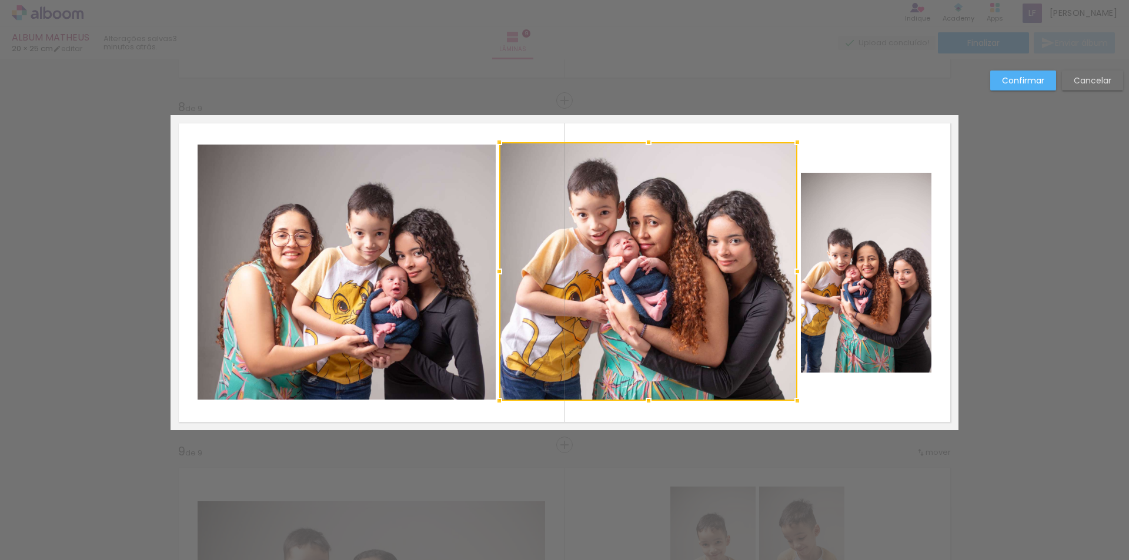
drag, startPoint x: 647, startPoint y: 150, endPoint x: 644, endPoint y: 142, distance: 8.7
click at [644, 142] on div at bounding box center [649, 143] width 24 height 24
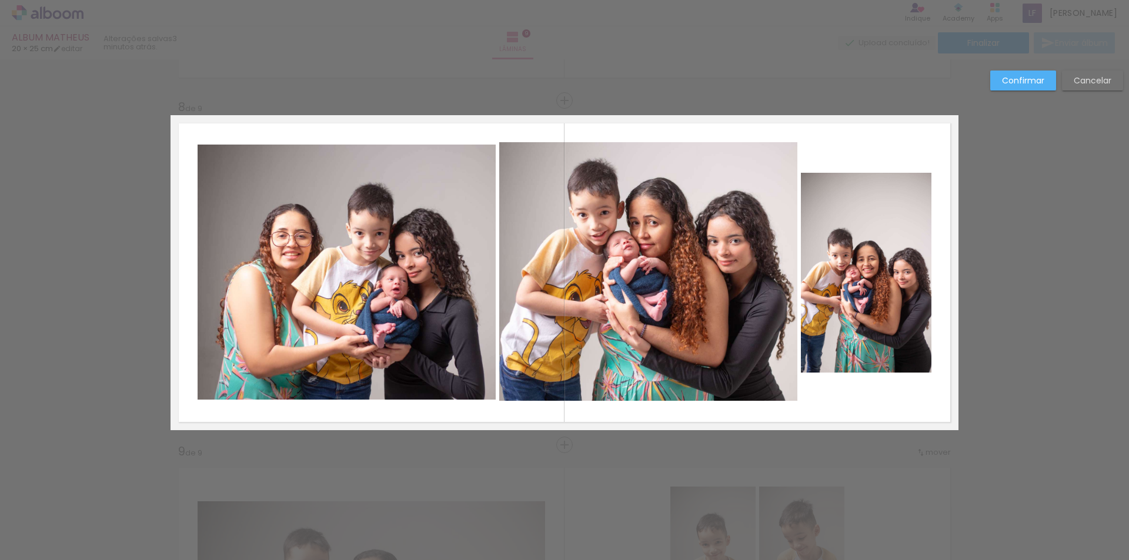
click at [680, 234] on quentale-photo at bounding box center [648, 271] width 298 height 259
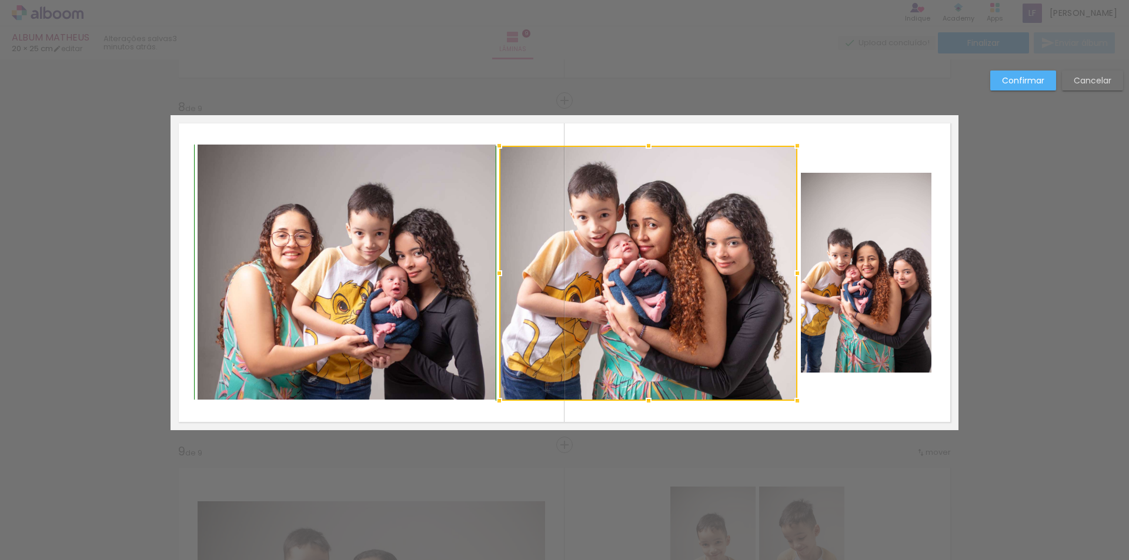
click at [647, 145] on div at bounding box center [649, 146] width 24 height 24
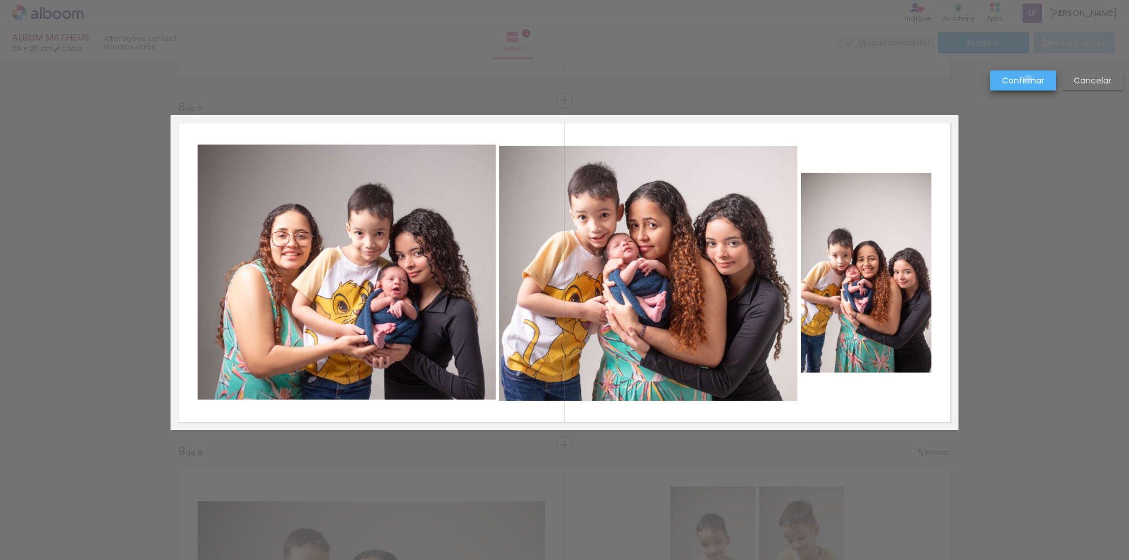
click at [0, 0] on slot "Confirmar" at bounding box center [0, 0] width 0 height 0
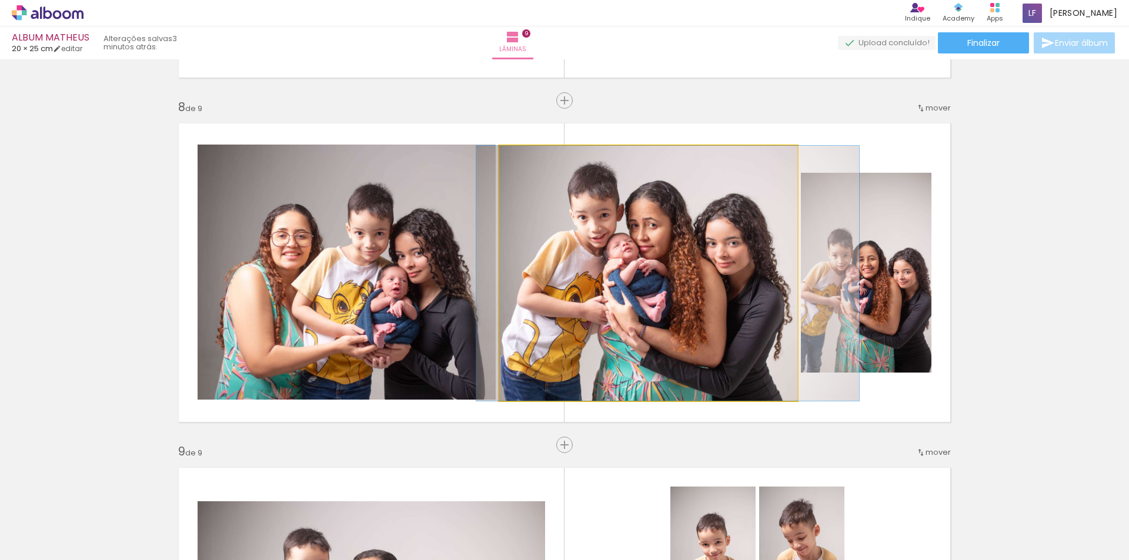
drag, startPoint x: 635, startPoint y: 249, endPoint x: 635, endPoint y: 235, distance: 14.1
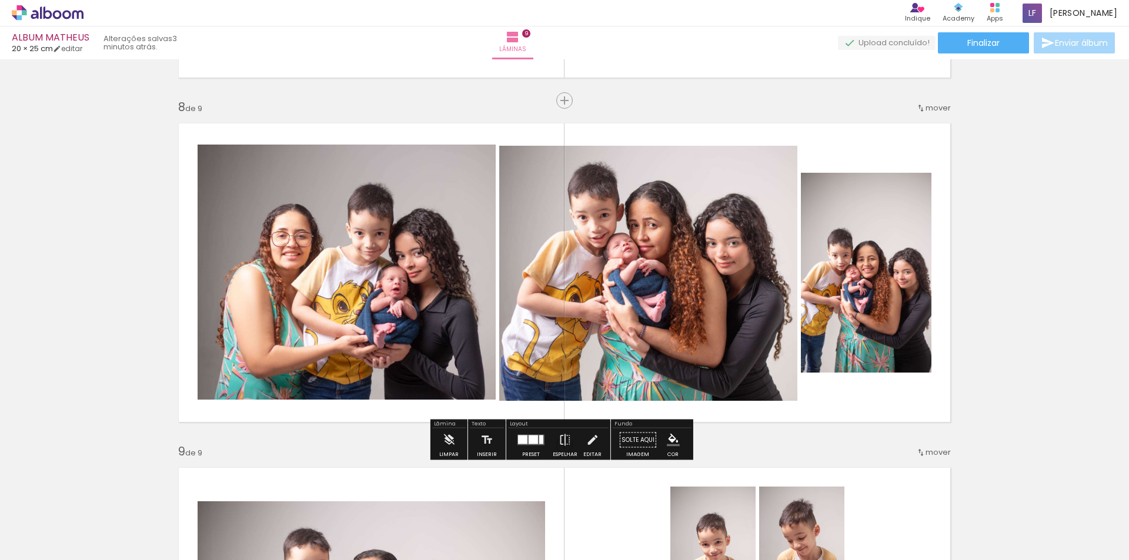
click at [635, 235] on quentale-photo at bounding box center [648, 273] width 298 height 255
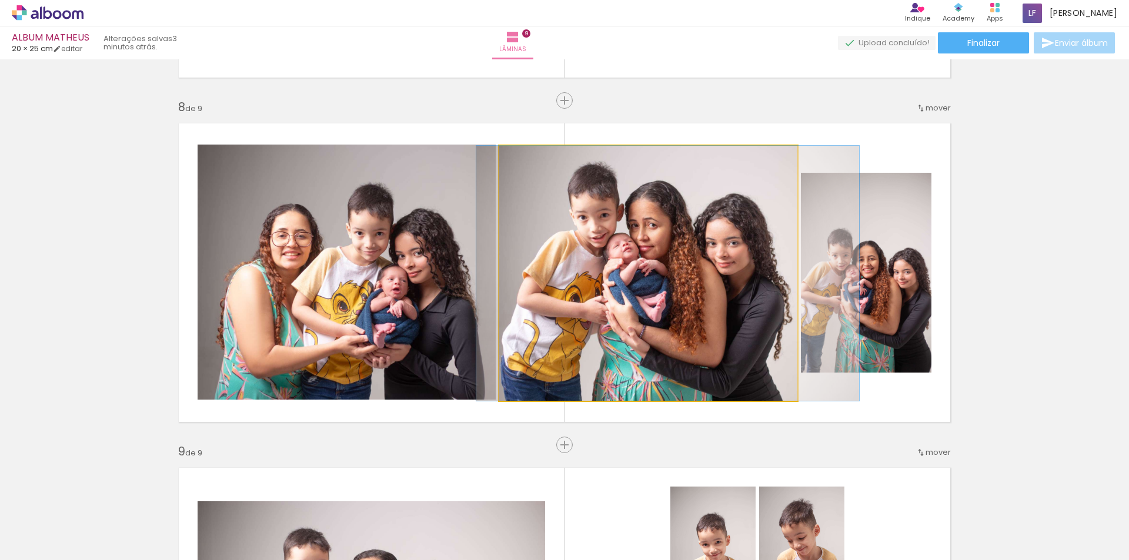
click at [635, 235] on quentale-photo at bounding box center [648, 273] width 298 height 255
drag, startPoint x: 635, startPoint y: 235, endPoint x: 635, endPoint y: 228, distance: 6.5
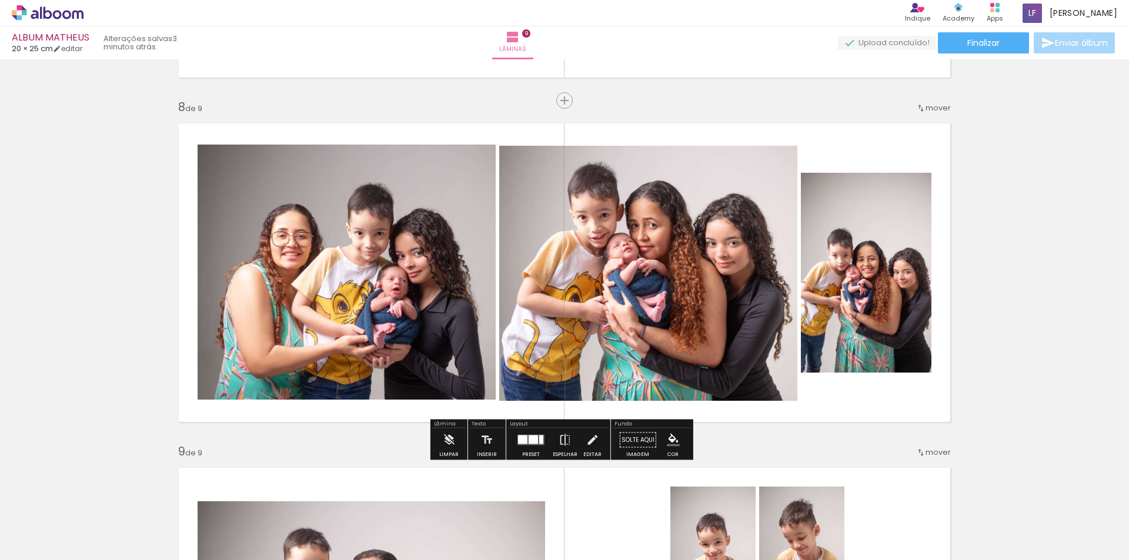
click at [369, 274] on quentale-photo at bounding box center [347, 272] width 298 height 255
click at [553, 274] on quentale-photo at bounding box center [648, 273] width 298 height 255
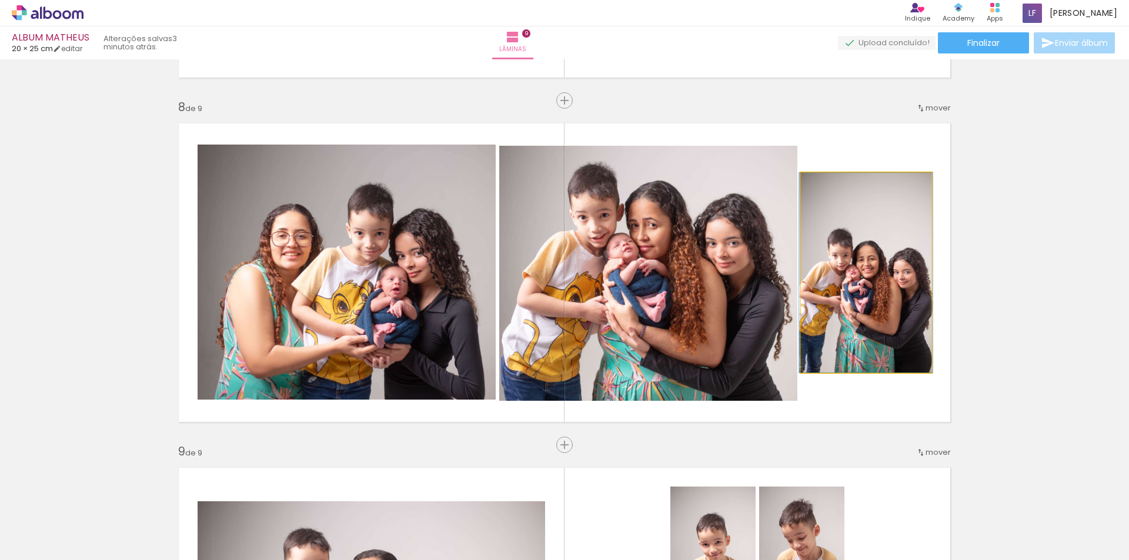
click at [849, 275] on quentale-photo at bounding box center [866, 273] width 131 height 200
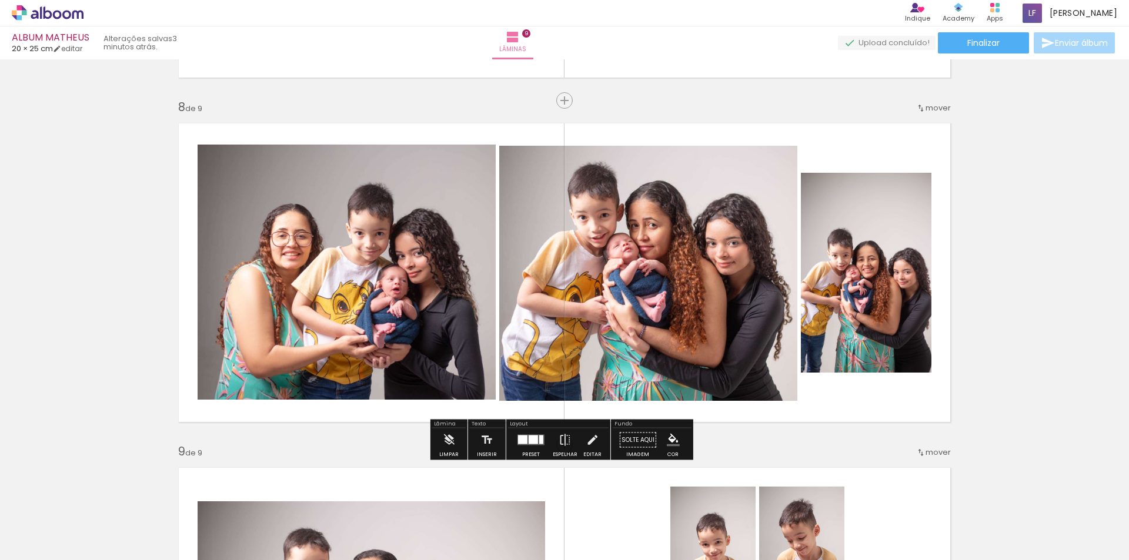
click at [849, 273] on quentale-photo at bounding box center [866, 273] width 131 height 200
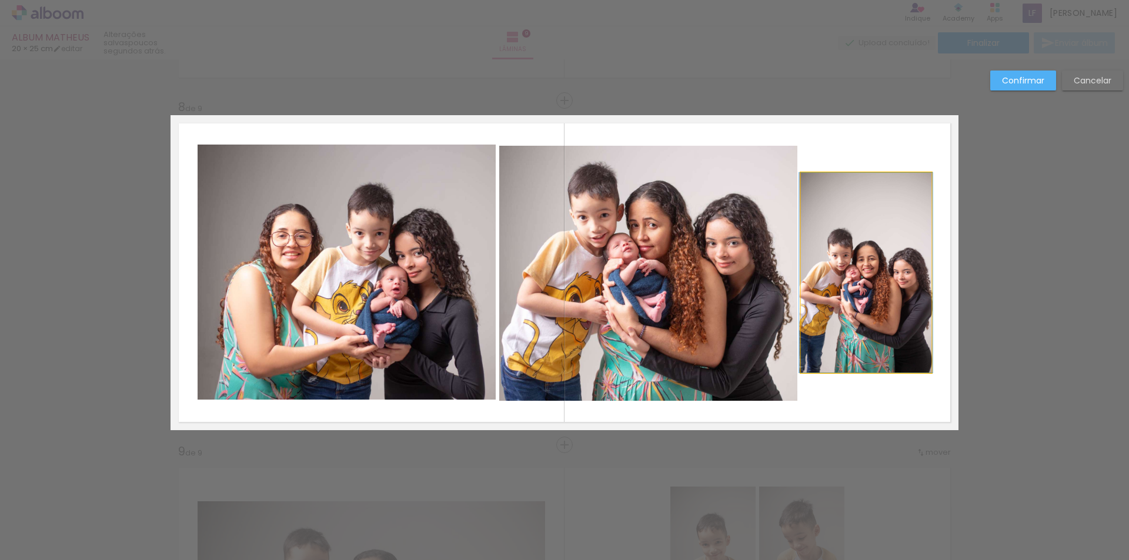
click at [899, 358] on quentale-photo at bounding box center [866, 273] width 131 height 200
click at [899, 358] on div at bounding box center [866, 273] width 131 height 200
click at [0, 0] on slot "Confirmar" at bounding box center [0, 0] width 0 height 0
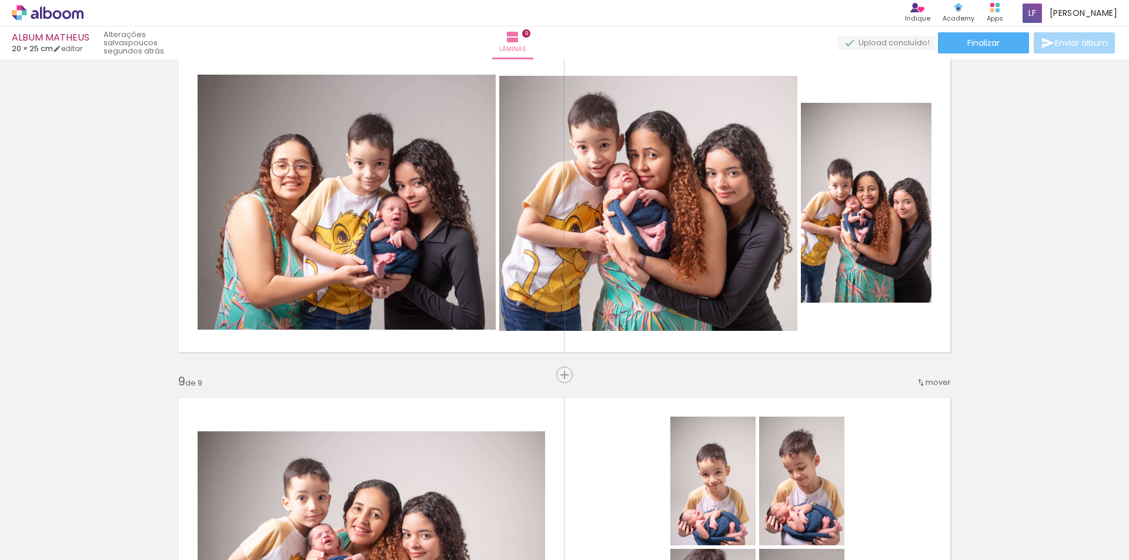
scroll to position [2456, 0]
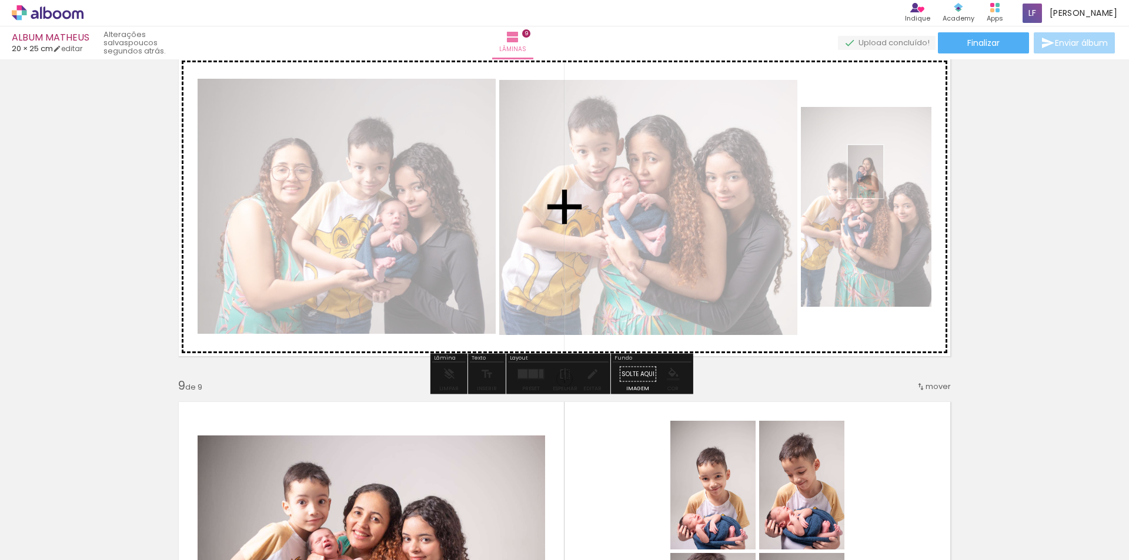
drag, startPoint x: 239, startPoint y: 536, endPoint x: 883, endPoint y: 180, distance: 735.9
click at [883, 180] on quentale-workspace at bounding box center [564, 280] width 1129 height 560
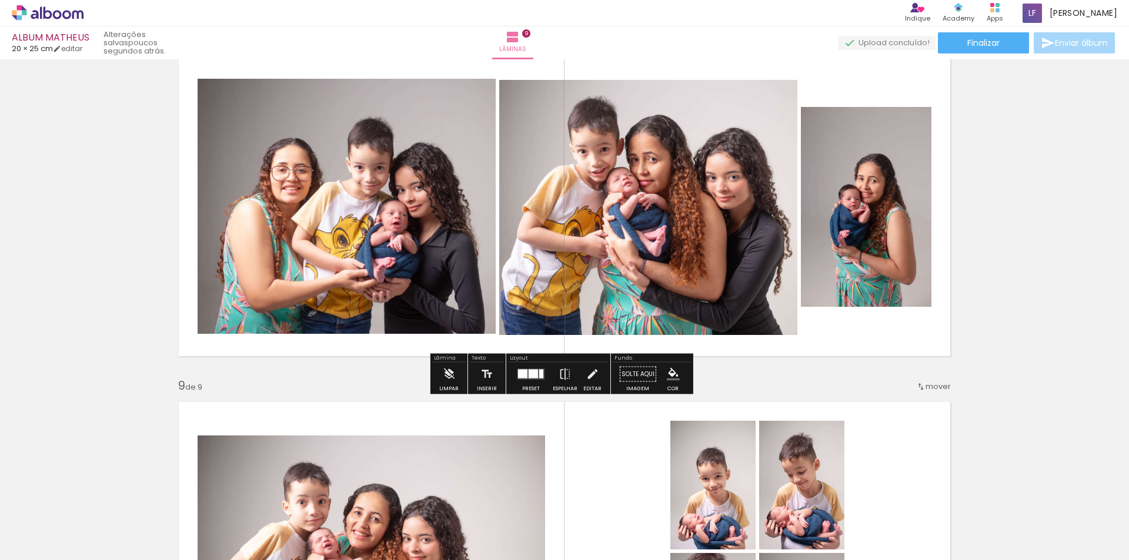
click at [867, 222] on quentale-photo at bounding box center [866, 207] width 131 height 200
click at [862, 236] on quentale-photo at bounding box center [866, 207] width 131 height 200
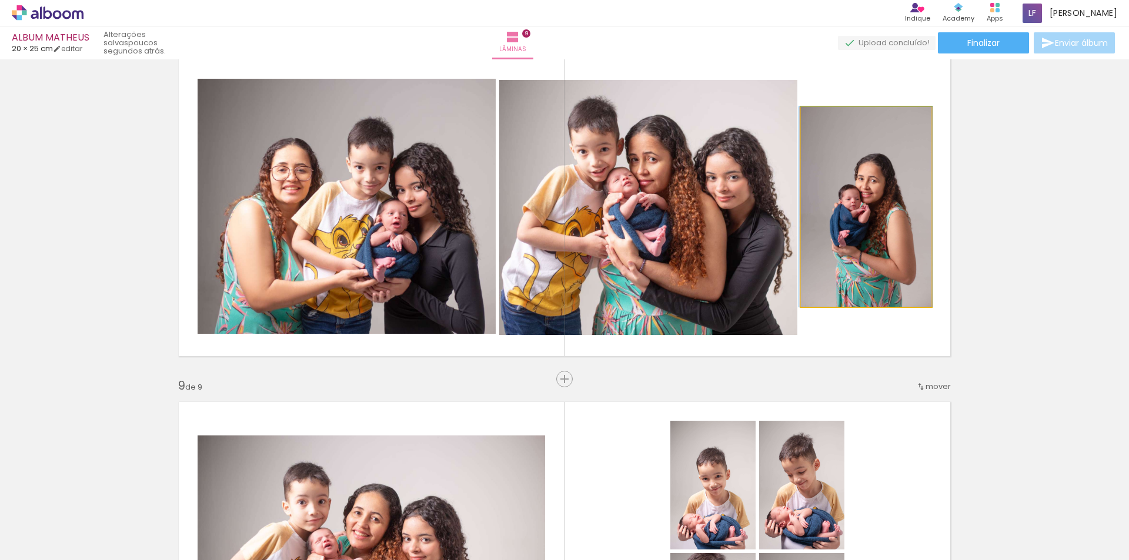
click at [862, 236] on quentale-photo at bounding box center [866, 207] width 131 height 200
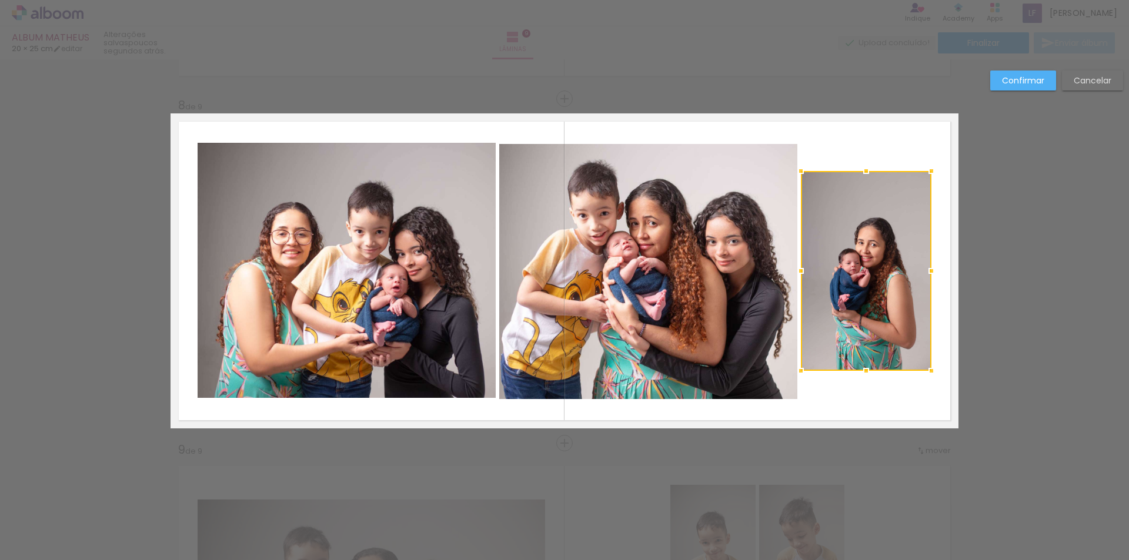
scroll to position [2390, 0]
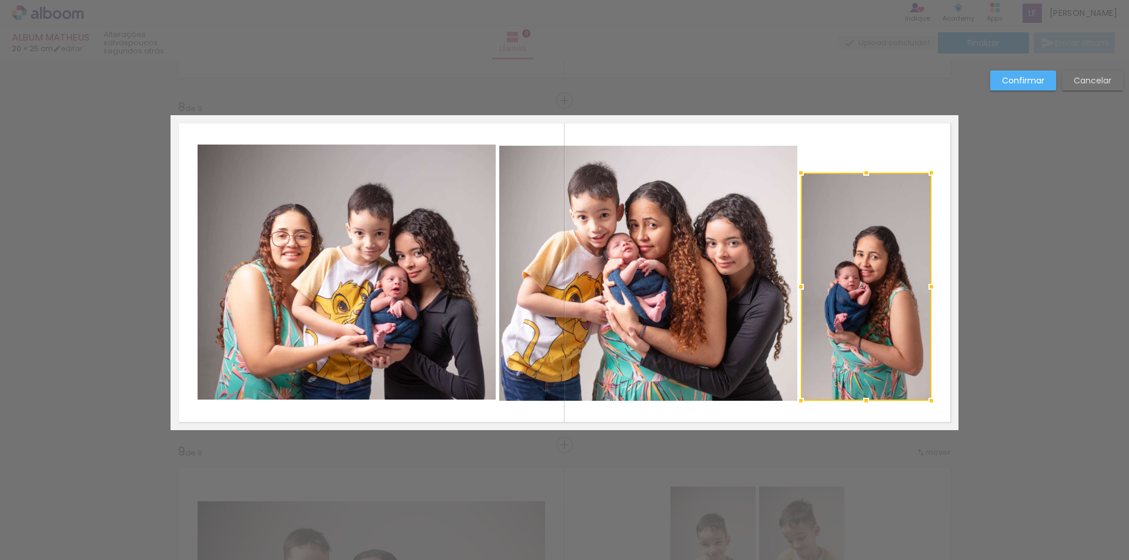
drag, startPoint x: 865, startPoint y: 375, endPoint x: 868, endPoint y: 404, distance: 29.5
click at [868, 404] on div at bounding box center [866, 401] width 24 height 24
click at [848, 185] on quentale-photo at bounding box center [866, 287] width 131 height 228
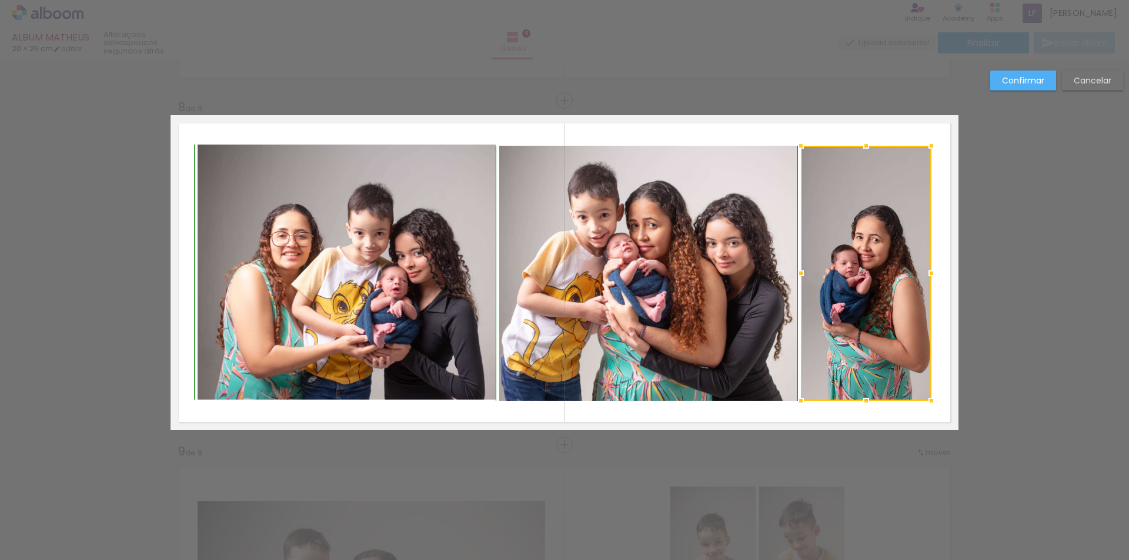
drag, startPoint x: 860, startPoint y: 170, endPoint x: 861, endPoint y: 146, distance: 23.5
click at [861, 146] on div at bounding box center [866, 146] width 24 height 24
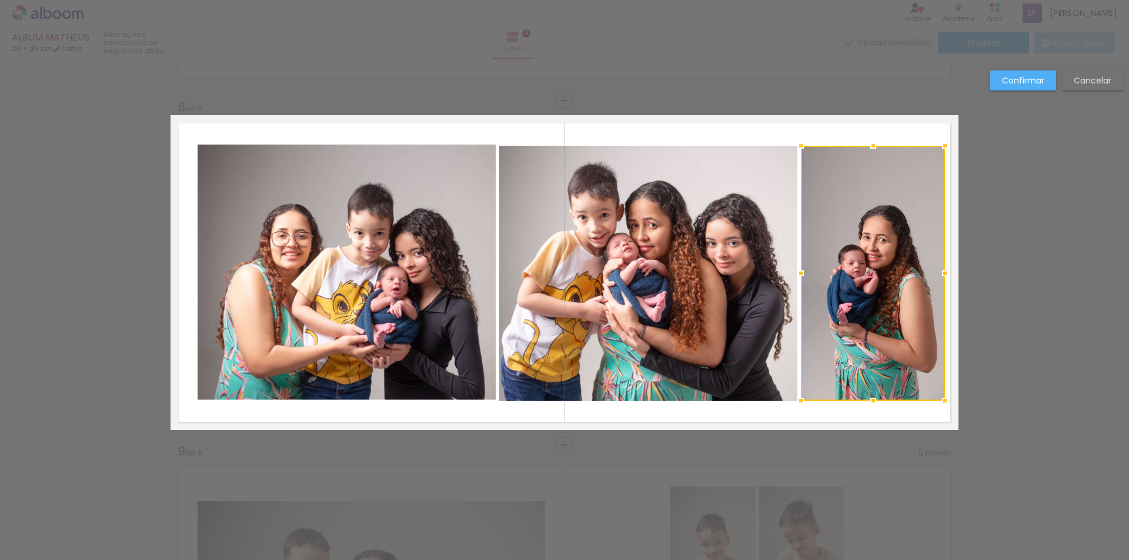
drag, startPoint x: 924, startPoint y: 274, endPoint x: 938, endPoint y: 277, distance: 14.0
click at [938, 277] on div at bounding box center [945, 274] width 24 height 24
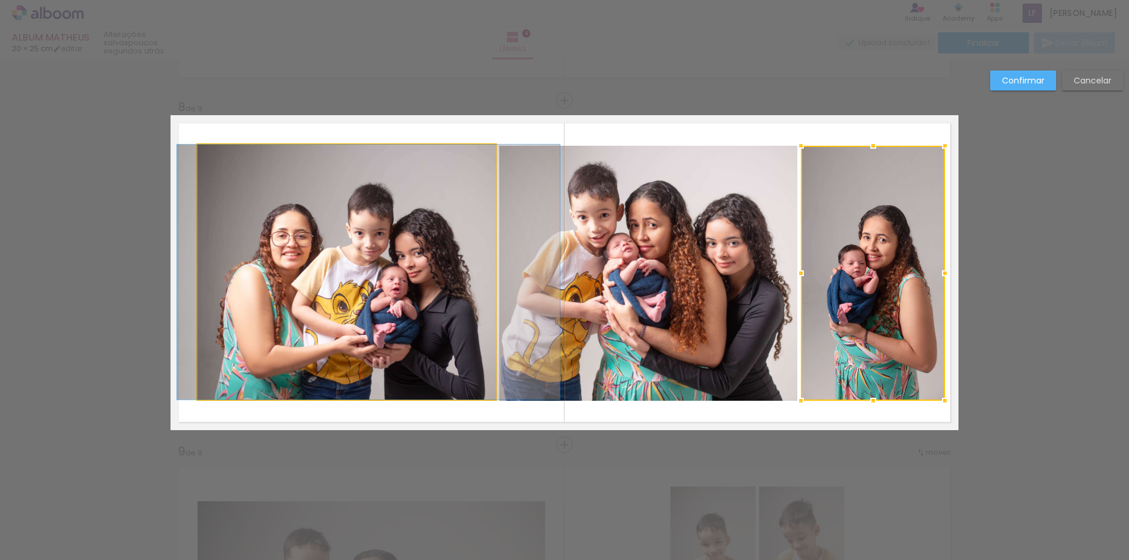
click at [206, 270] on quentale-photo at bounding box center [347, 272] width 298 height 255
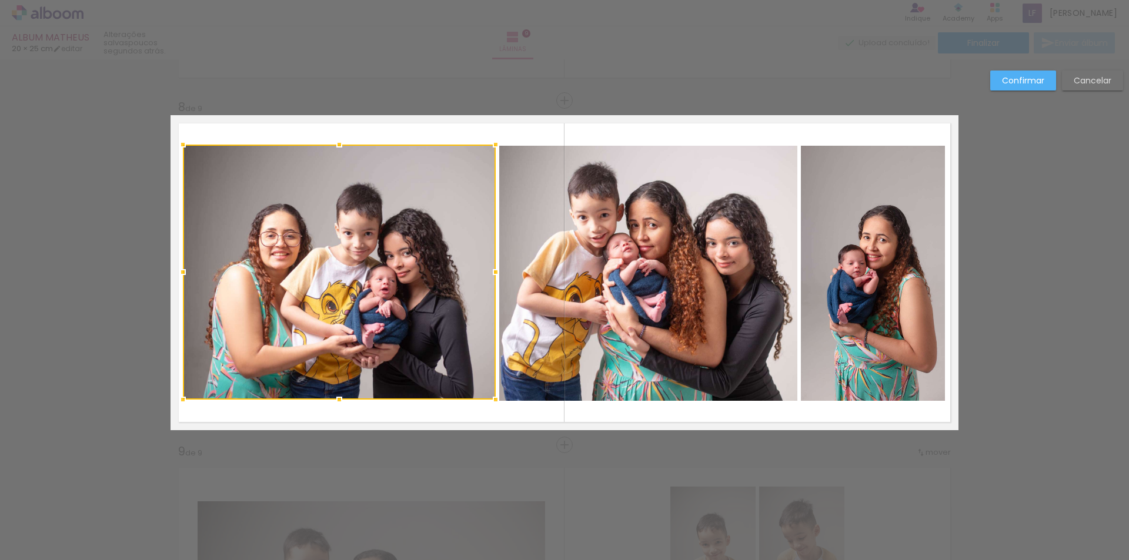
drag, startPoint x: 193, startPoint y: 268, endPoint x: 179, endPoint y: 269, distance: 14.7
click at [179, 269] on div at bounding box center [183, 272] width 24 height 24
click at [591, 260] on quentale-photo at bounding box center [648, 273] width 298 height 255
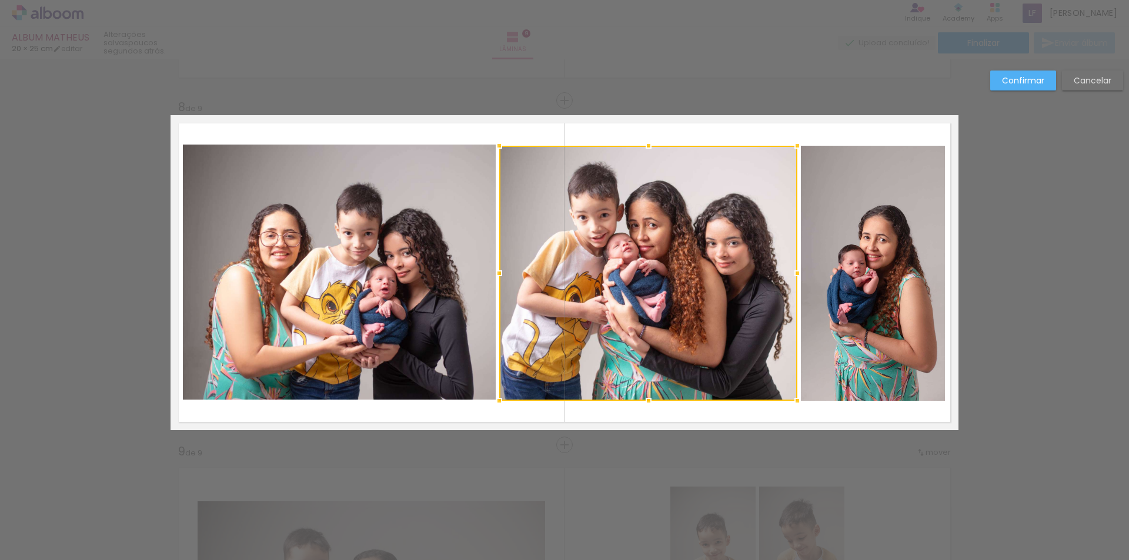
click at [0, 0] on slot "Confirmar" at bounding box center [0, 0] width 0 height 0
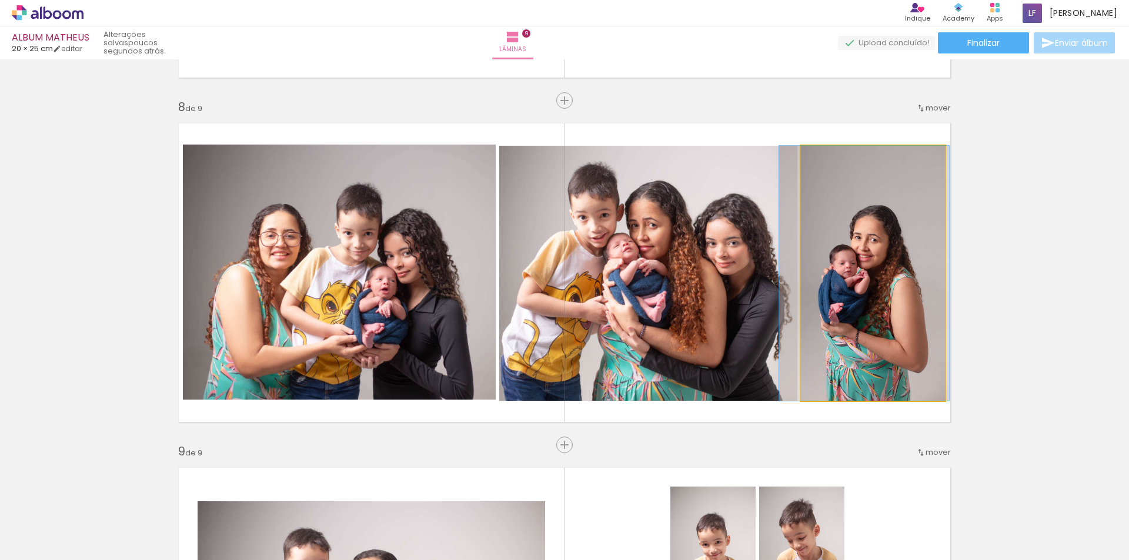
drag, startPoint x: 887, startPoint y: 290, endPoint x: 878, endPoint y: 291, distance: 8.8
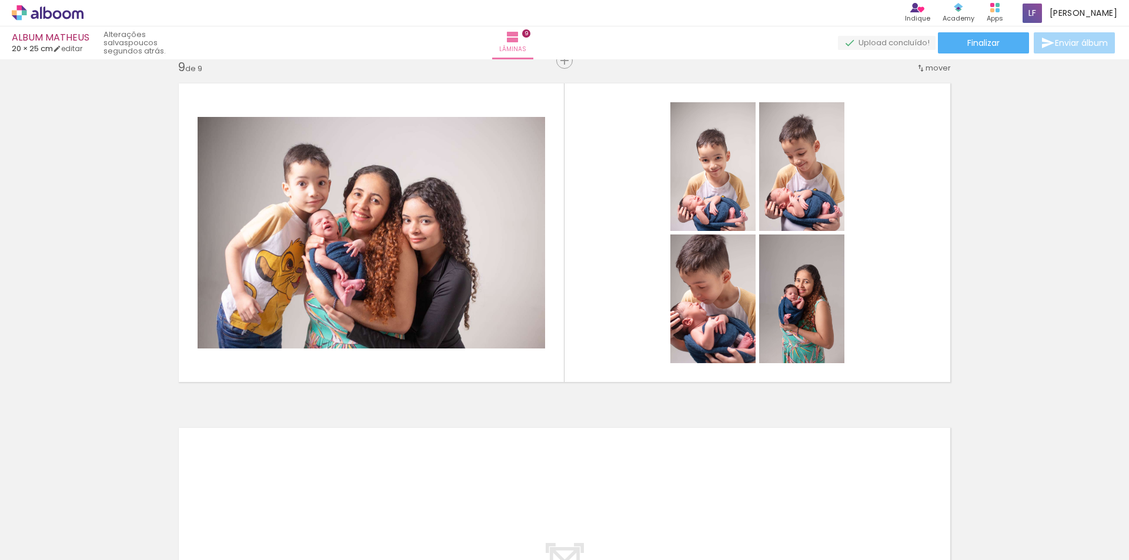
scroll to position [2826, 0]
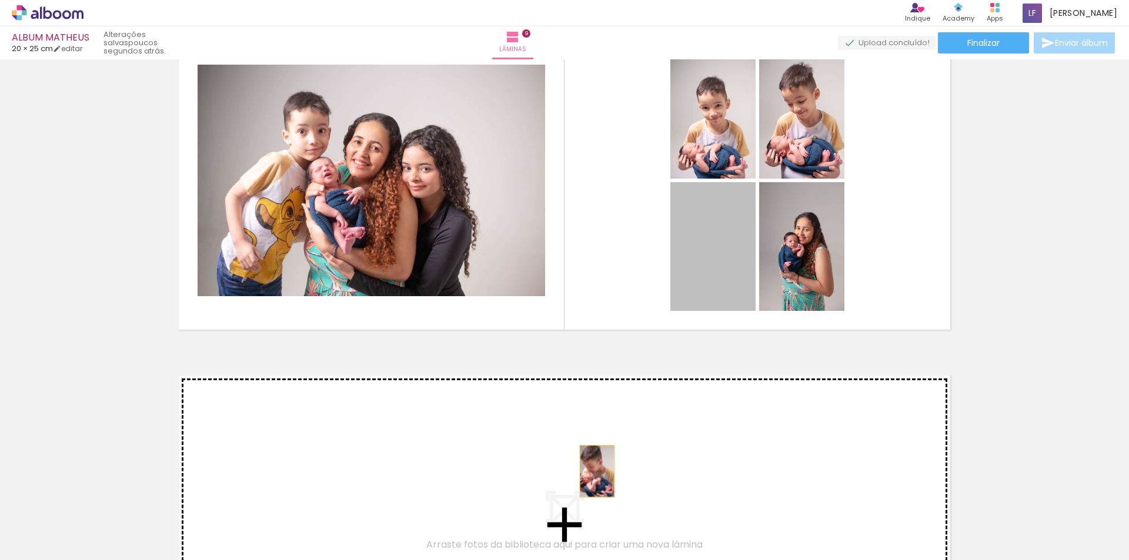
drag, startPoint x: 715, startPoint y: 251, endPoint x: 592, endPoint y: 471, distance: 252.4
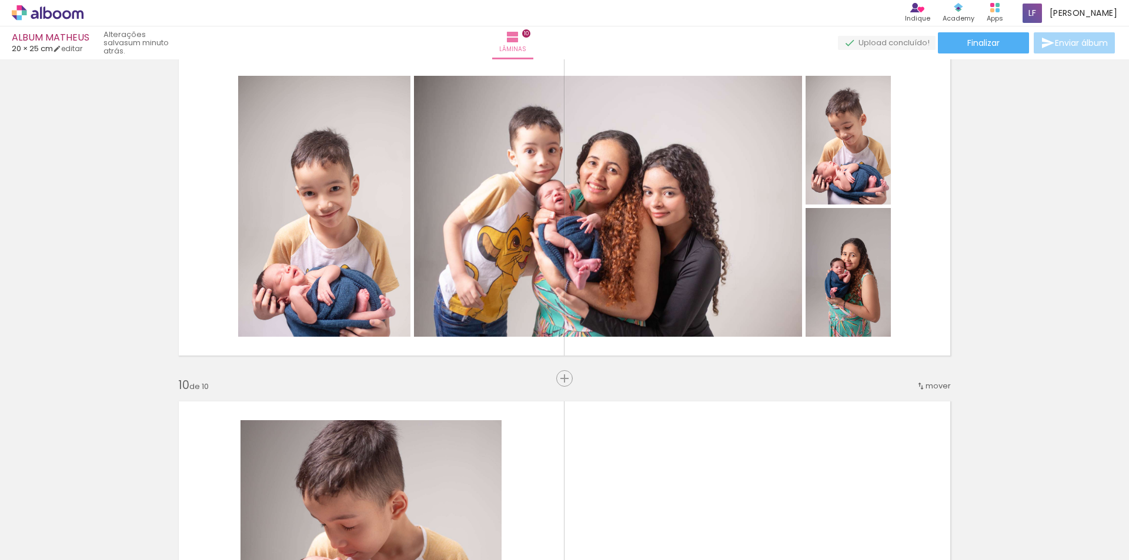
scroll to position [2796, 0]
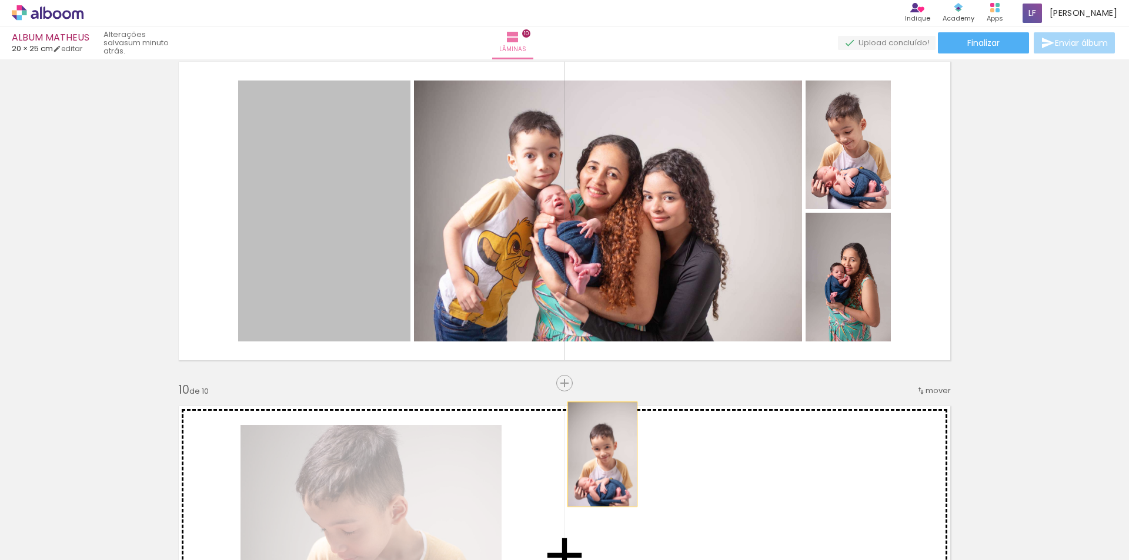
drag, startPoint x: 315, startPoint y: 219, endPoint x: 598, endPoint y: 454, distance: 368.6
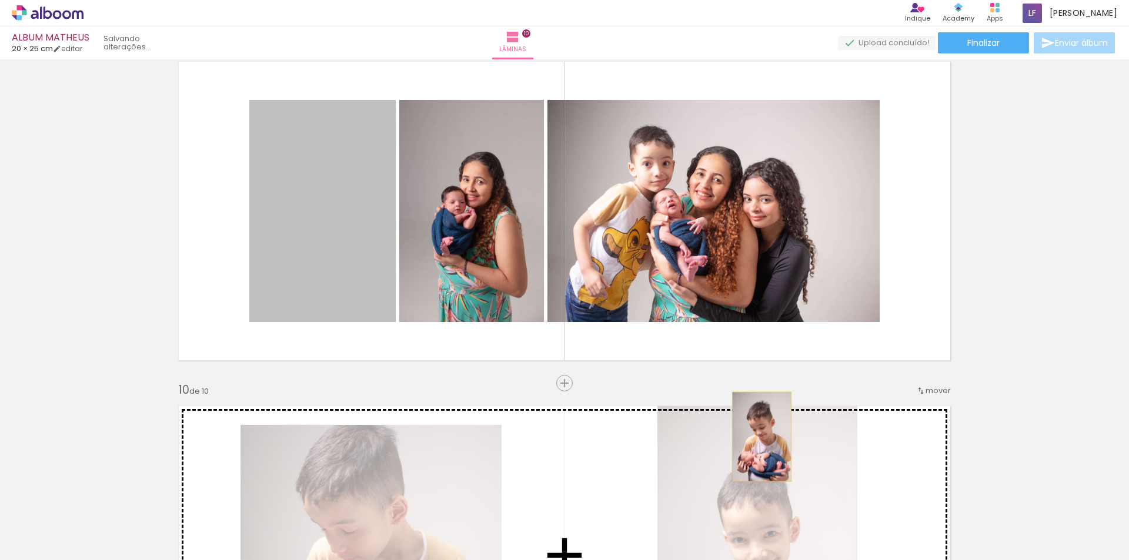
drag, startPoint x: 322, startPoint y: 218, endPoint x: 757, endPoint y: 437, distance: 487.2
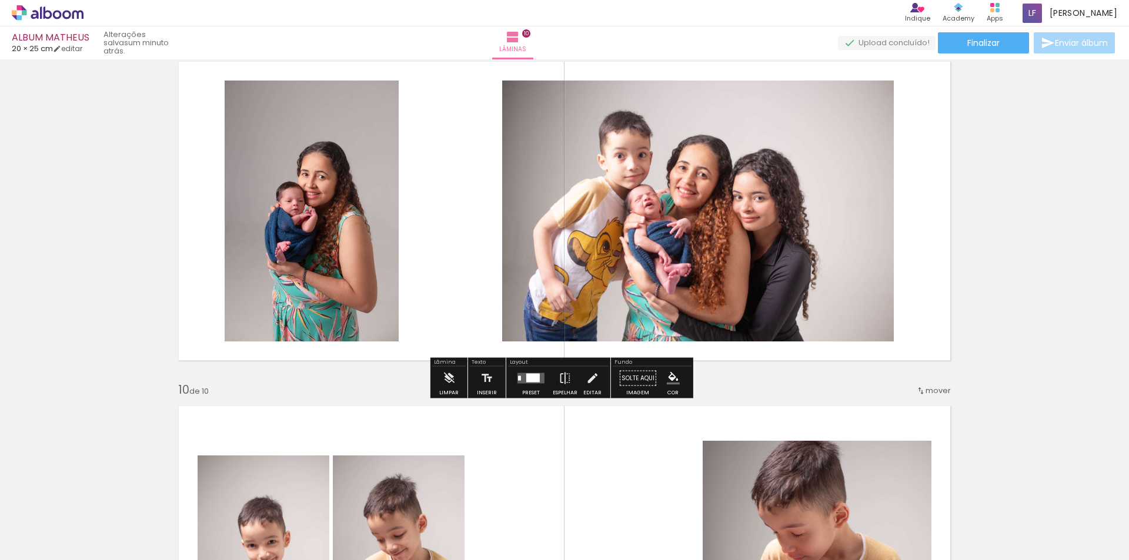
click at [528, 379] on div at bounding box center [533, 378] width 14 height 9
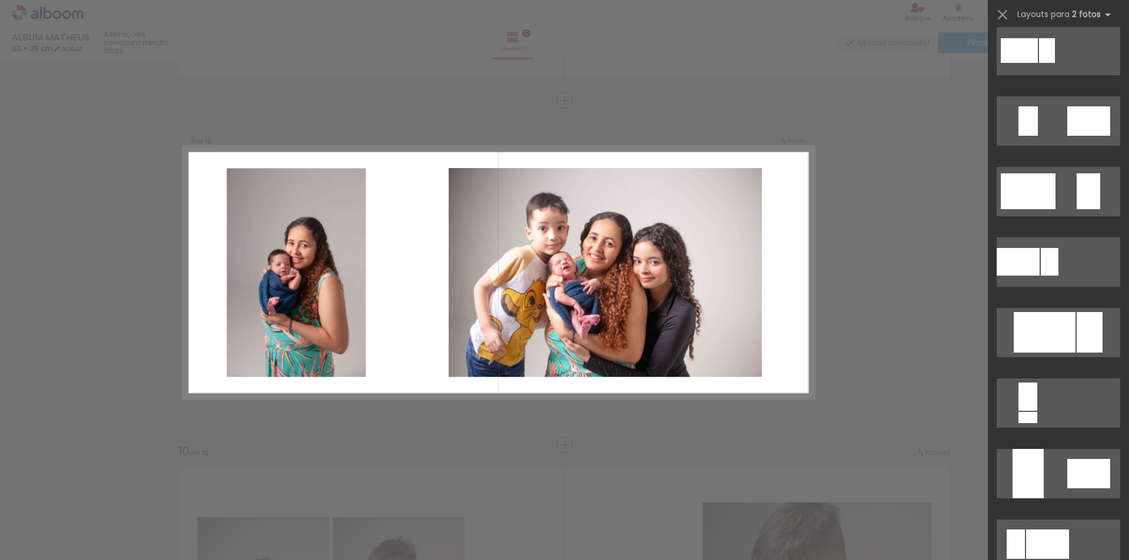
scroll to position [331, 0]
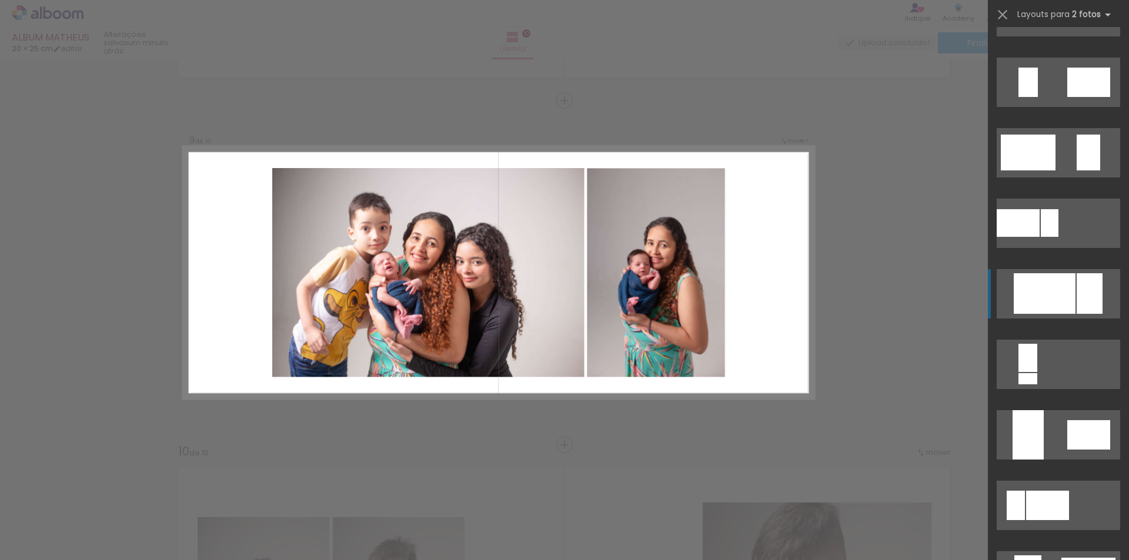
click at [1048, 295] on div at bounding box center [1044, 293] width 62 height 41
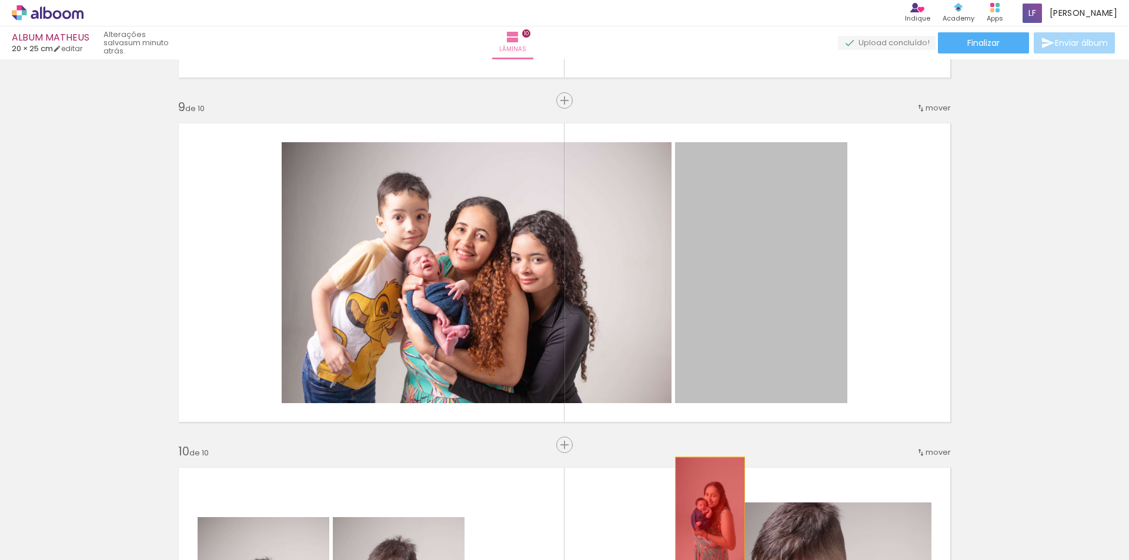
drag, startPoint x: 797, startPoint y: 274, endPoint x: 705, endPoint y: 510, distance: 252.7
click at [705, 510] on quentale-workspace at bounding box center [564, 280] width 1129 height 560
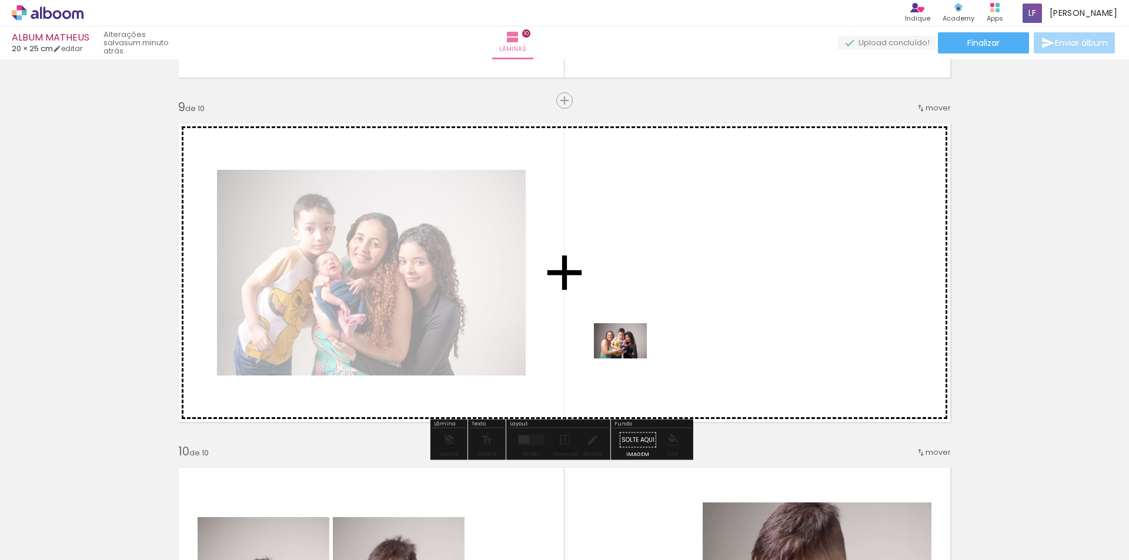
drag, startPoint x: 633, startPoint y: 534, endPoint x: 870, endPoint y: 476, distance: 244.5
click at [629, 359] on quentale-workspace at bounding box center [564, 280] width 1129 height 560
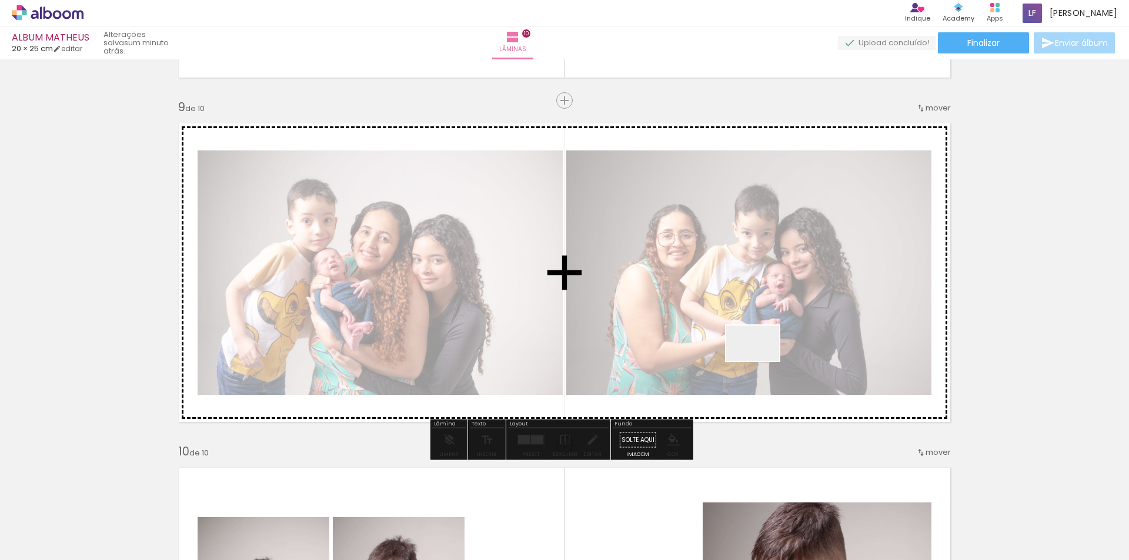
drag, startPoint x: 893, startPoint y: 531, endPoint x: 725, endPoint y: 332, distance: 260.4
click at [725, 332] on quentale-workspace at bounding box center [564, 280] width 1129 height 560
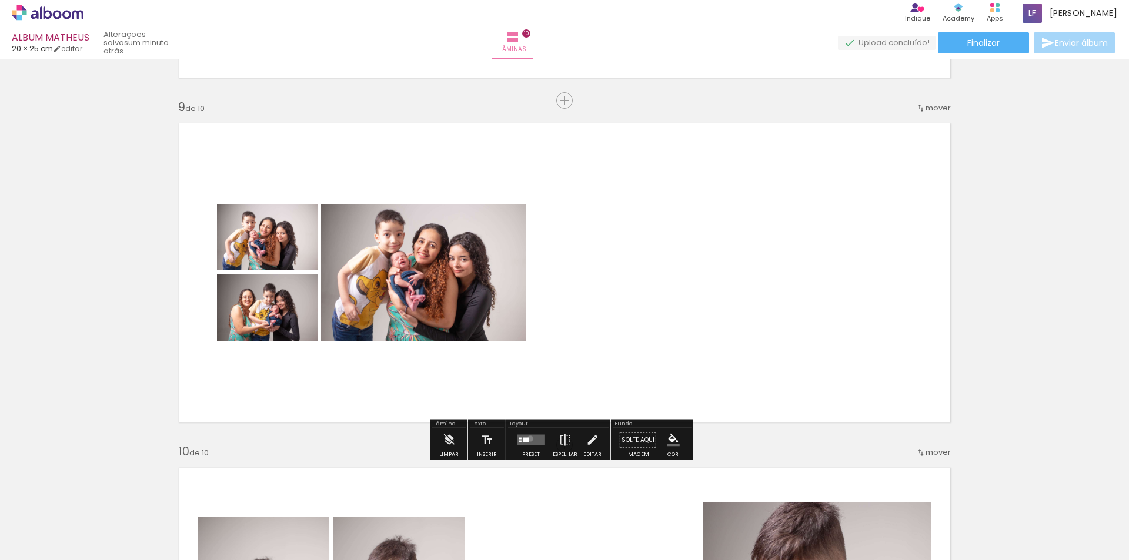
click at [527, 439] on quentale-layouter at bounding box center [530, 440] width 27 height 11
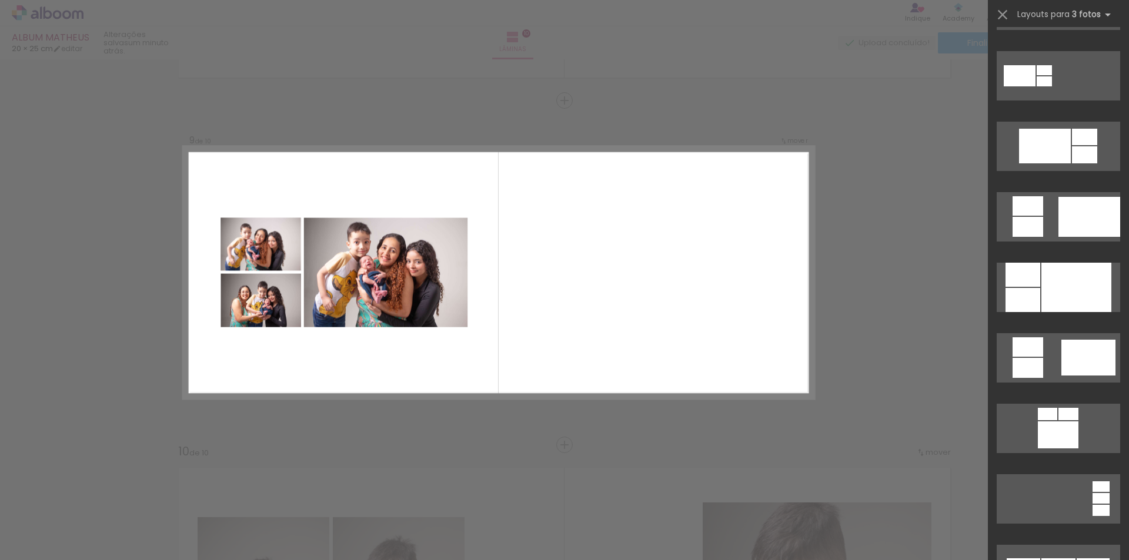
scroll to position [596, 0]
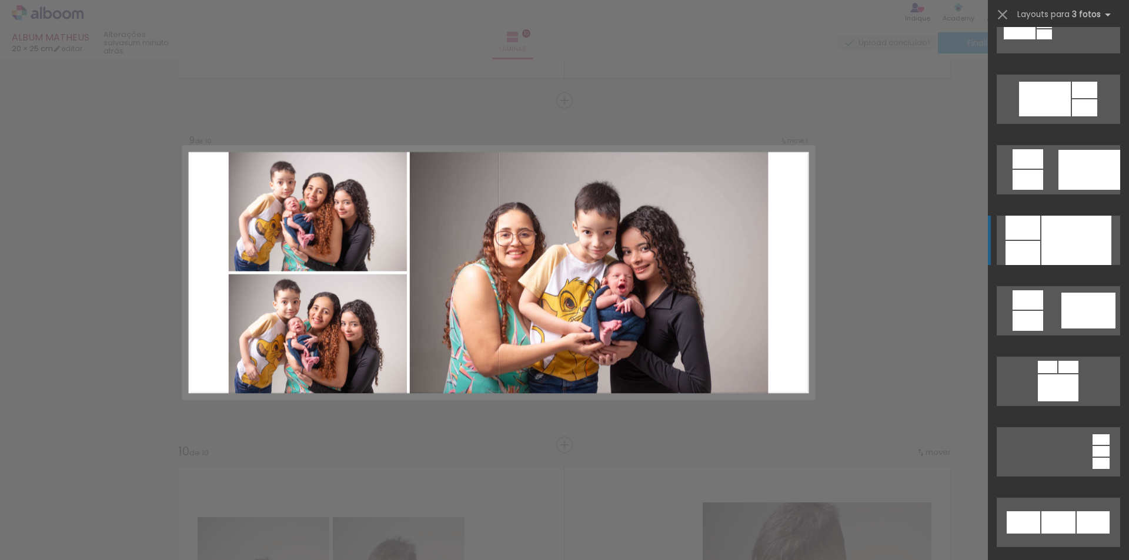
click at [1058, 237] on div at bounding box center [1076, 240] width 70 height 49
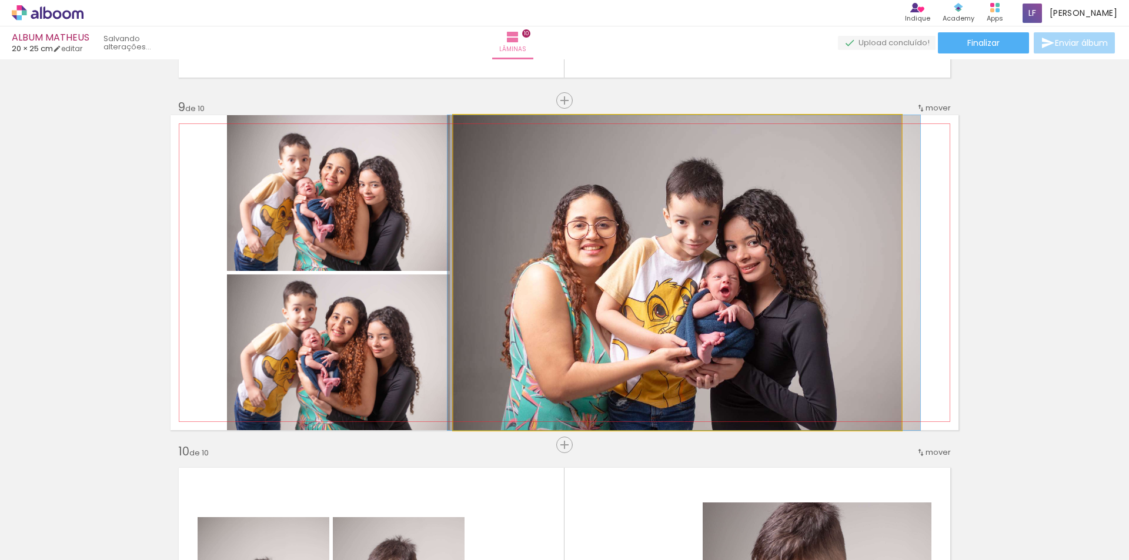
drag, startPoint x: 667, startPoint y: 300, endPoint x: 674, endPoint y: 279, distance: 22.1
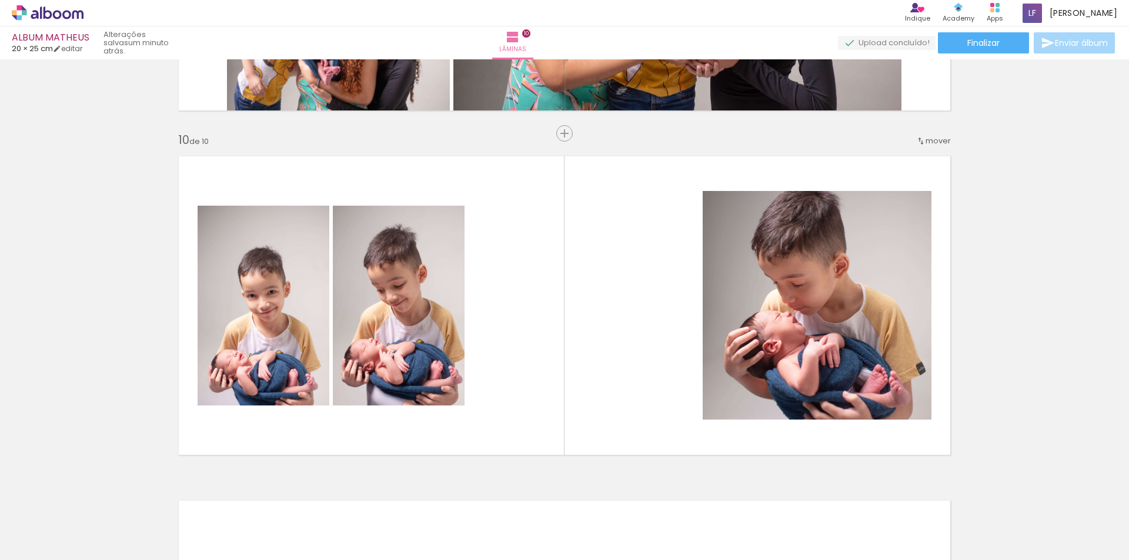
scroll to position [3050, 0]
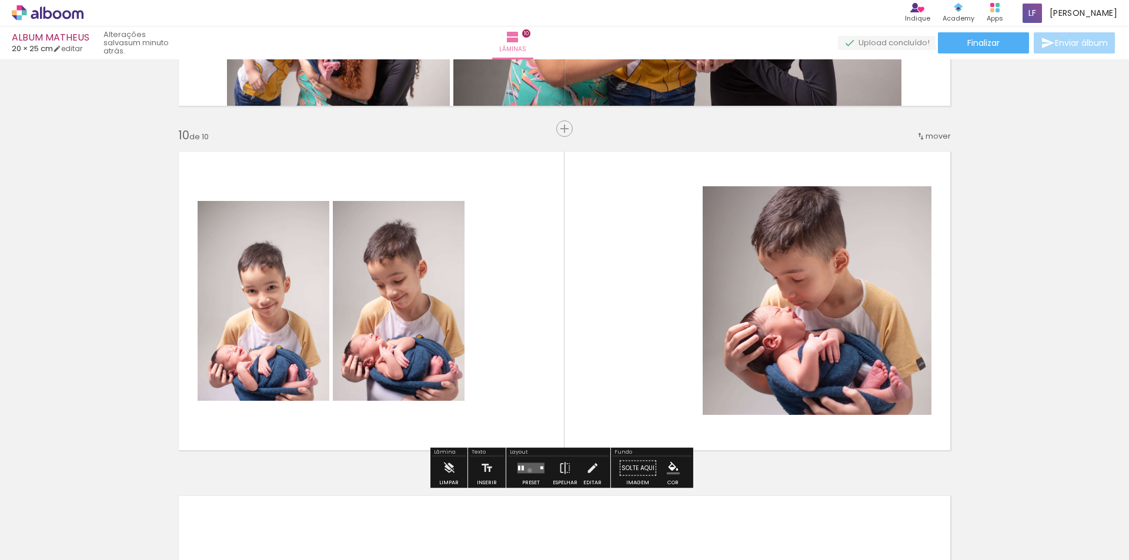
click at [527, 470] on quentale-layouter at bounding box center [530, 468] width 27 height 11
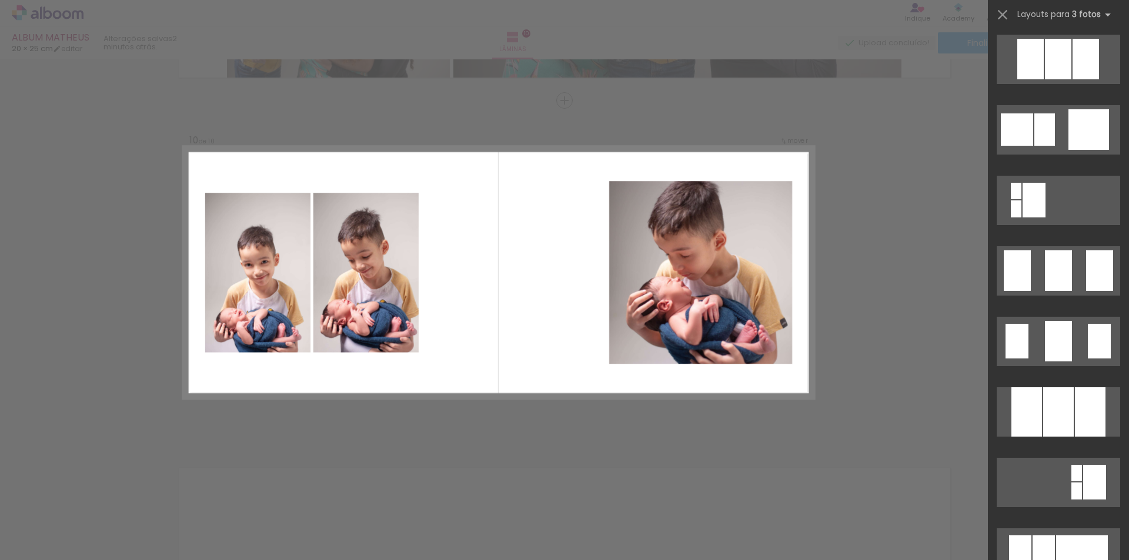
scroll to position [1444, 0]
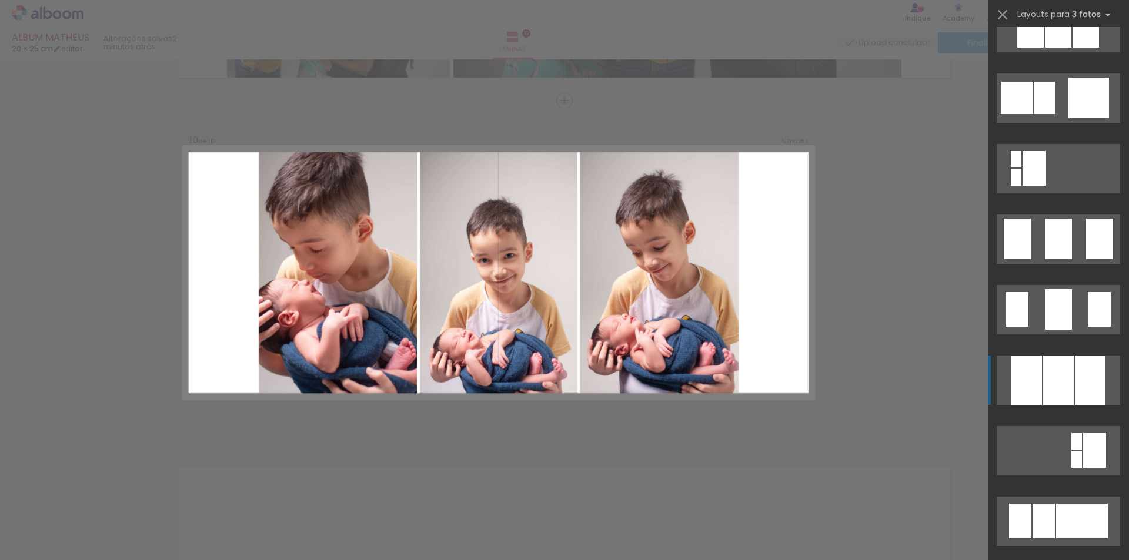
click at [1043, 384] on div at bounding box center [1058, 380] width 31 height 49
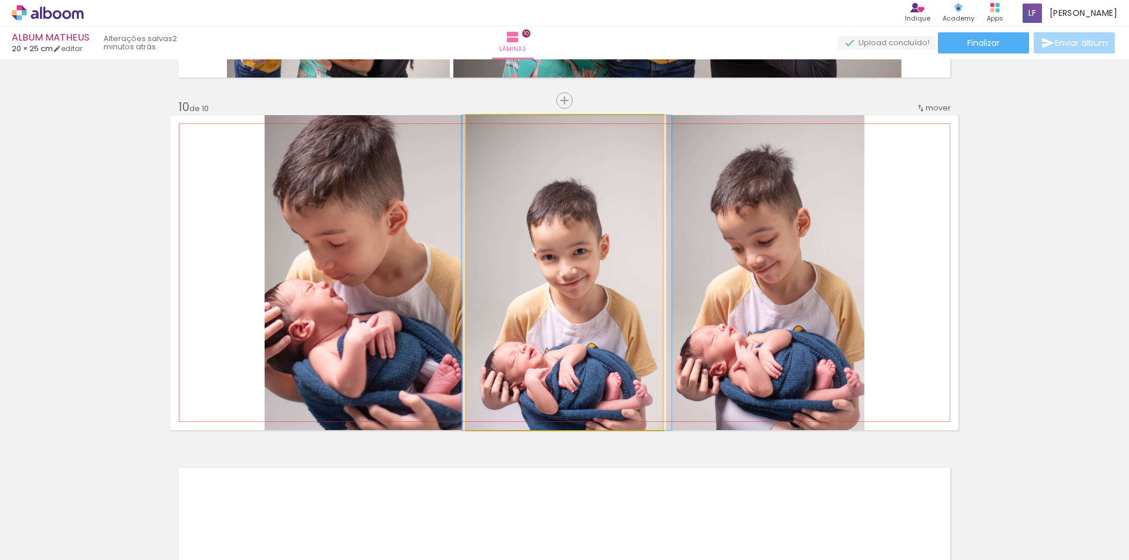
drag, startPoint x: 567, startPoint y: 320, endPoint x: 569, endPoint y: 307, distance: 13.7
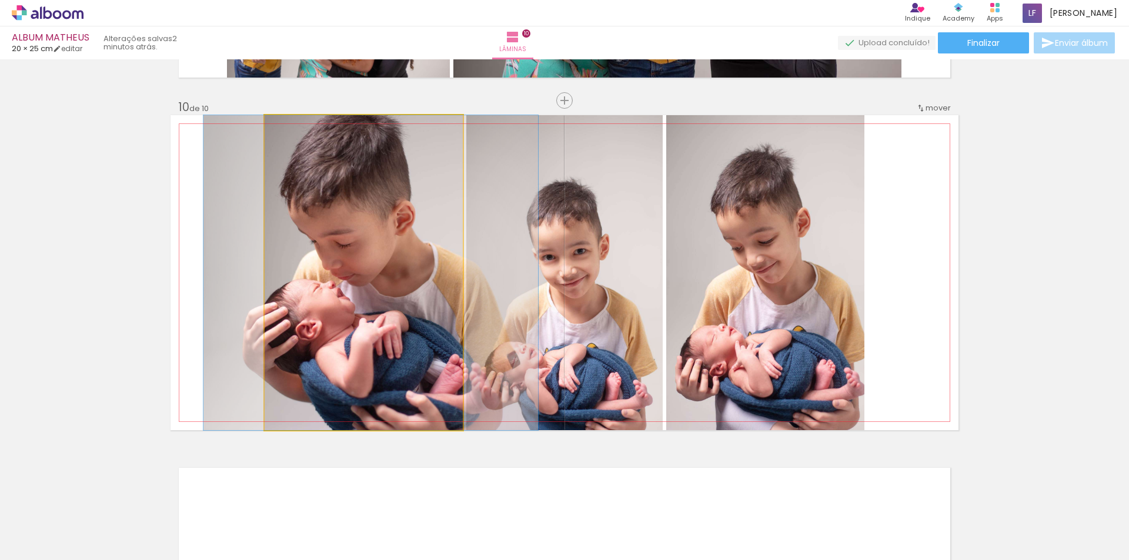
drag, startPoint x: 337, startPoint y: 311, endPoint x: 344, endPoint y: 311, distance: 7.1
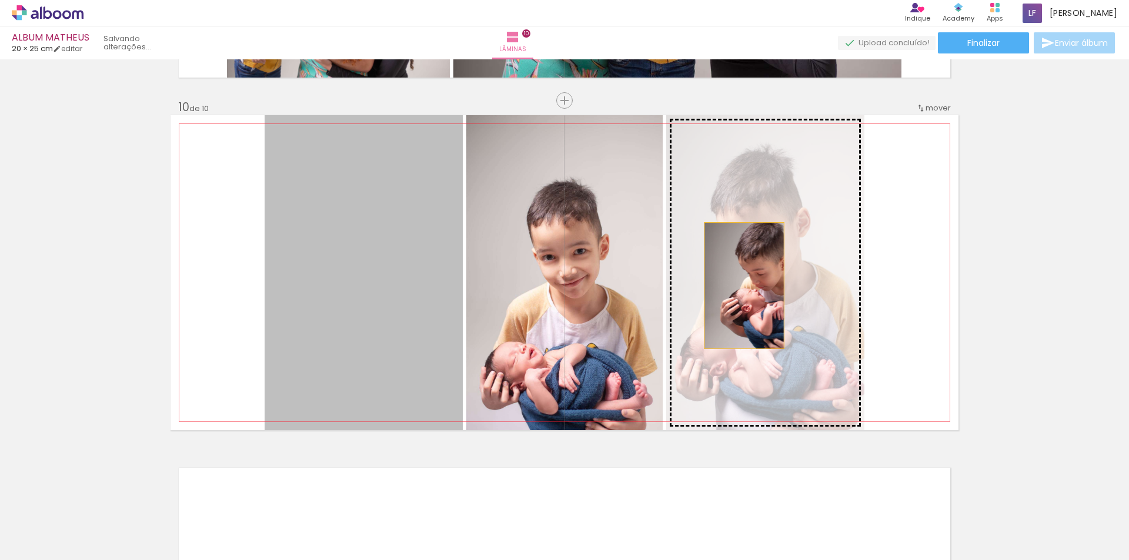
drag, startPoint x: 337, startPoint y: 298, endPoint x: 740, endPoint y: 286, distance: 402.3
click at [0, 0] on slot at bounding box center [0, 0] width 0 height 0
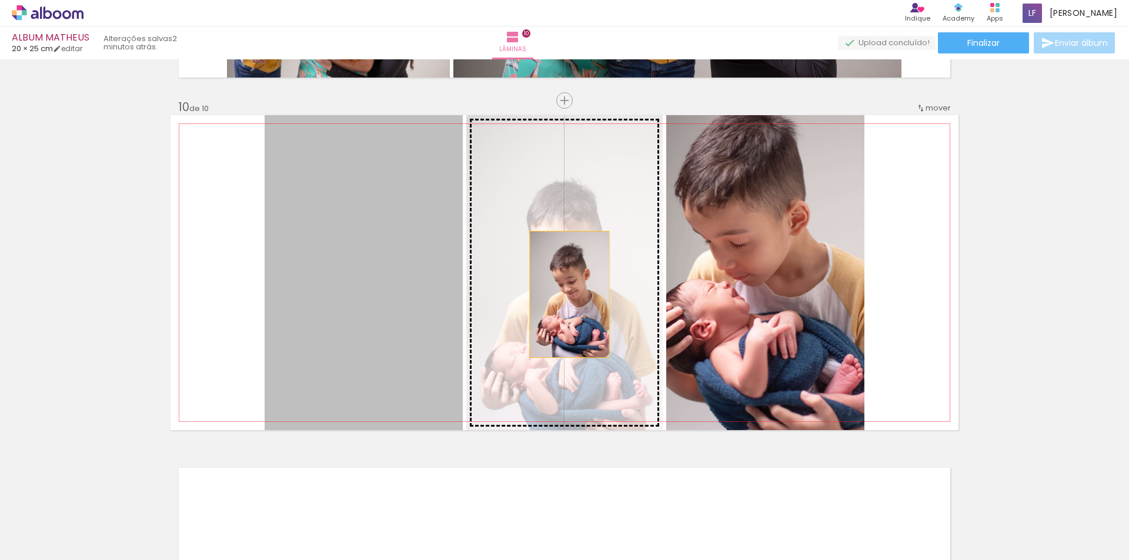
drag, startPoint x: 394, startPoint y: 296, endPoint x: 576, endPoint y: 295, distance: 181.1
click at [0, 0] on slot at bounding box center [0, 0] width 0 height 0
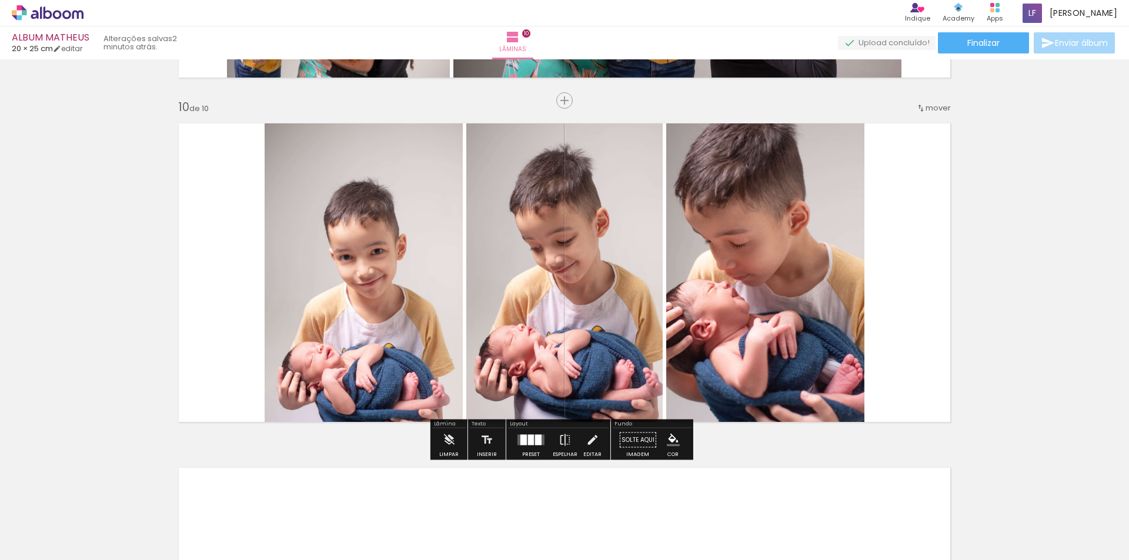
click at [772, 232] on quentale-photo at bounding box center [765, 272] width 198 height 315
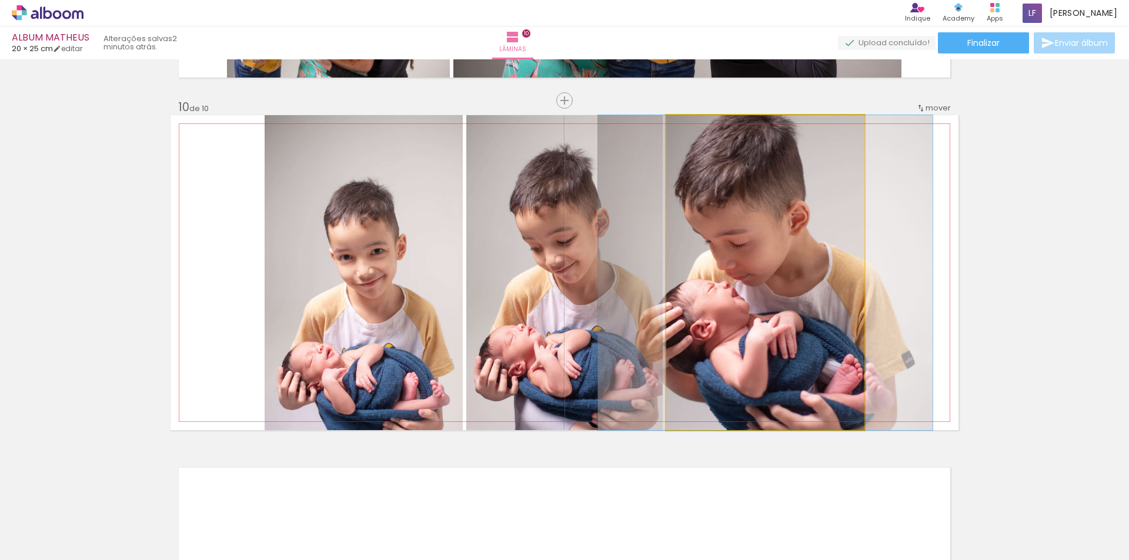
click at [772, 232] on quentale-photo at bounding box center [765, 272] width 198 height 315
click at [764, 228] on quentale-photo at bounding box center [765, 272] width 198 height 315
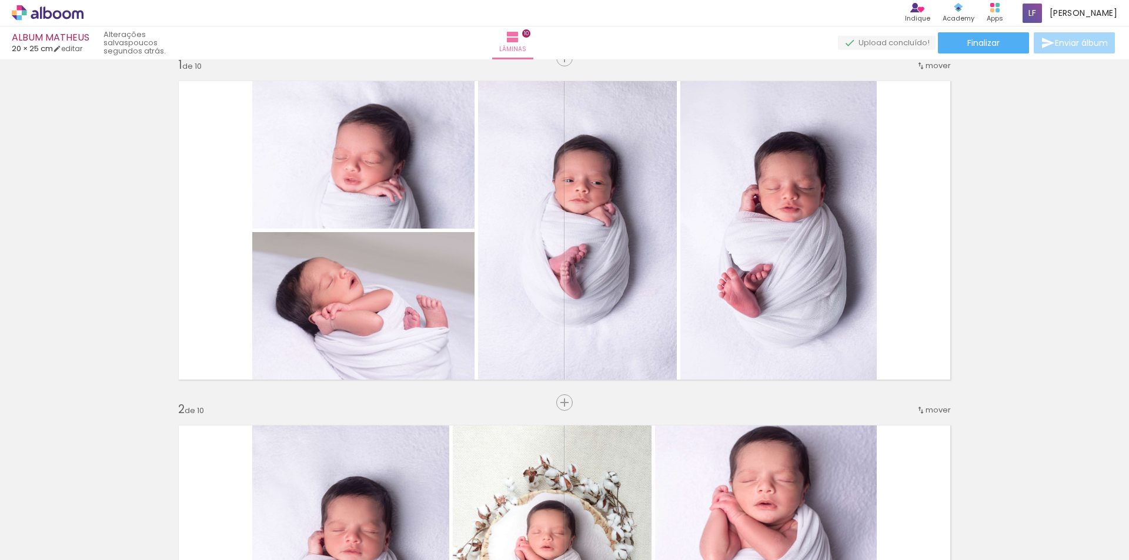
scroll to position [0, 0]
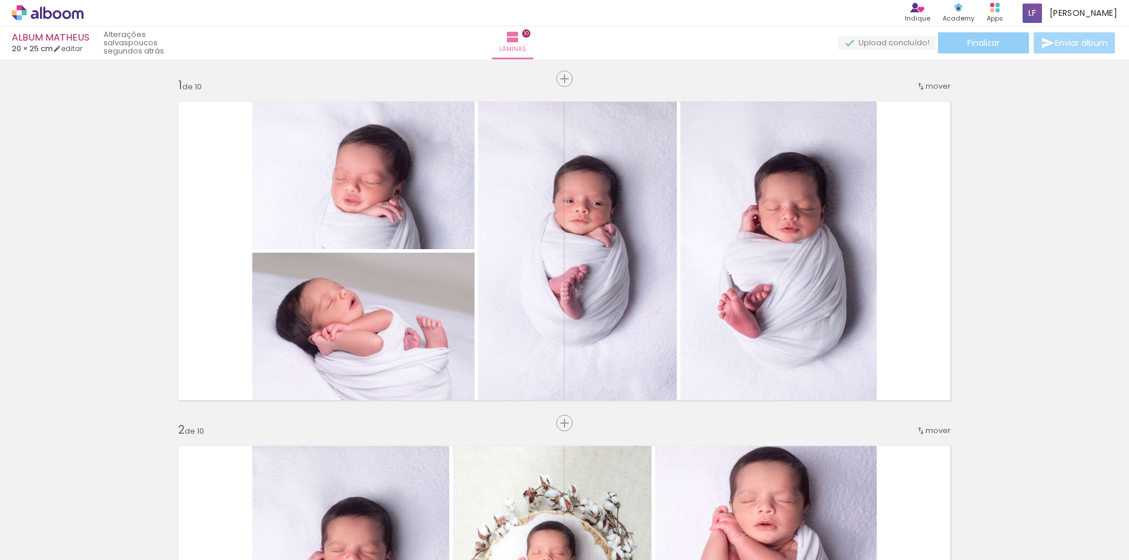
click at [998, 44] on paper-button "Finalizar" at bounding box center [983, 42] width 91 height 21
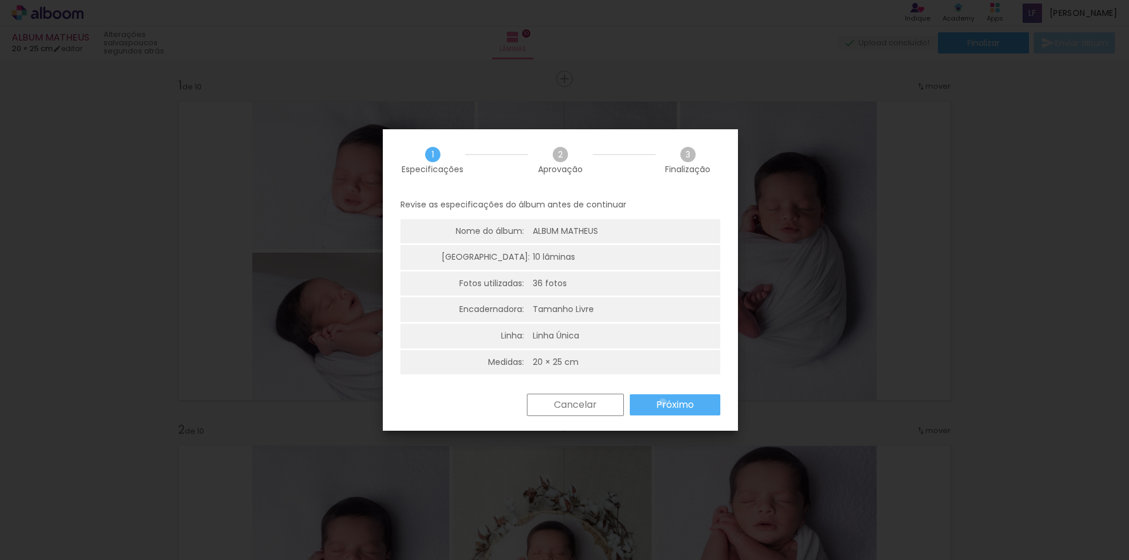
click at [0, 0] on slot "Próximo" at bounding box center [0, 0] width 0 height 0
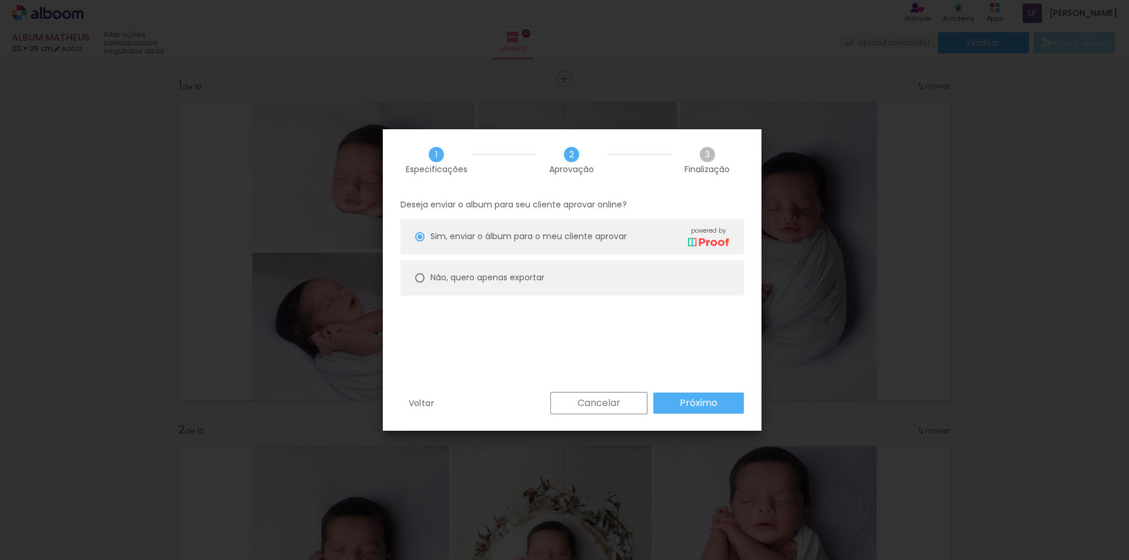
click at [0, 0] on slot "Não, quero apenas exportar" at bounding box center [0, 0] width 0 height 0
type paper-radio-button "on"
click at [0, 0] on slot "Próximo" at bounding box center [0, 0] width 0 height 0
type input "Alta, 300 DPI"
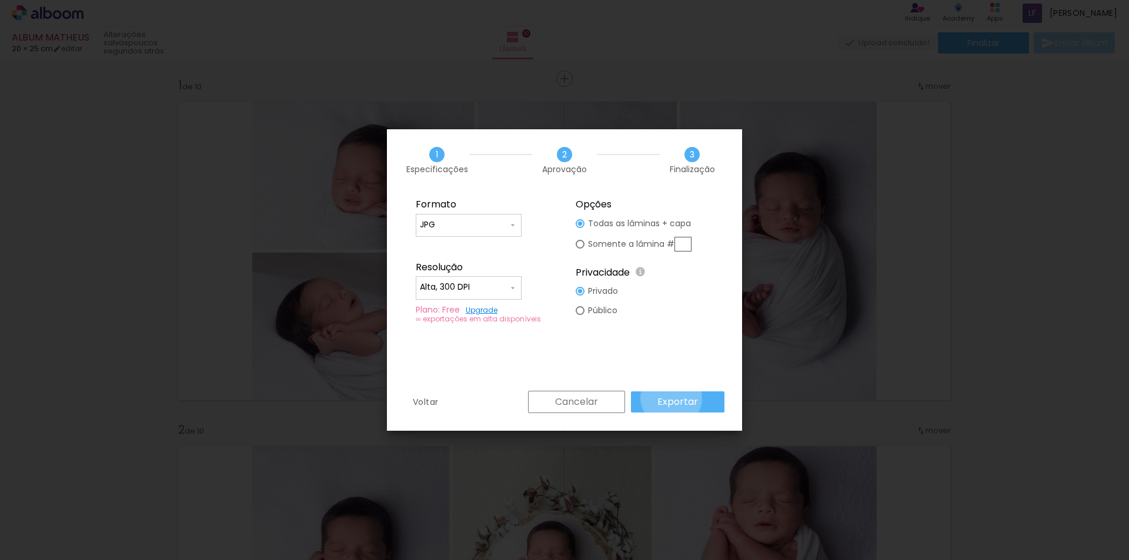
click at [0, 0] on slot "Exportar" at bounding box center [0, 0] width 0 height 0
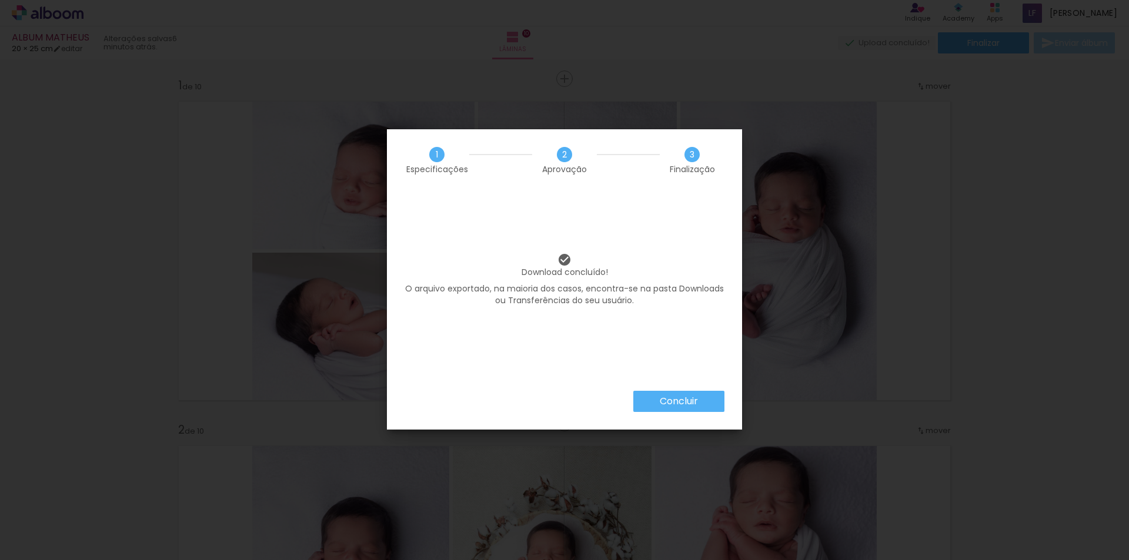
scroll to position [0, 1600]
click at [0, 0] on slot "Concluir" at bounding box center [0, 0] width 0 height 0
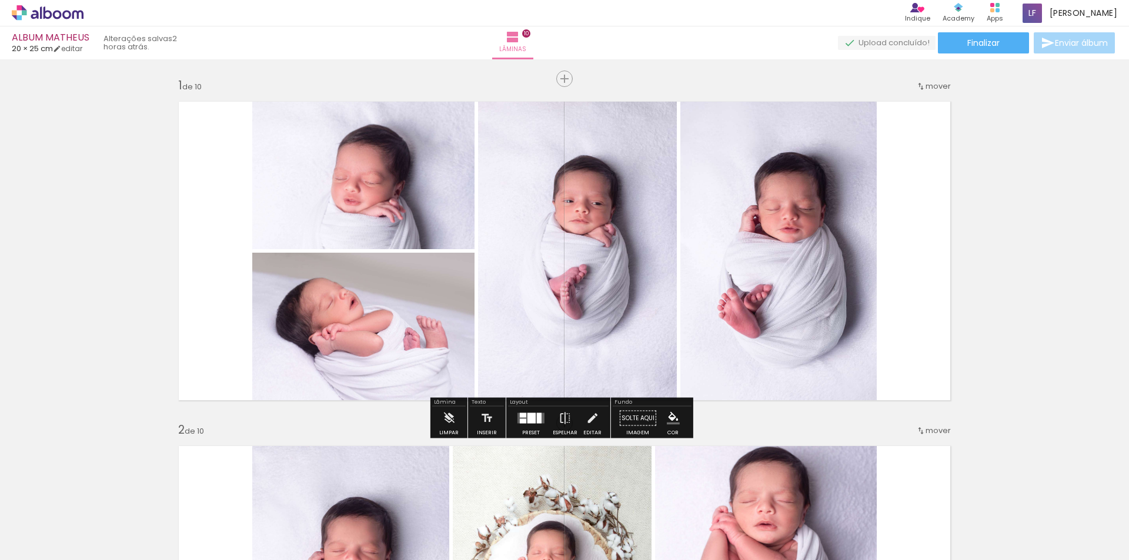
scroll to position [0, 1600]
